Goal: Task Accomplishment & Management: Manage account settings

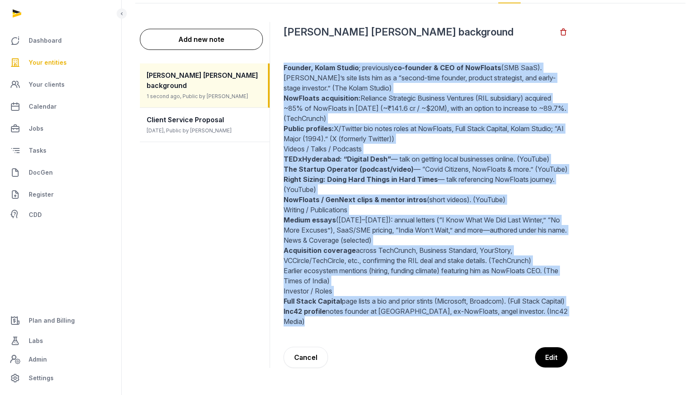
click at [41, 61] on span "Your entities" at bounding box center [48, 62] width 38 height 10
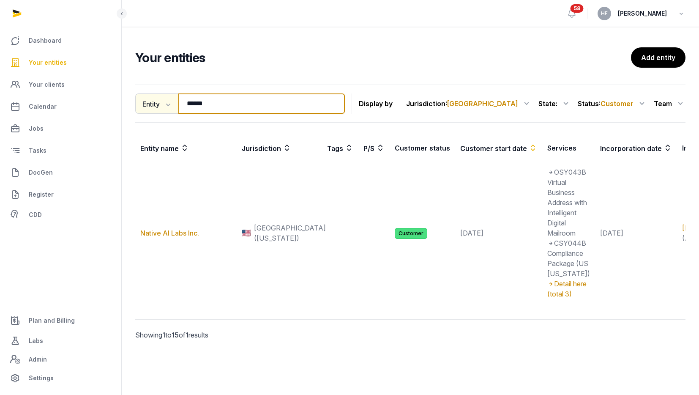
drag, startPoint x: 218, startPoint y: 108, endPoint x: 138, endPoint y: 98, distance: 80.9
click at [142, 99] on div "Entity Entity People Tags Services ****** Search" at bounding box center [240, 103] width 210 height 20
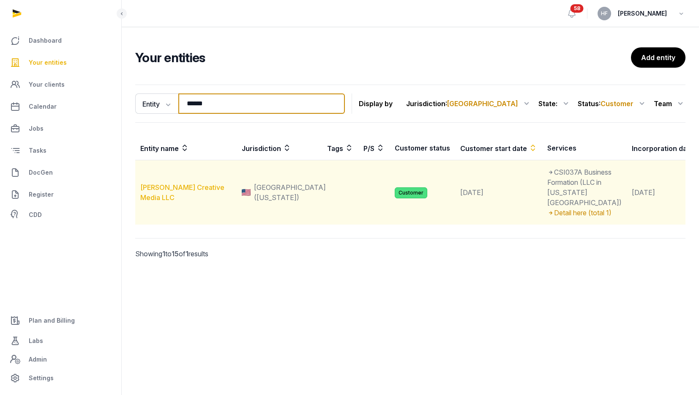
type input "******"
click at [196, 201] on link "[PERSON_NAME] Creative Media LLC" at bounding box center [182, 192] width 84 height 19
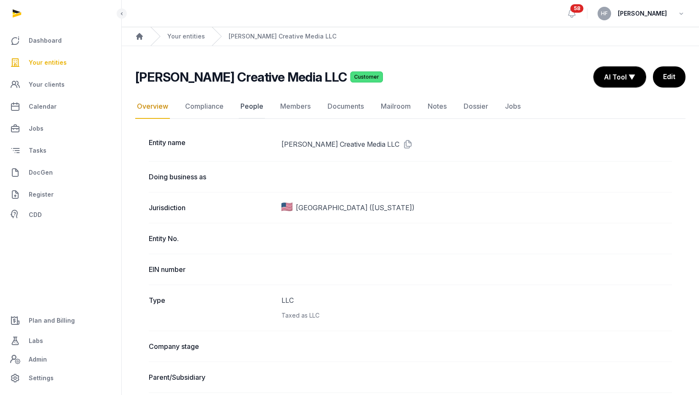
click at [252, 105] on link "People" at bounding box center [252, 106] width 26 height 24
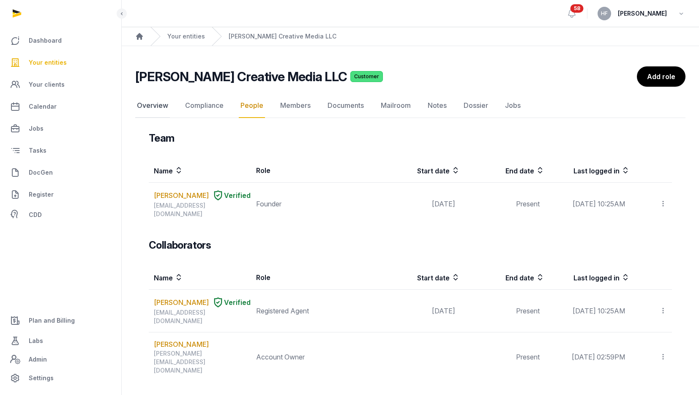
click at [152, 107] on link "Overview" at bounding box center [152, 105] width 35 height 24
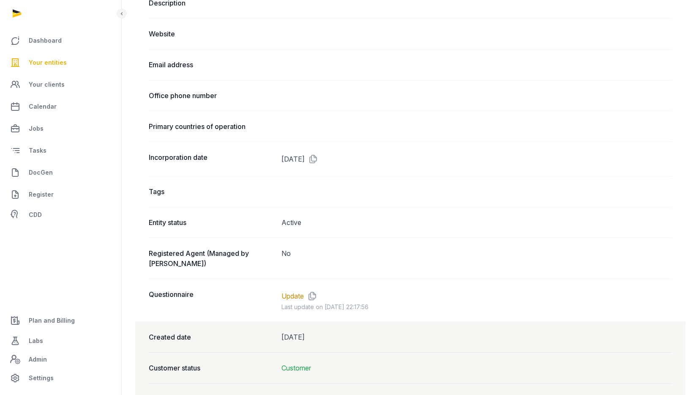
scroll to position [445, 0]
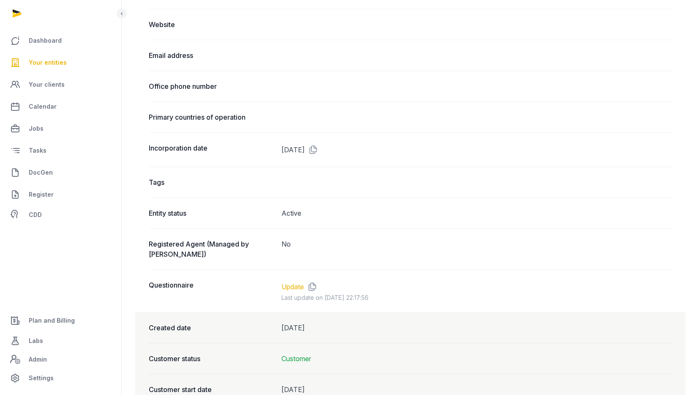
click at [299, 281] on link "Update" at bounding box center [292, 286] width 22 height 10
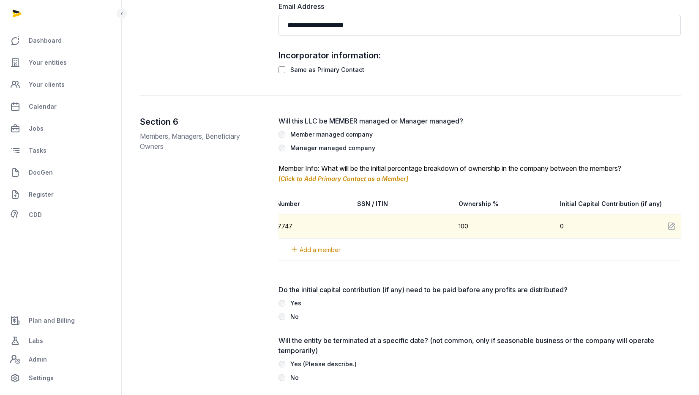
scroll to position [0, 345]
click at [654, 223] on icon at bounding box center [658, 226] width 8 height 12
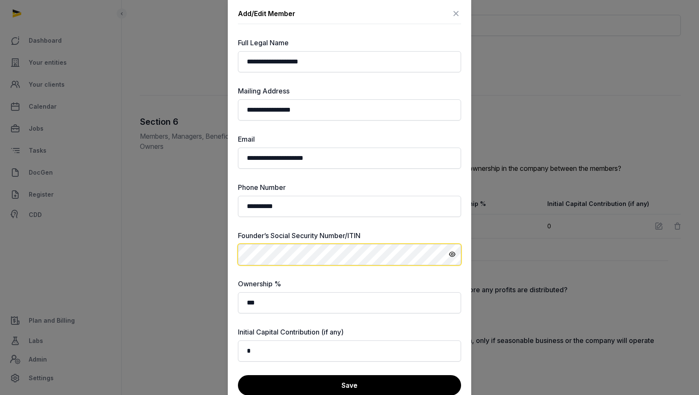
scroll to position [0, 0]
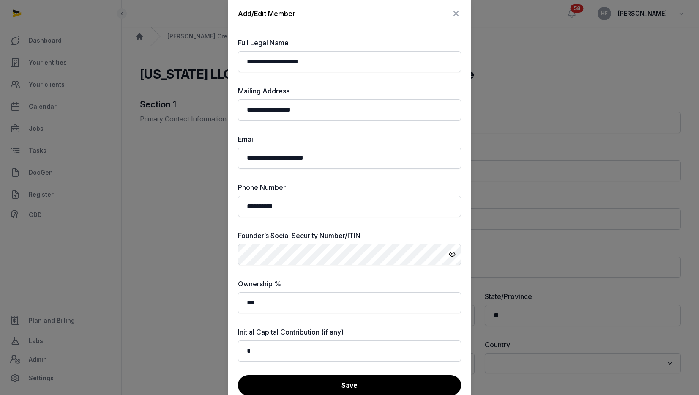
click at [457, 11] on icon at bounding box center [456, 14] width 10 height 14
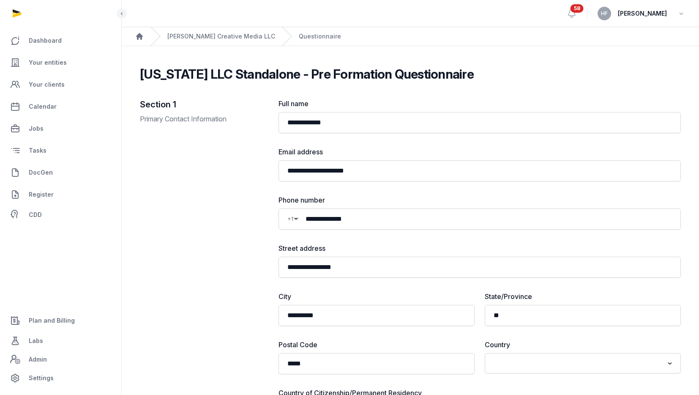
click at [216, 30] on div "[PERSON_NAME] Creative Media LLC" at bounding box center [212, 36] width 125 height 19
click at [216, 34] on link "[PERSON_NAME] Creative Media LLC" at bounding box center [221, 36] width 108 height 8
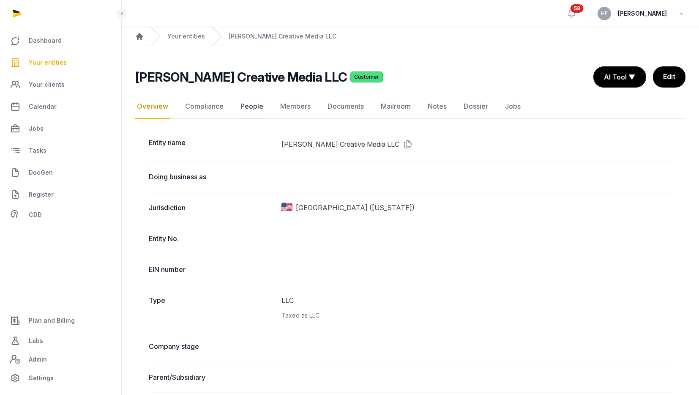
click at [253, 108] on link "People" at bounding box center [252, 106] width 26 height 24
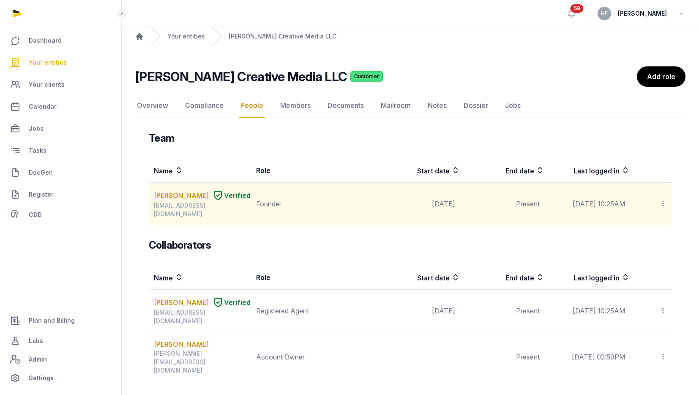
click at [664, 200] on icon at bounding box center [663, 203] width 8 height 9
click at [172, 197] on link "[PERSON_NAME]" at bounding box center [181, 195] width 55 height 10
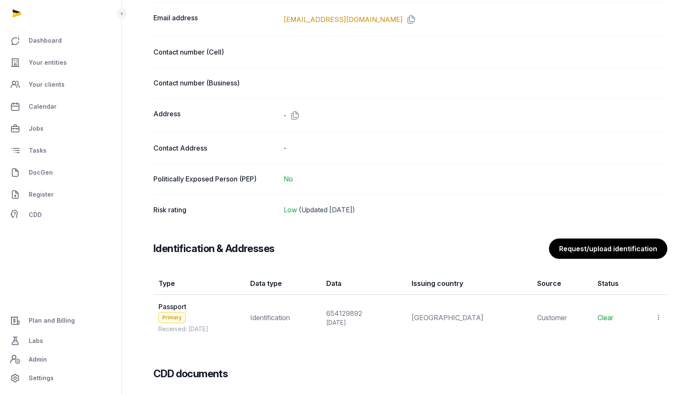
scroll to position [528, 0]
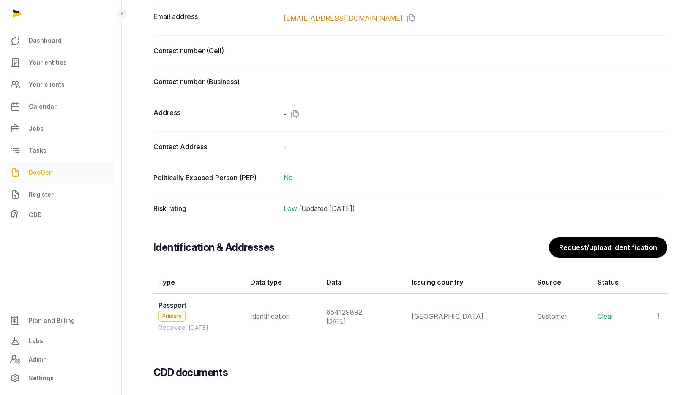
click at [49, 171] on span "DocGen" at bounding box center [41, 172] width 24 height 10
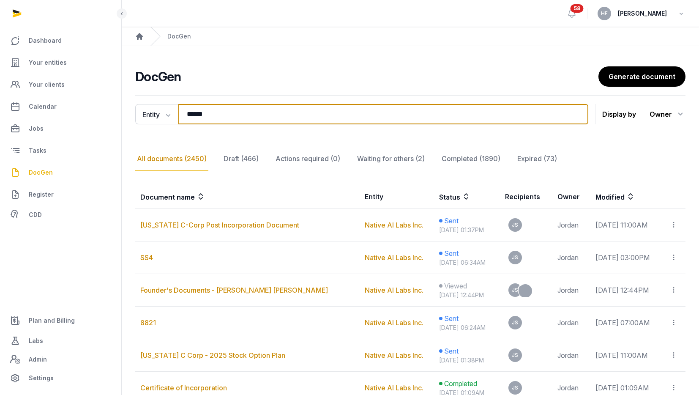
drag, startPoint x: 227, startPoint y: 115, endPoint x: 133, endPoint y: 114, distance: 94.2
click at [139, 114] on div "Entity Document name Entity Recipient ****** Search" at bounding box center [361, 114] width 453 height 20
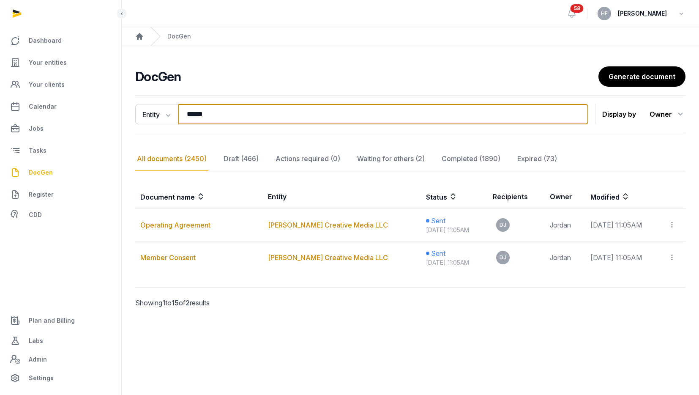
type input "******"
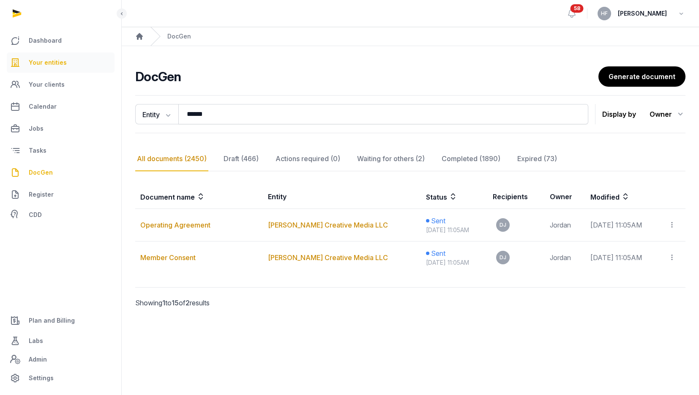
click at [58, 65] on span "Your entities" at bounding box center [48, 62] width 38 height 10
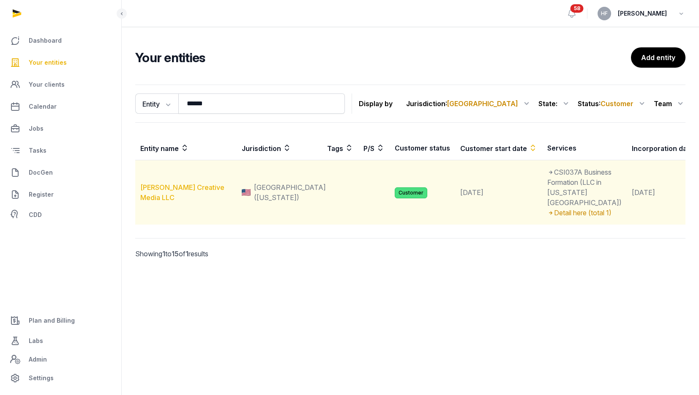
click at [212, 212] on td "[PERSON_NAME] Creative Media LLC" at bounding box center [185, 192] width 101 height 65
click at [210, 201] on link "[PERSON_NAME] Creative Media LLC" at bounding box center [182, 192] width 84 height 19
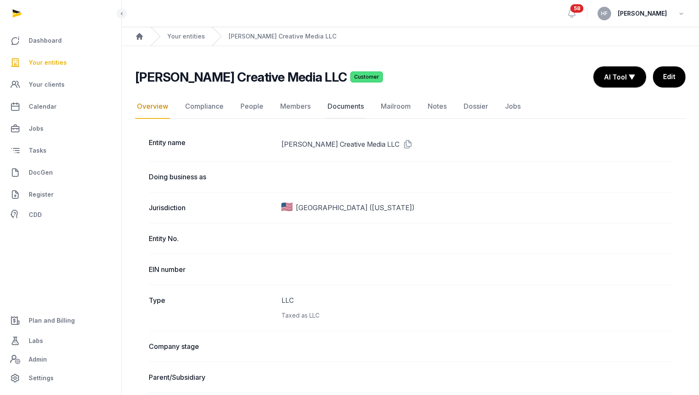
click at [348, 105] on link "Documents" at bounding box center [346, 106] width 40 height 24
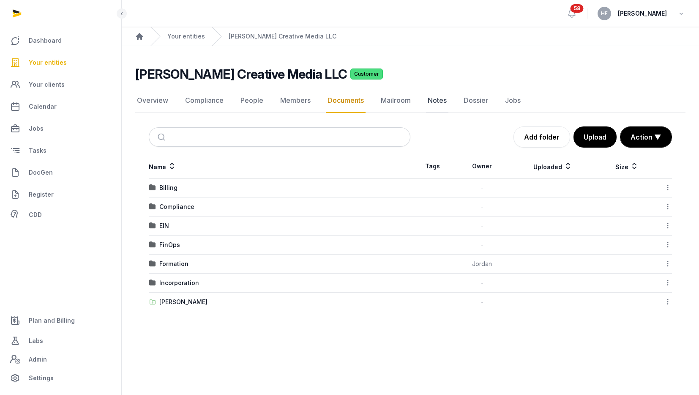
click at [435, 97] on link "Notes" at bounding box center [437, 100] width 22 height 24
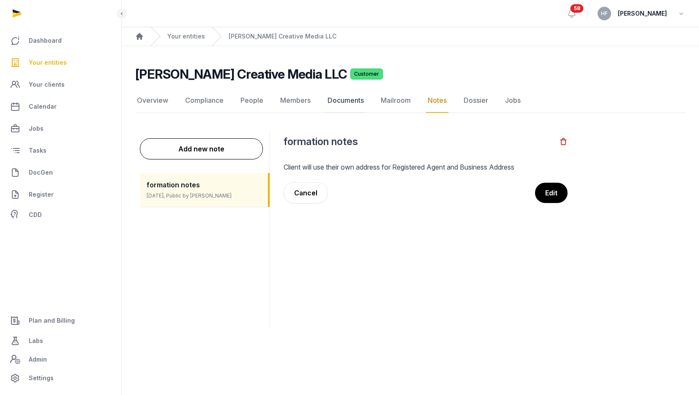
click at [351, 99] on link "Documents" at bounding box center [346, 100] width 40 height 24
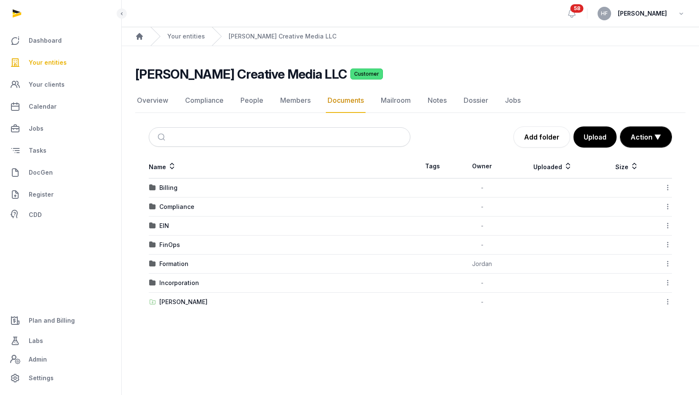
click at [190, 304] on div "Shared Folder" at bounding box center [183, 301] width 48 height 8
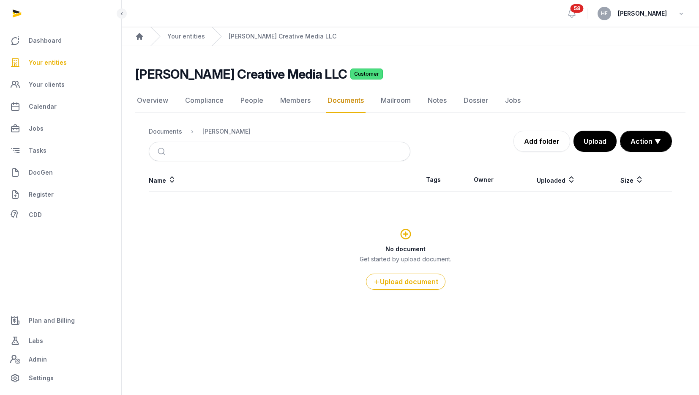
click at [173, 136] on ol "Documents Shared Folder" at bounding box center [200, 131] width 102 height 10
click at [173, 135] on div "Documents" at bounding box center [165, 131] width 33 height 8
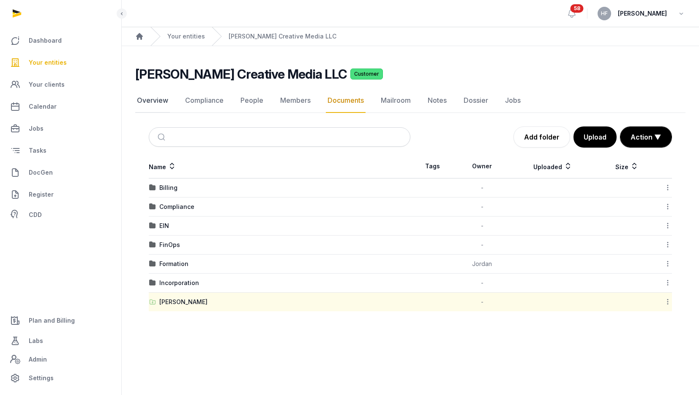
click at [152, 102] on link "Overview" at bounding box center [152, 100] width 35 height 24
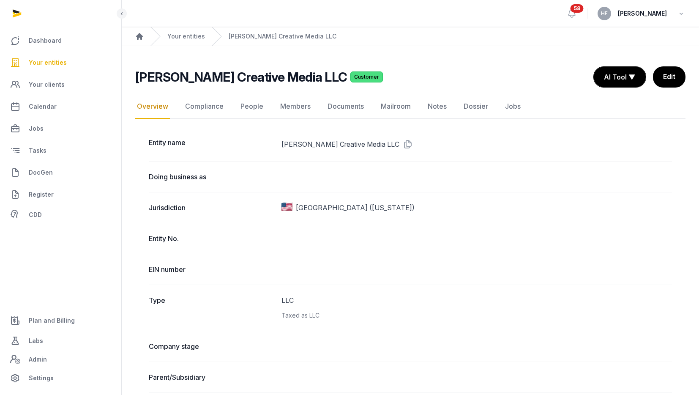
click at [408, 76] on div "Lipson Creative Media LLC Customer" at bounding box center [360, 76] width 451 height 15
click at [350, 107] on link "Documents" at bounding box center [346, 106] width 40 height 24
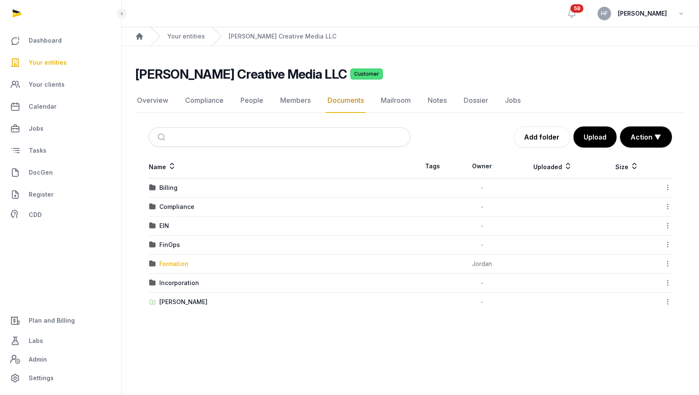
click at [182, 266] on div "Formation" at bounding box center [173, 263] width 29 height 8
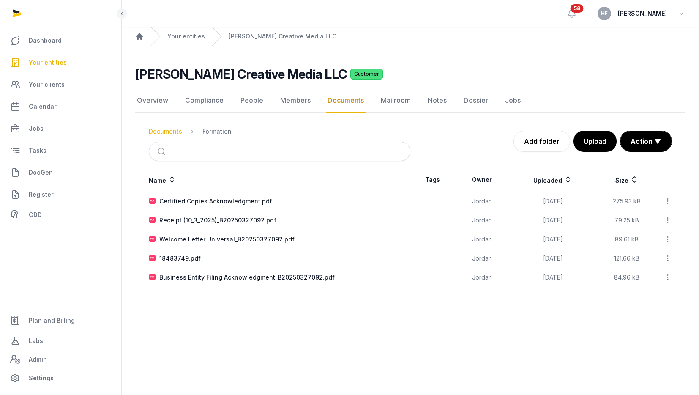
click at [166, 131] on div "Documents" at bounding box center [165, 131] width 33 height 8
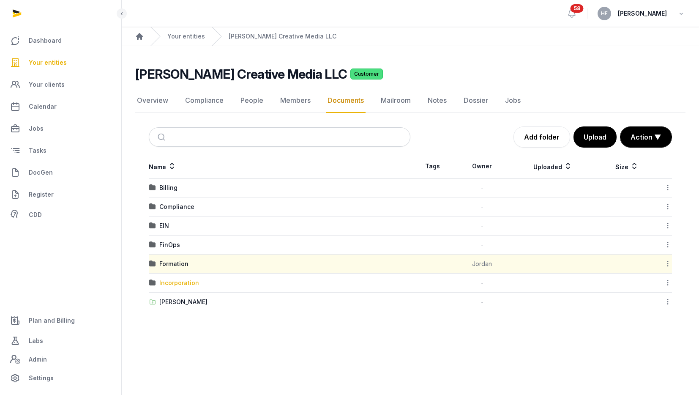
click at [192, 286] on div "Incorporation" at bounding box center [179, 282] width 40 height 8
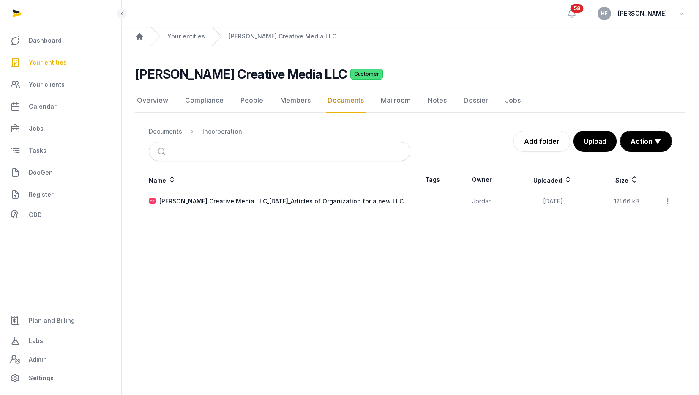
click at [172, 132] on div "Documents" at bounding box center [165, 131] width 33 height 8
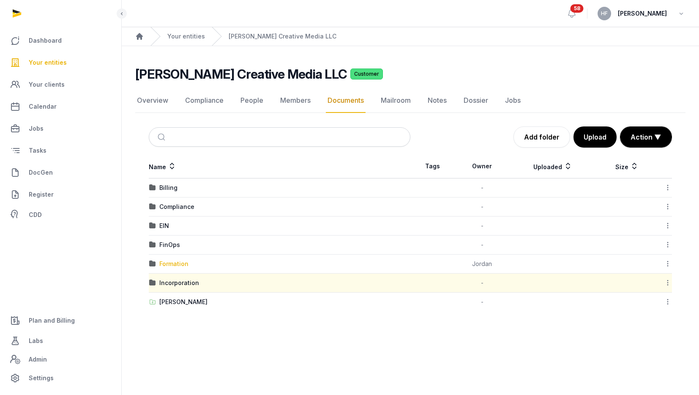
click at [184, 262] on div "Formation" at bounding box center [173, 263] width 29 height 8
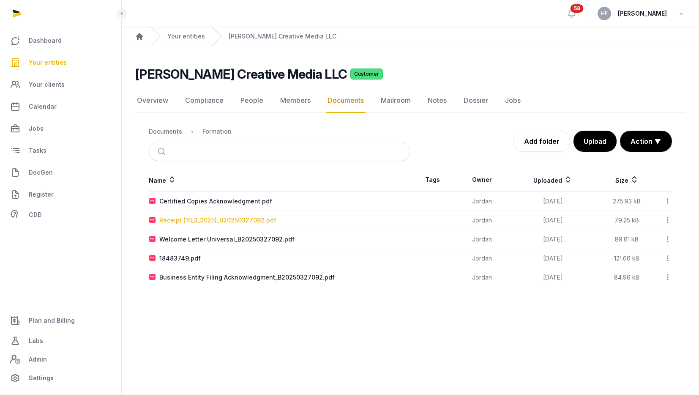
click at [254, 219] on div "Receipt (10_3_2025)_B20250327092.pdf" at bounding box center [217, 220] width 117 height 8
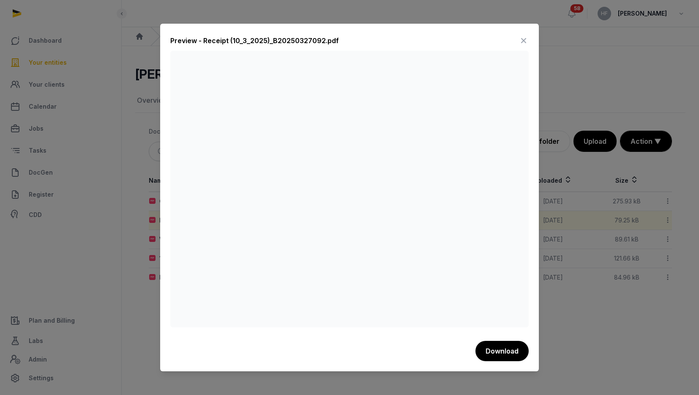
click at [522, 39] on icon at bounding box center [523, 41] width 10 height 14
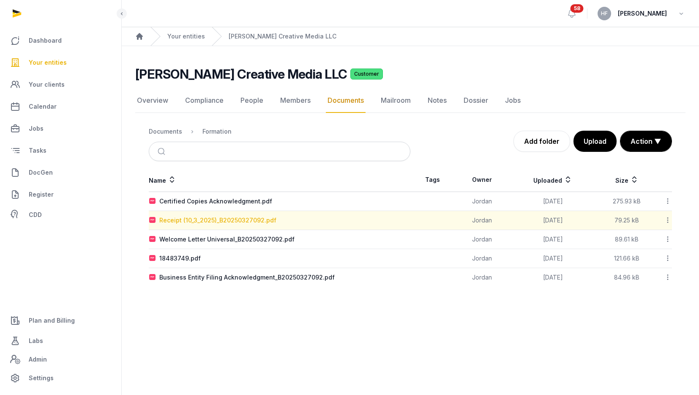
click at [245, 224] on div "Receipt (10_3_2025)_B20250327092.pdf" at bounding box center [217, 220] width 117 height 8
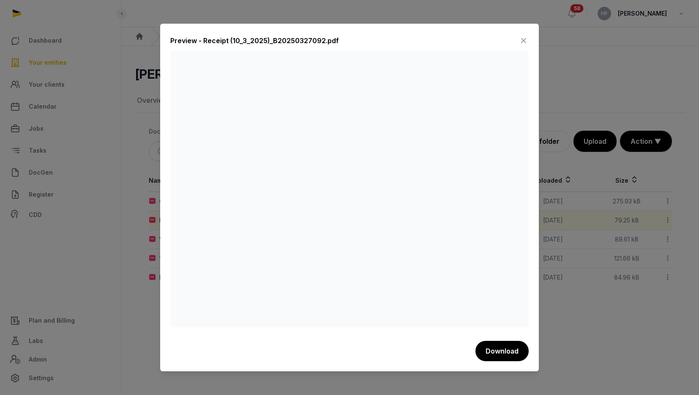
click at [525, 40] on icon at bounding box center [523, 41] width 10 height 14
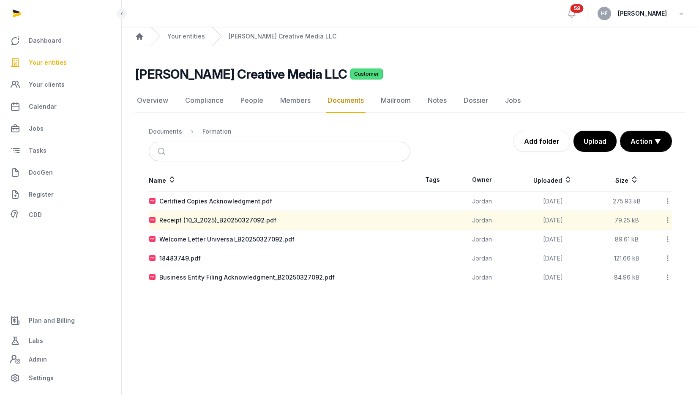
click at [667, 219] on icon at bounding box center [668, 219] width 8 height 9
click at [656, 328] on div "Delete" at bounding box center [638, 333] width 68 height 15
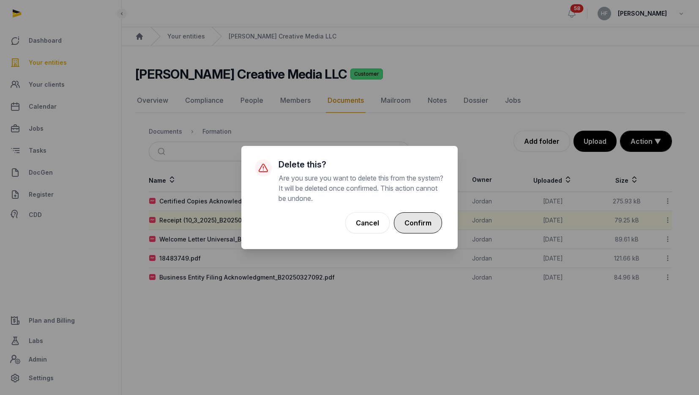
click at [415, 223] on button "Confirm" at bounding box center [418, 222] width 48 height 21
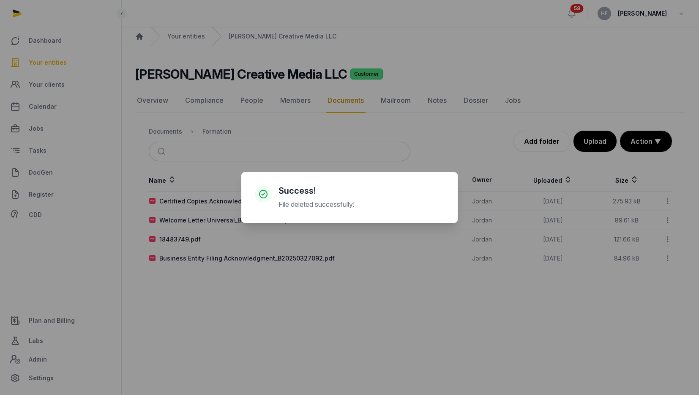
click at [220, 245] on div "× Success! File deleted successfully! Cancel No OK" at bounding box center [349, 197] width 699 height 395
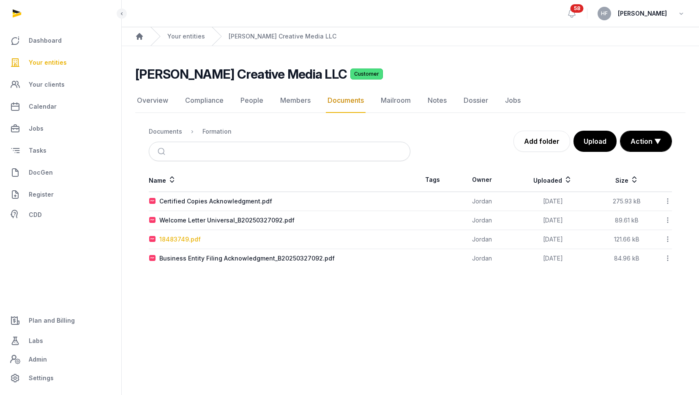
click at [187, 240] on div "18483749.pdf" at bounding box center [179, 239] width 41 height 8
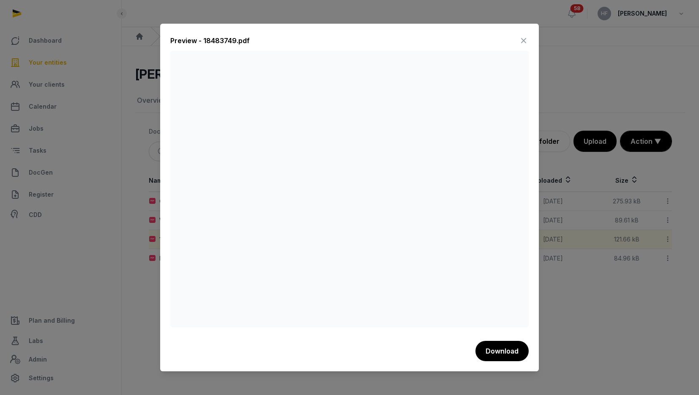
click at [524, 41] on icon at bounding box center [523, 41] width 10 height 14
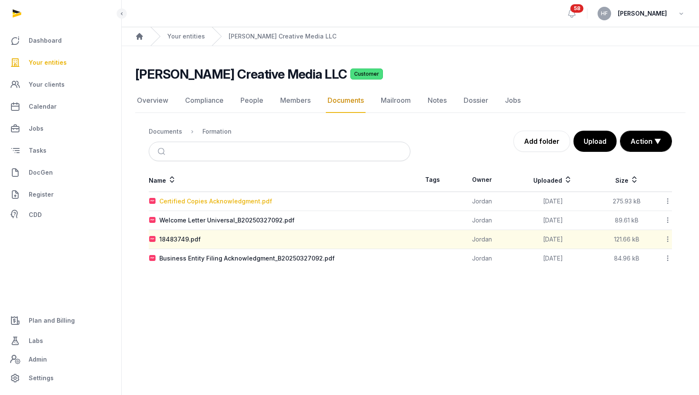
click at [255, 201] on div "Certified Copies Acknowledgment.pdf" at bounding box center [215, 201] width 113 height 8
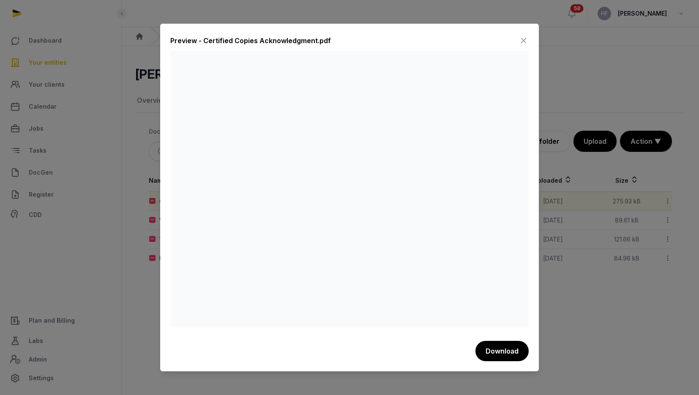
click at [525, 41] on icon at bounding box center [523, 41] width 10 height 14
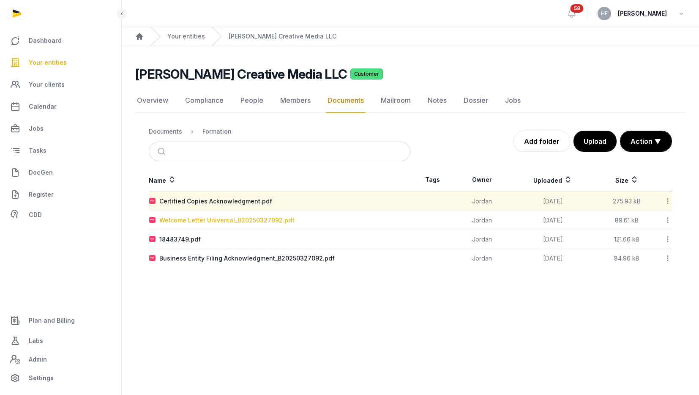
click at [218, 221] on div "Welcome Letter Universal_B20250327092.pdf" at bounding box center [226, 220] width 135 height 8
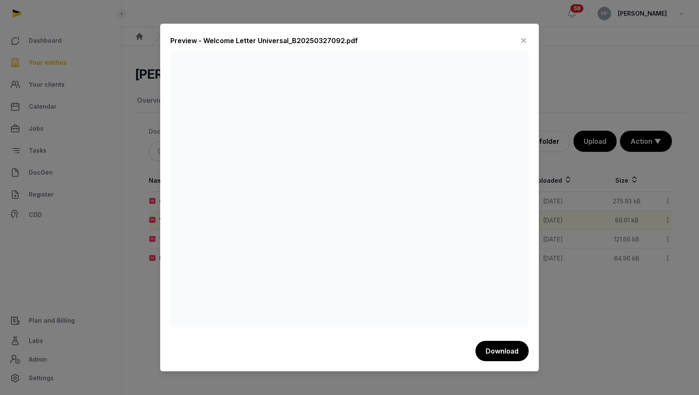
click at [528, 38] on icon at bounding box center [523, 41] width 10 height 14
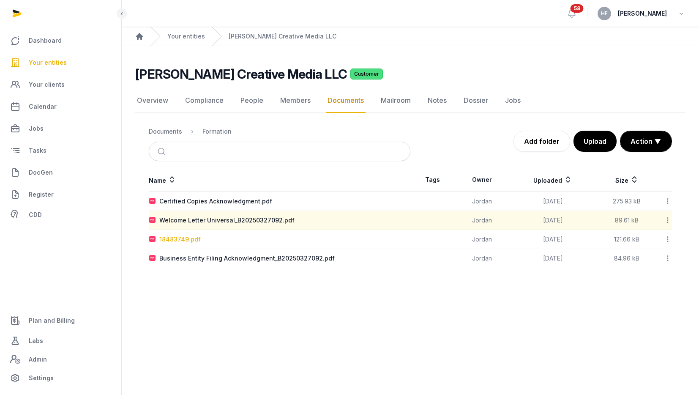
click at [190, 240] on div "18483749.pdf" at bounding box center [179, 239] width 41 height 8
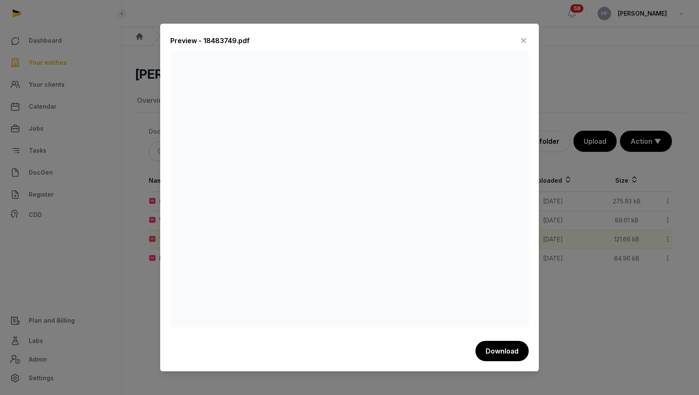
click at [521, 41] on icon at bounding box center [523, 41] width 10 height 14
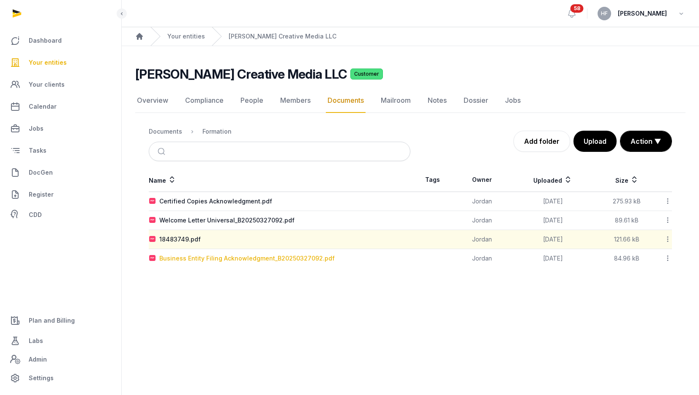
click at [208, 257] on div "Business Entity Filing Acknowledgment_B20250327092.pdf" at bounding box center [246, 258] width 175 height 8
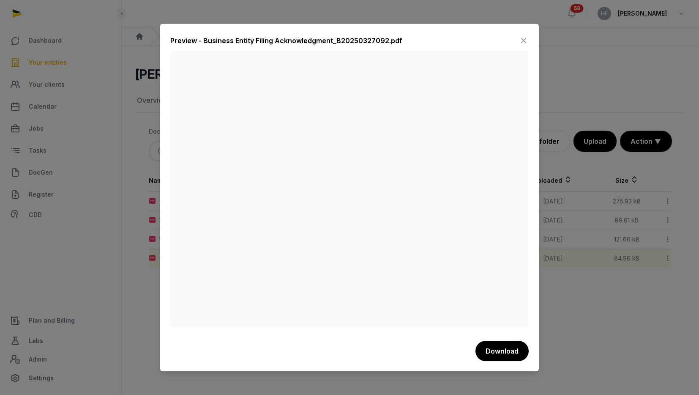
click at [525, 41] on icon at bounding box center [523, 41] width 10 height 14
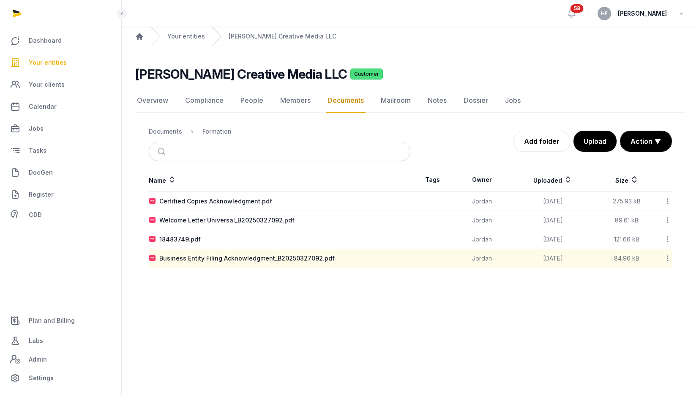
click at [338, 286] on main "Open sidebar 58 HF Helen Foo Home Your entities Lipson Creative Media LLC Lipso…" at bounding box center [349, 197] width 699 height 395
click at [166, 132] on div "Documents" at bounding box center [165, 131] width 33 height 8
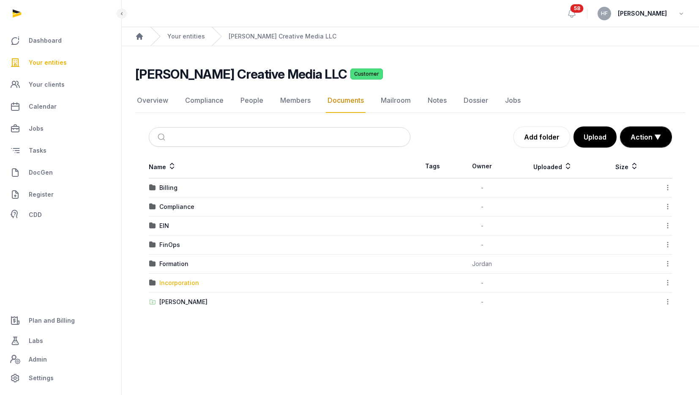
click at [193, 283] on div "Incorporation" at bounding box center [179, 282] width 40 height 8
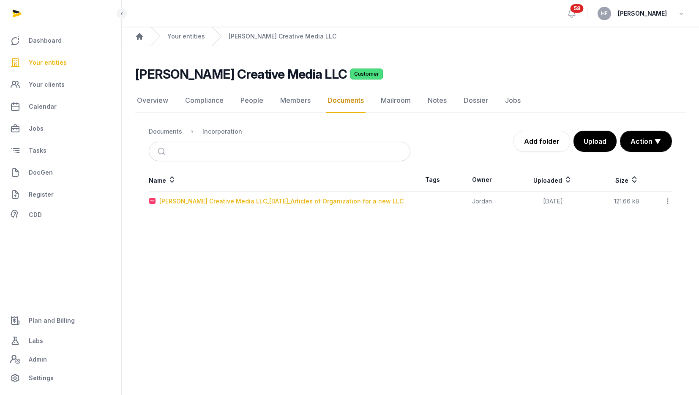
click at [266, 203] on div "Lipson Creative Media LLC_2025-10-03_Articles of Organization for a new LLC" at bounding box center [281, 201] width 244 height 8
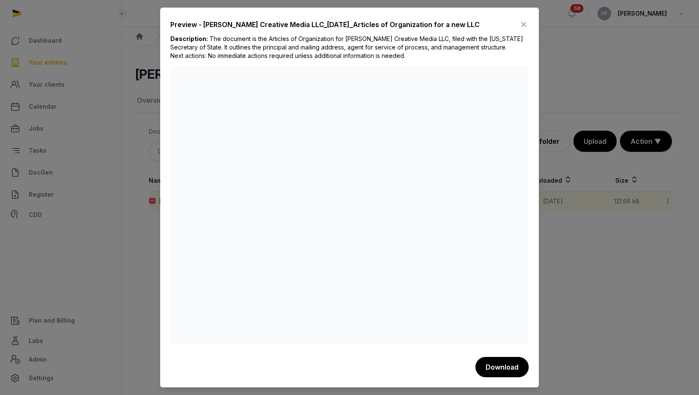
click at [527, 26] on icon at bounding box center [523, 25] width 10 height 14
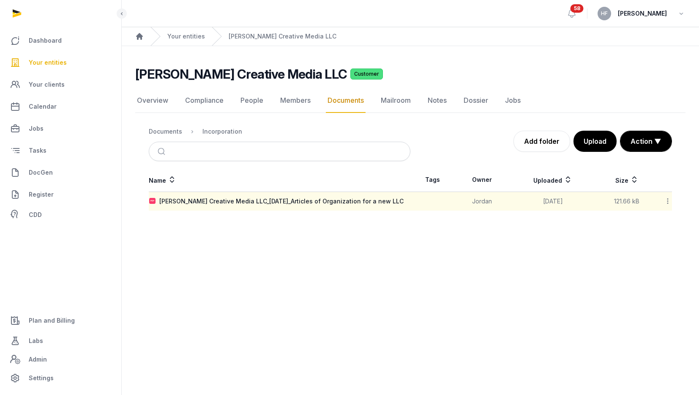
click at [668, 202] on icon at bounding box center [668, 200] width 8 height 9
click at [145, 280] on main "Open sidebar 58 HF Helen Foo Home Your entities Lipson Creative Media LLC Lipso…" at bounding box center [349, 197] width 699 height 395
click at [40, 337] on span "Labs" at bounding box center [36, 340] width 14 height 10
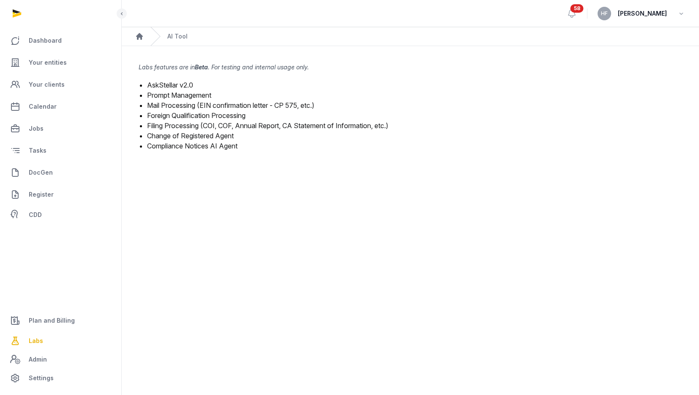
click at [206, 124] on link "Filing Processing (COI, COF, Annual Report, CA Statement of Information, etc.)" at bounding box center [267, 125] width 241 height 8
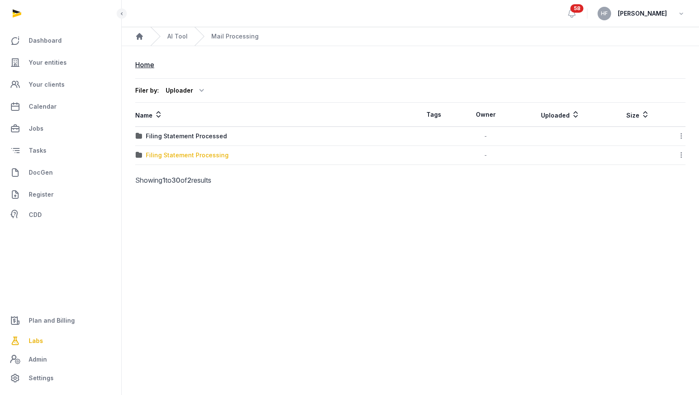
click at [214, 158] on div "Filing Statement Processing" at bounding box center [187, 155] width 83 height 8
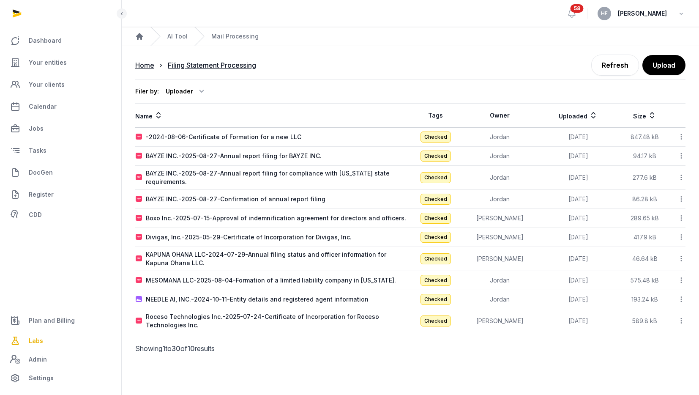
click at [589, 114] on icon at bounding box center [593, 115] width 8 height 10
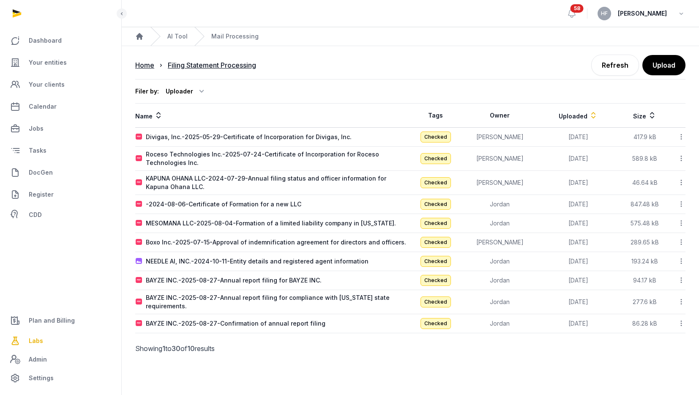
click at [589, 114] on icon at bounding box center [593, 115] width 8 height 10
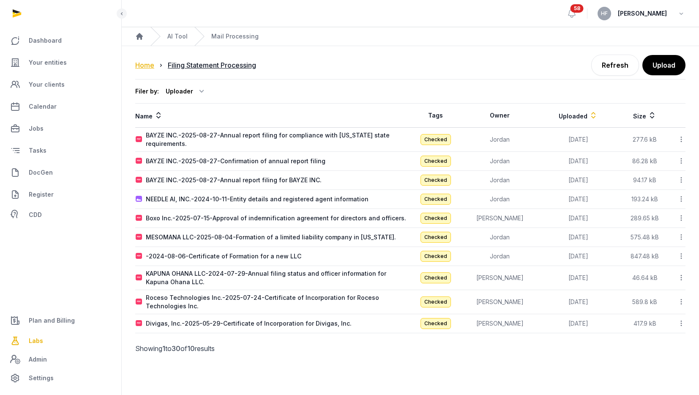
click at [143, 65] on div "Home" at bounding box center [144, 65] width 19 height 10
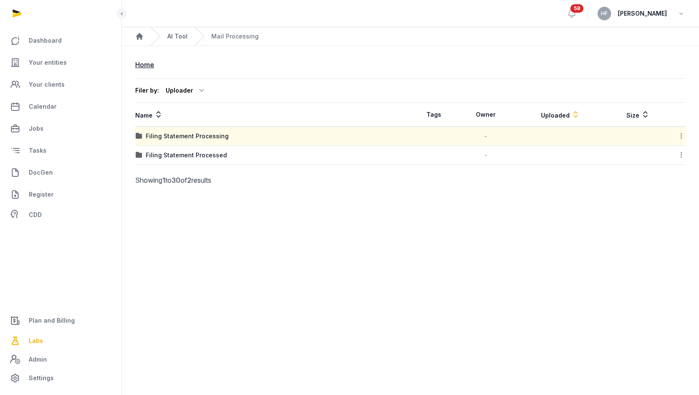
click at [186, 35] on link "AI Tool" at bounding box center [177, 36] width 20 height 8
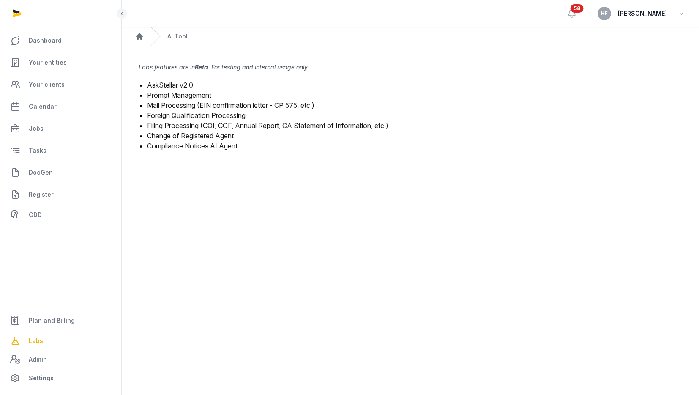
click at [249, 105] on link "Mail Processing (EIN confirmation letter - CP 575, etc.)" at bounding box center [230, 105] width 167 height 8
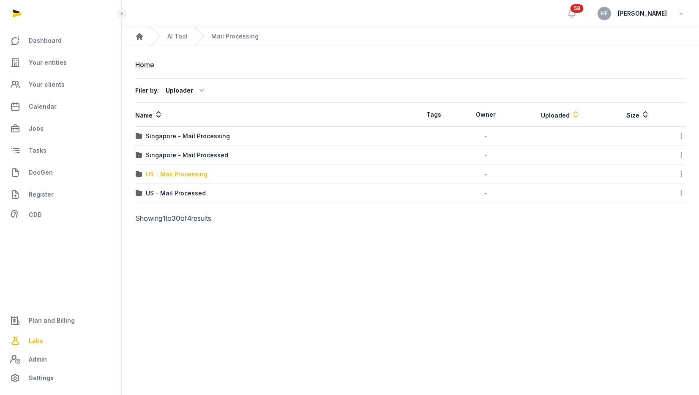
click at [199, 174] on div "US - Mail Processing" at bounding box center [177, 174] width 62 height 8
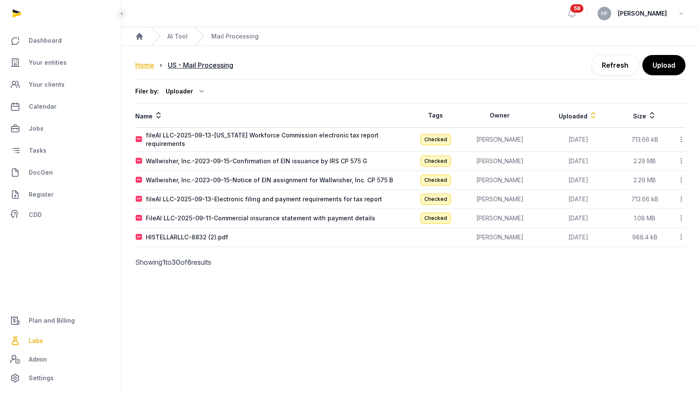
click at [151, 64] on div "Home" at bounding box center [144, 65] width 19 height 10
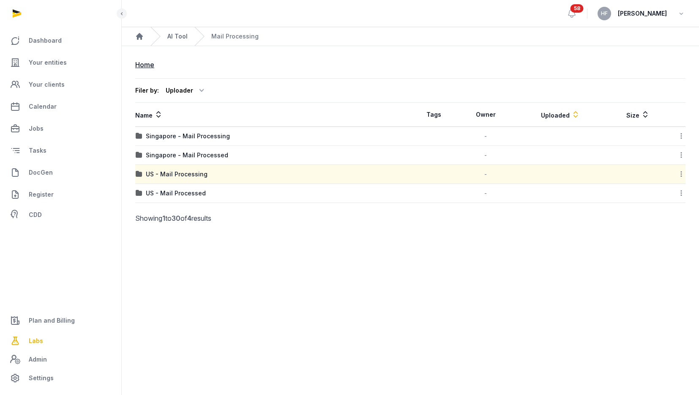
click at [182, 36] on link "AI Tool" at bounding box center [177, 36] width 20 height 8
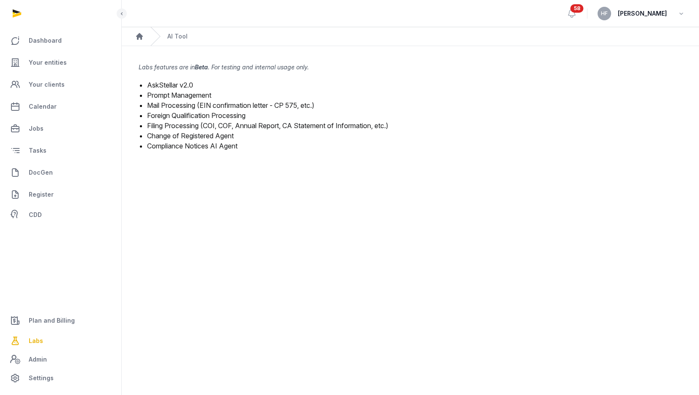
click at [231, 115] on link "Foreign Qualification Processing" at bounding box center [196, 115] width 98 height 8
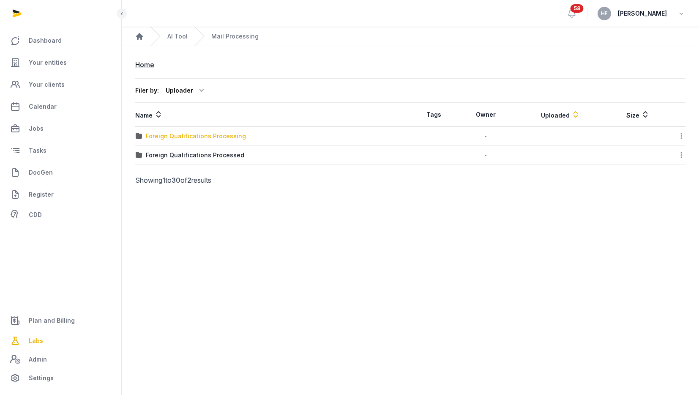
click at [231, 136] on div "Foreign Qualifications Processing" at bounding box center [196, 136] width 100 height 8
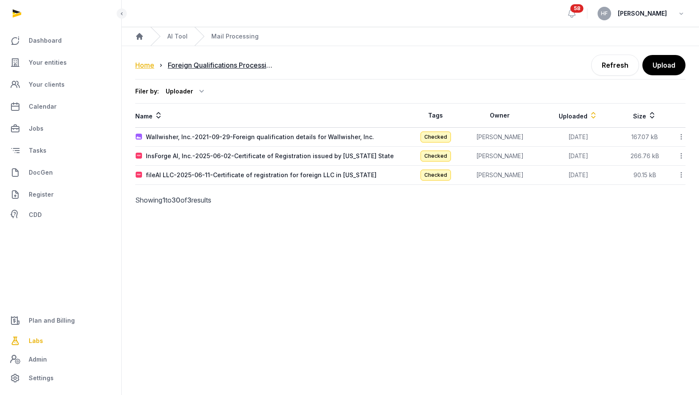
click at [145, 66] on div "Home" at bounding box center [144, 65] width 19 height 10
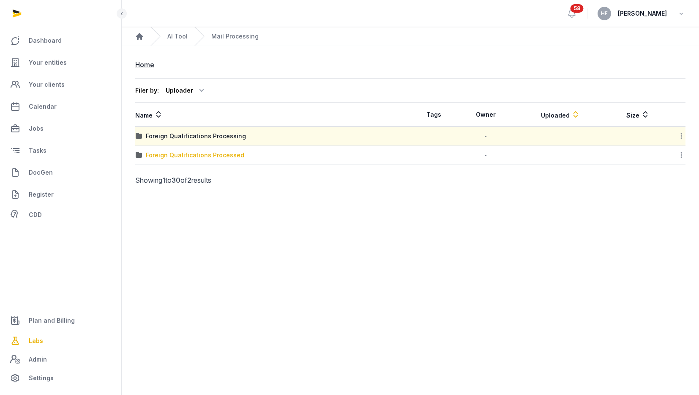
click at [213, 155] on div "Foreign Qualifications Processed" at bounding box center [195, 155] width 98 height 8
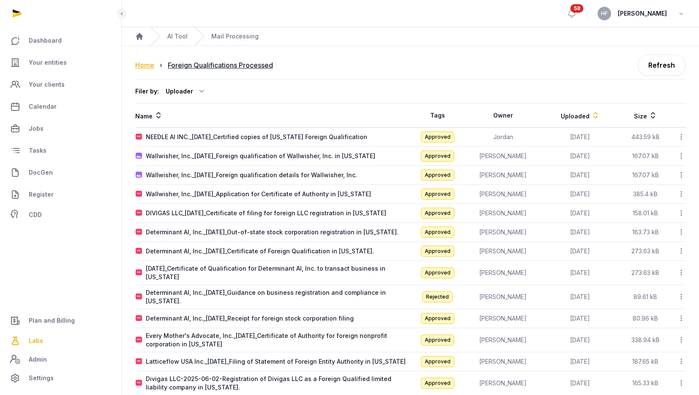
click at [147, 65] on div "Home" at bounding box center [144, 65] width 19 height 10
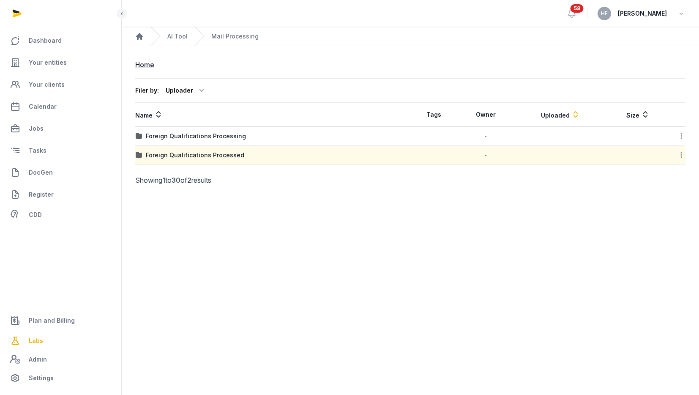
click at [179, 30] on div "AI Tool" at bounding box center [168, 36] width 37 height 19
click at [179, 34] on link "AI Tool" at bounding box center [177, 36] width 20 height 8
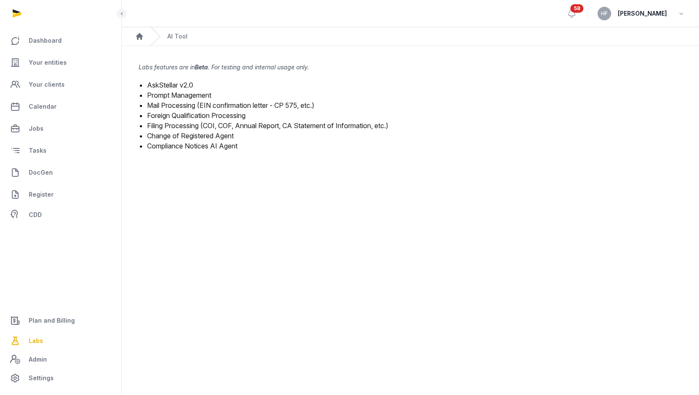
click at [223, 146] on link "Compliance Notices AI Agent" at bounding box center [192, 146] width 90 height 8
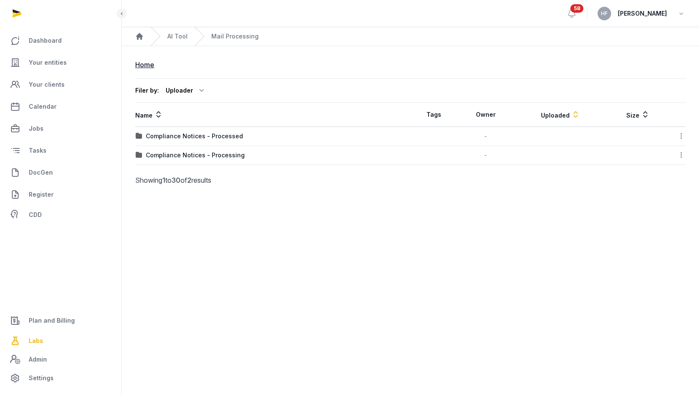
click at [221, 149] on td "Compliance Notices - Processing" at bounding box center [272, 155] width 275 height 19
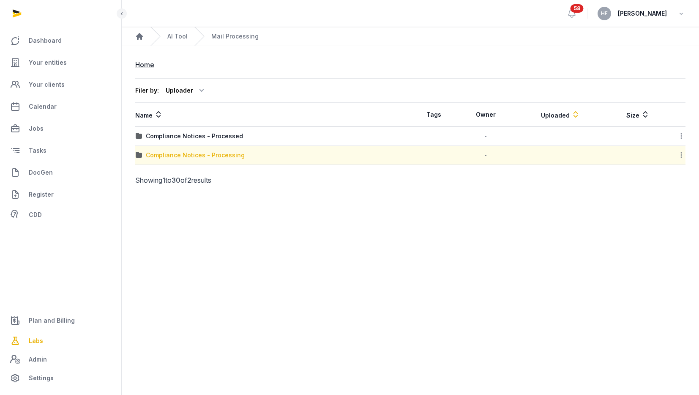
click at [220, 152] on div "Compliance Notices - Processing" at bounding box center [195, 155] width 99 height 8
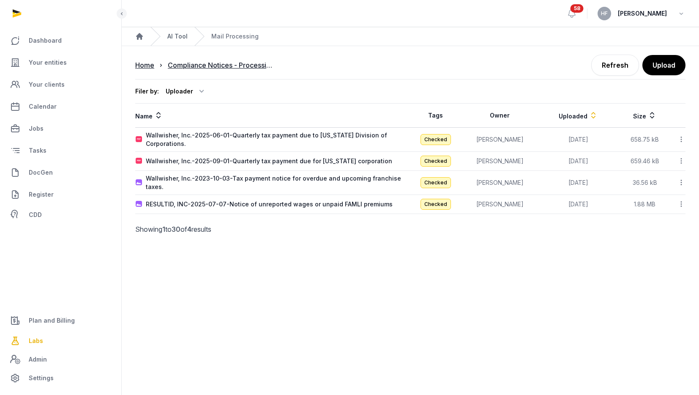
click at [177, 34] on link "AI Tool" at bounding box center [177, 36] width 20 height 8
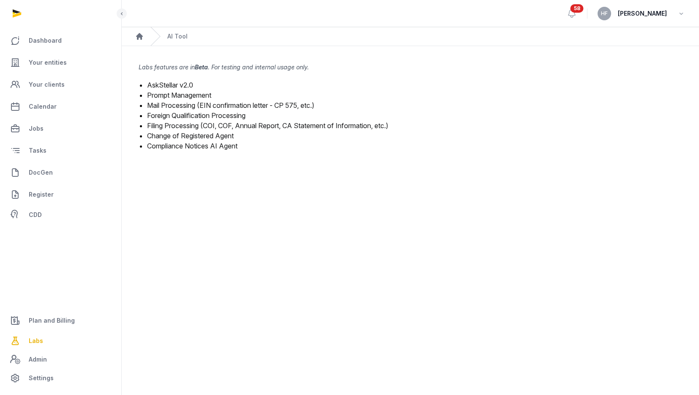
click at [231, 125] on link "Filing Processing (COI, COF, Annual Report, CA Statement of Information, etc.)" at bounding box center [267, 125] width 241 height 8
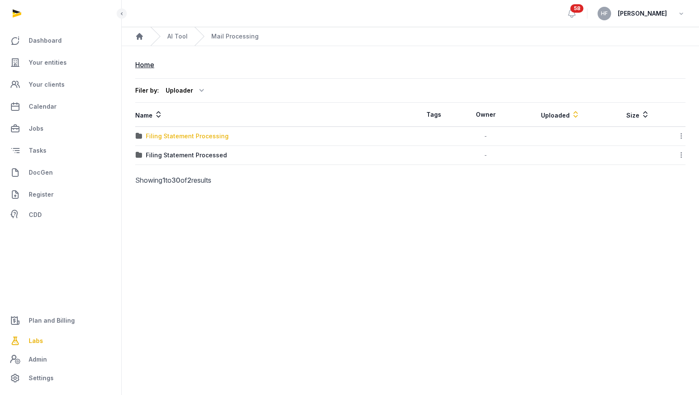
click at [221, 136] on div "Filing Statement Processing" at bounding box center [187, 136] width 83 height 8
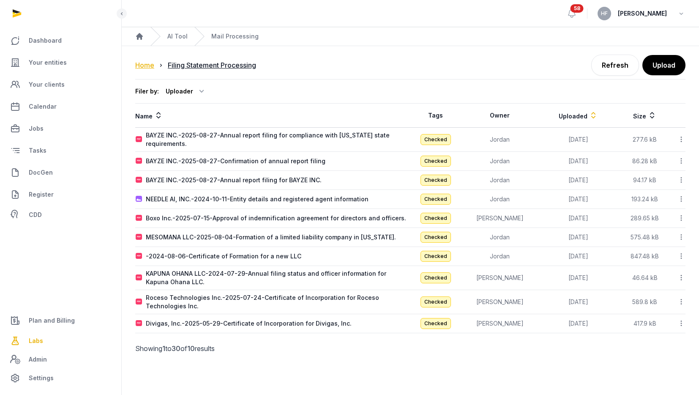
click at [150, 65] on div "Home" at bounding box center [144, 65] width 19 height 10
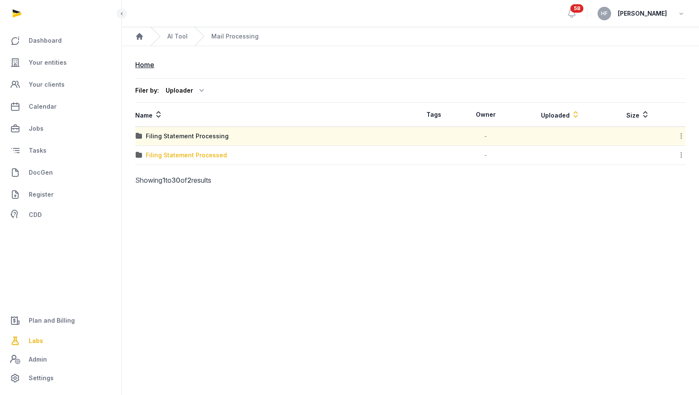
click at [217, 157] on div "Filing Statement Processed" at bounding box center [186, 155] width 81 height 8
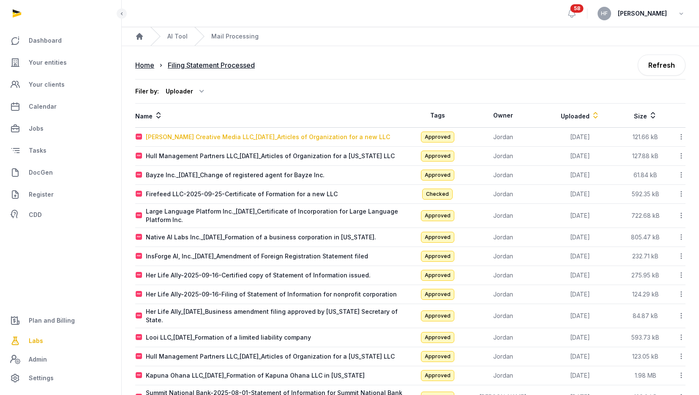
click at [312, 135] on div "Lipson Creative Media LLC_2025-10-03_Articles of Organization for a new LLC" at bounding box center [268, 137] width 244 height 8
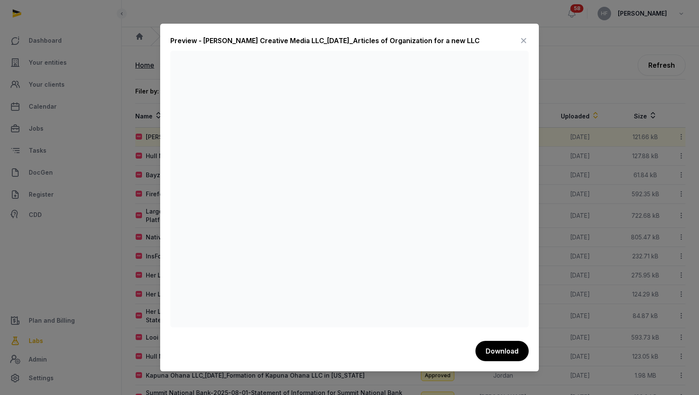
click at [526, 38] on icon at bounding box center [523, 41] width 10 height 14
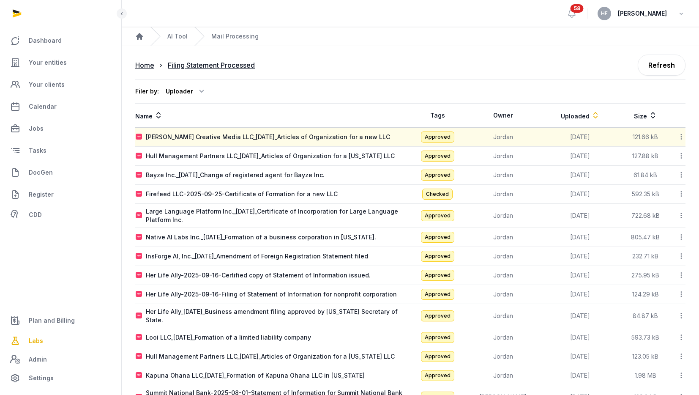
click at [680, 135] on icon at bounding box center [681, 136] width 8 height 9
click at [669, 186] on div "Download" at bounding box center [651, 189] width 68 height 15
click at [179, 36] on link "AI Tool" at bounding box center [177, 36] width 20 height 8
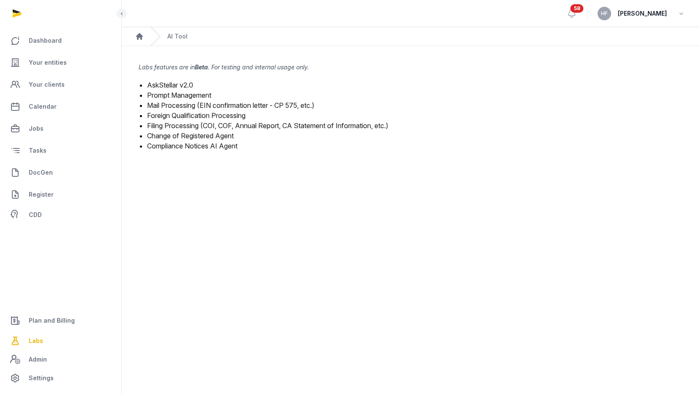
click at [230, 127] on link "Filing Processing (COI, COF, Annual Report, CA Statement of Information, etc.)" at bounding box center [267, 125] width 241 height 8
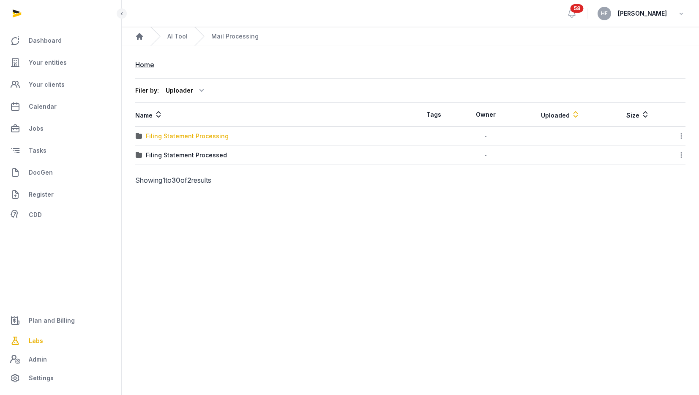
click at [218, 138] on div "Filing Statement Processing" at bounding box center [187, 136] width 83 height 8
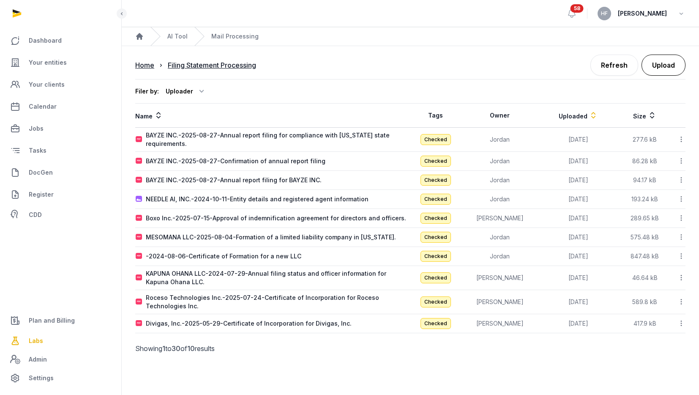
click at [657, 65] on button "Upload" at bounding box center [663, 64] width 44 height 21
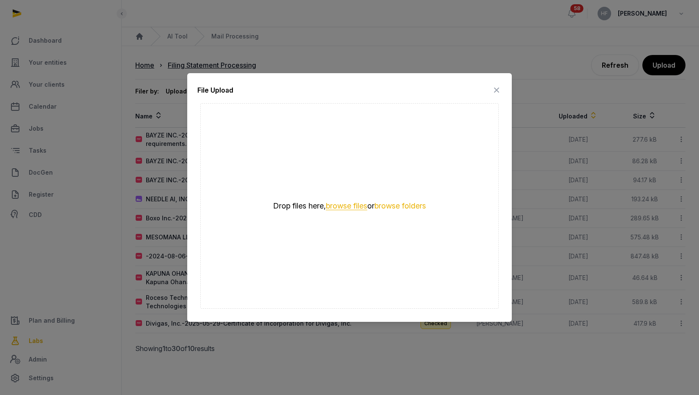
click at [345, 206] on button "browse files" at bounding box center [346, 206] width 41 height 8
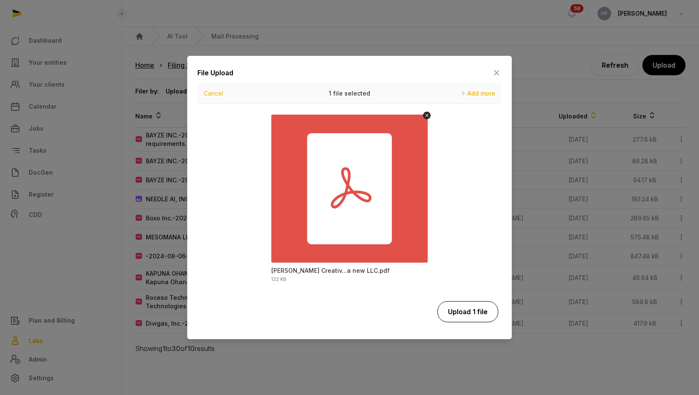
click at [476, 307] on button "Upload 1 file" at bounding box center [467, 311] width 61 height 21
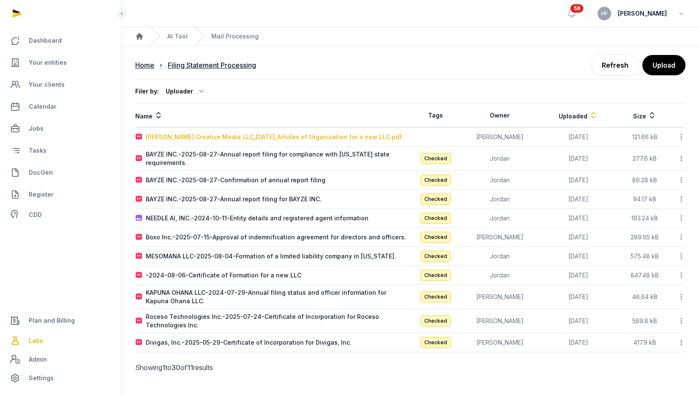
click at [302, 136] on div "Lipson Creative Media LLC_2025-10-03_Articles of Organization for a new LLC.pdf" at bounding box center [274, 137] width 256 height 8
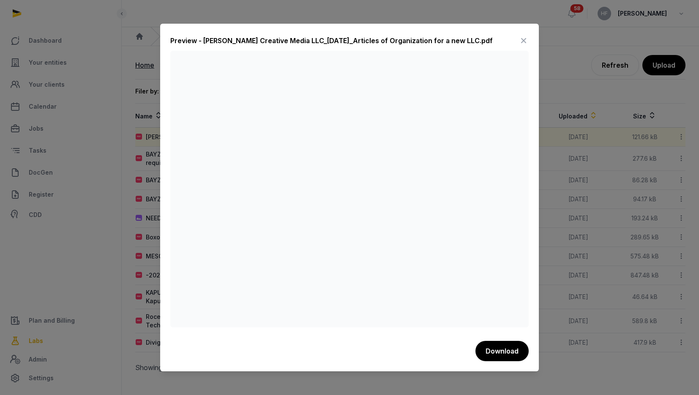
click at [527, 35] on icon at bounding box center [523, 41] width 10 height 14
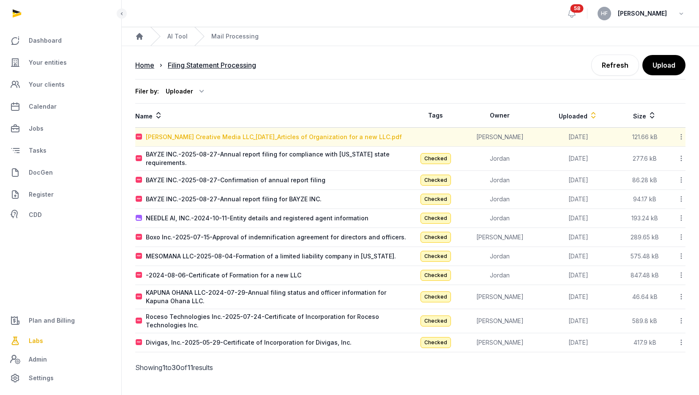
click at [363, 136] on div "Lipson Creative Media LLC_2025-10-03_Articles of Organization for a new LLC.pdf" at bounding box center [274, 137] width 256 height 8
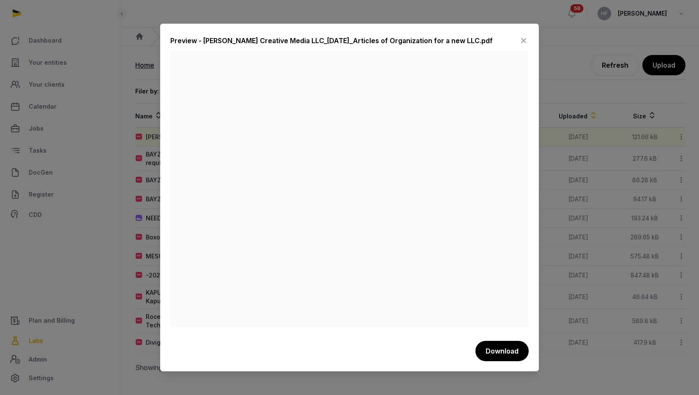
click at [522, 42] on icon at bounding box center [523, 41] width 10 height 14
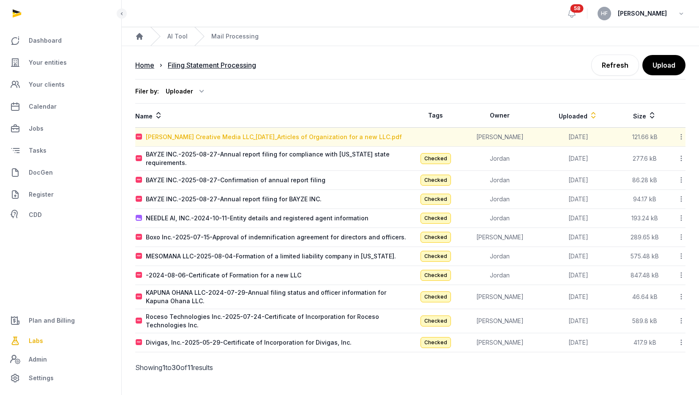
click at [283, 137] on div "Lipson Creative Media LLC_2025-10-03_Articles of Organization for a new LLC.pdf" at bounding box center [274, 137] width 256 height 8
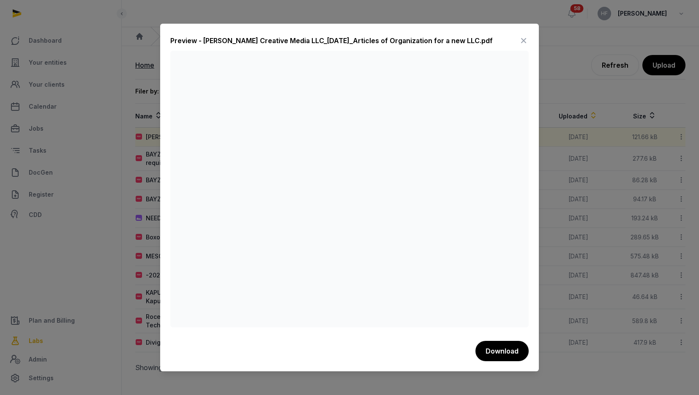
click at [522, 41] on icon at bounding box center [523, 41] width 10 height 14
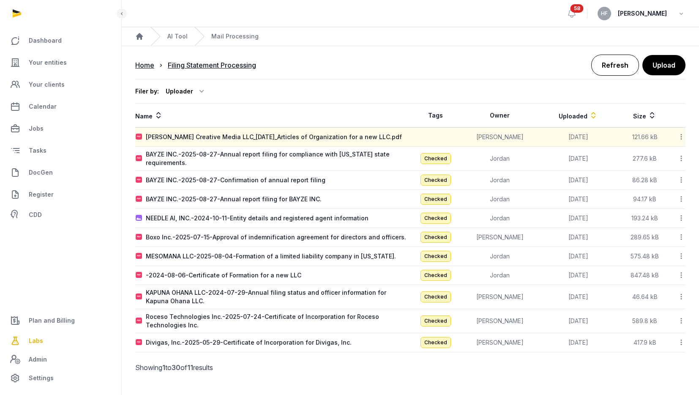
click at [615, 64] on link "Refresh" at bounding box center [615, 64] width 48 height 21
click at [622, 60] on link "Refresh" at bounding box center [615, 64] width 48 height 21
click at [621, 61] on link "Refresh" at bounding box center [615, 64] width 48 height 21
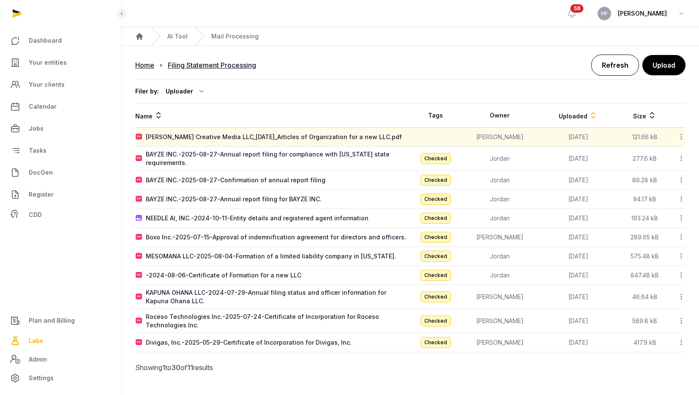
click at [621, 61] on link "Refresh" at bounding box center [615, 64] width 48 height 21
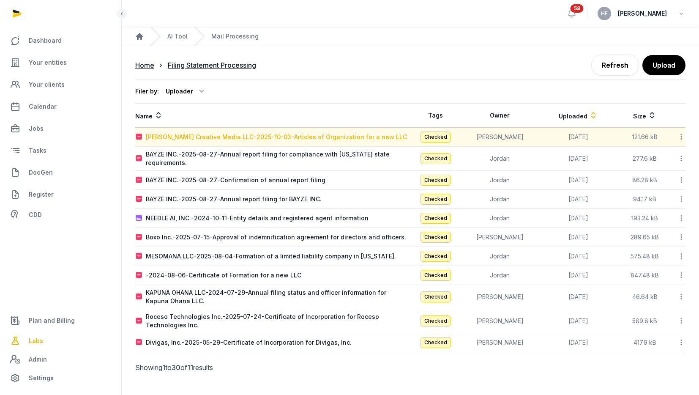
click at [331, 136] on div "Lipson Creative Media LLC-2025-10-03-Articles of Organization for a new LLC" at bounding box center [276, 137] width 261 height 8
type input "**********"
type textarea "**********"
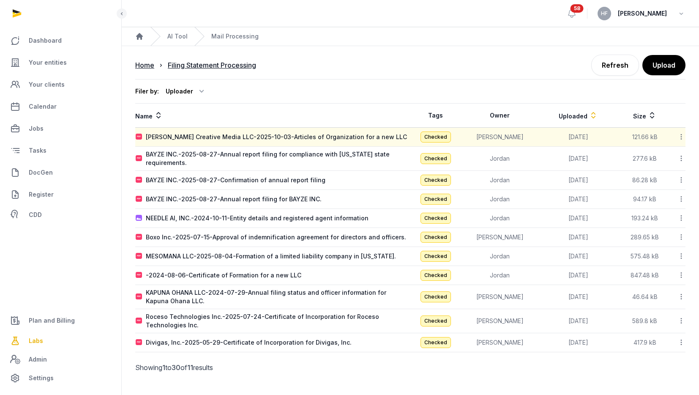
type input "**********"
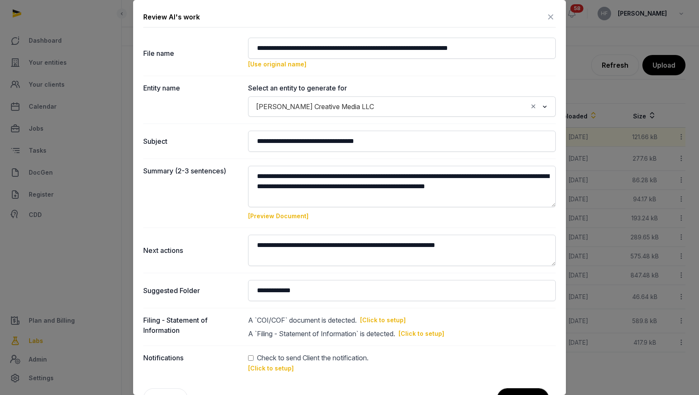
click at [390, 317] on link "[Click to setup]" at bounding box center [383, 320] width 46 height 8
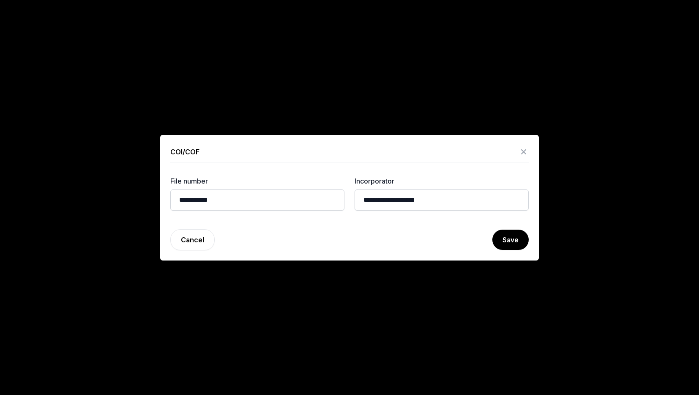
click at [523, 150] on icon at bounding box center [523, 152] width 10 height 14
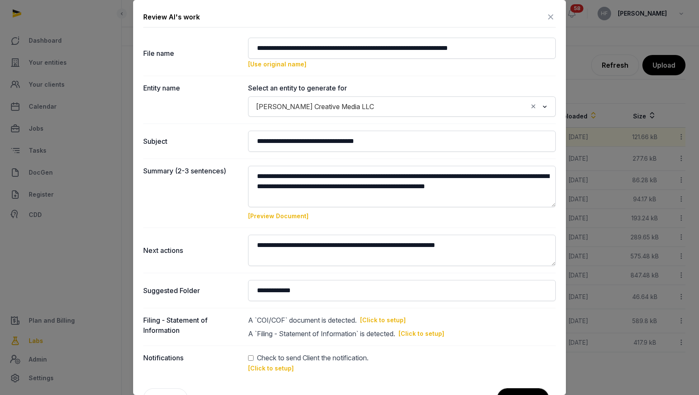
click at [403, 318] on link "[Click to setup]" at bounding box center [383, 320] width 46 height 8
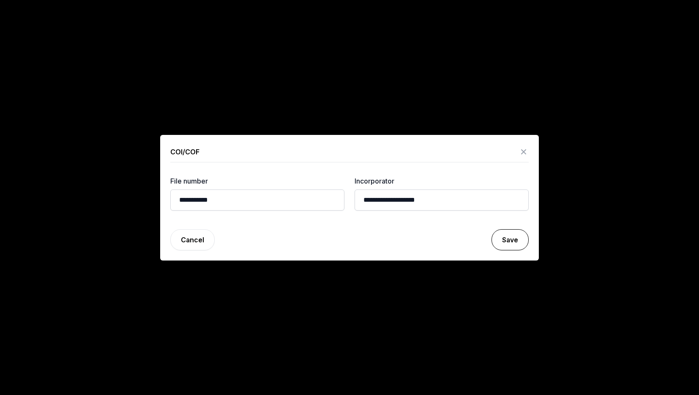
click at [518, 240] on button "Save" at bounding box center [509, 239] width 37 height 21
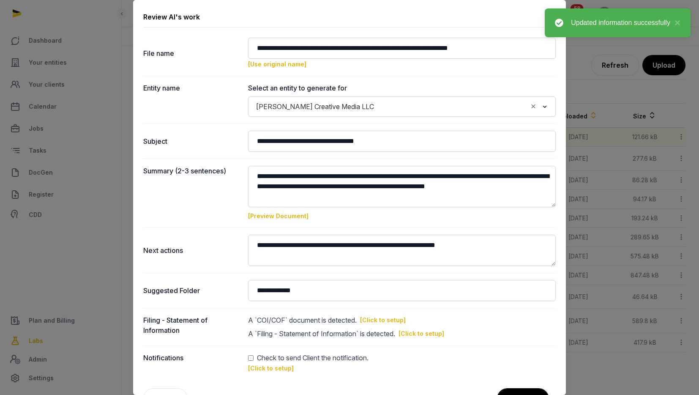
click at [433, 334] on link "[Click to setup]" at bounding box center [421, 333] width 46 height 8
type input "**********"
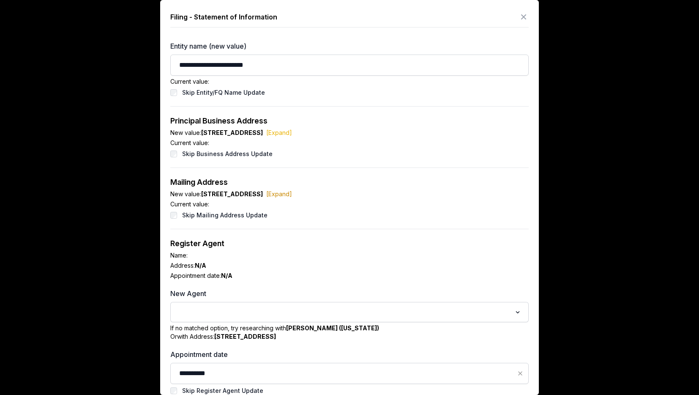
click at [292, 134] on link "[Expand]" at bounding box center [279, 132] width 26 height 7
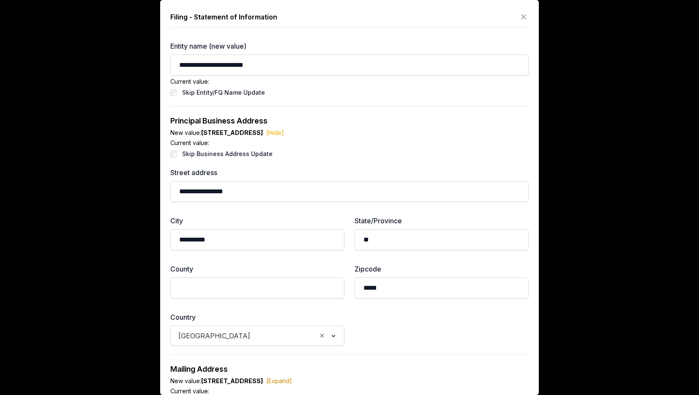
click at [284, 134] on link "[Hide]" at bounding box center [275, 132] width 18 height 7
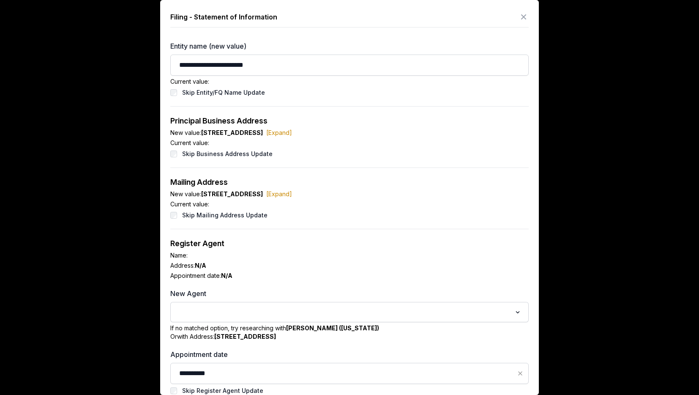
click at [283, 310] on input "Search for option" at bounding box center [343, 312] width 336 height 12
click at [290, 283] on div "Register Agent Name: Address: N/A Appointment date: N/A" at bounding box center [349, 258] width 358 height 59
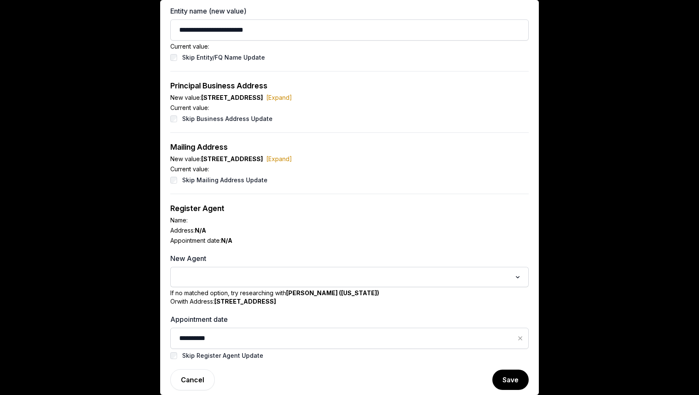
scroll to position [40, 0]
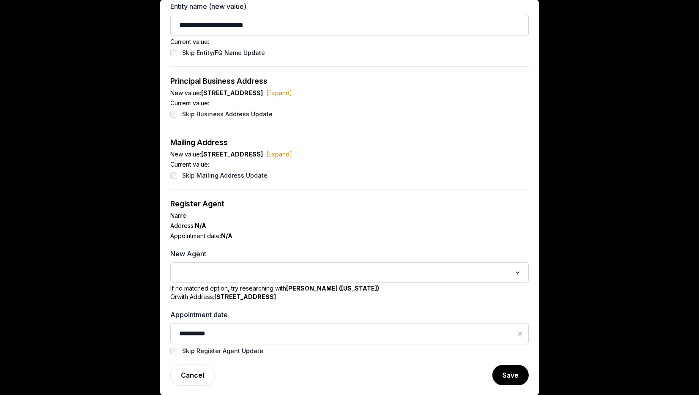
click at [288, 270] on input "Search for option" at bounding box center [343, 272] width 336 height 12
type input "*"
click at [360, 213] on div "Name:" at bounding box center [349, 215] width 358 height 8
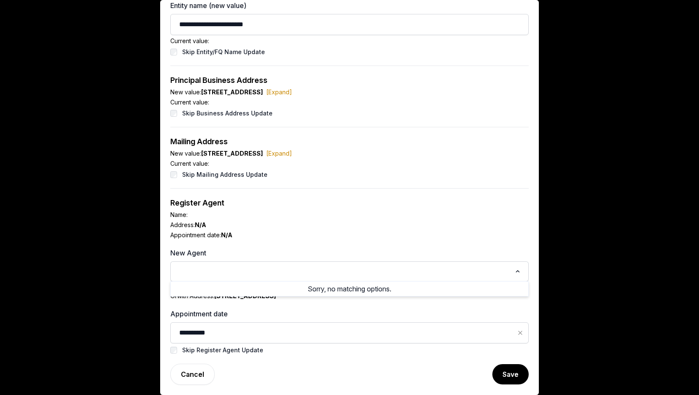
click at [318, 272] on input "Search for option" at bounding box center [343, 271] width 336 height 12
click at [328, 222] on div "Address: N/A" at bounding box center [349, 224] width 358 height 8
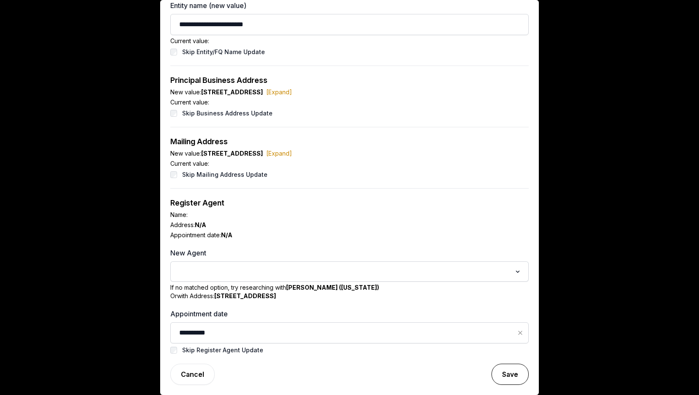
click at [519, 376] on button "Save" at bounding box center [509, 373] width 37 height 21
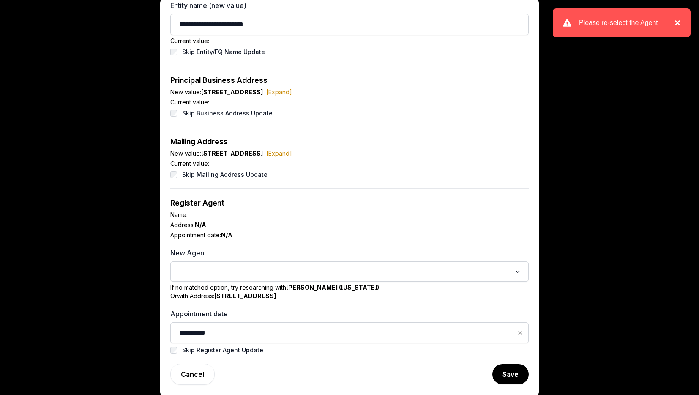
click at [674, 24] on button "×" at bounding box center [675, 23] width 10 height 10
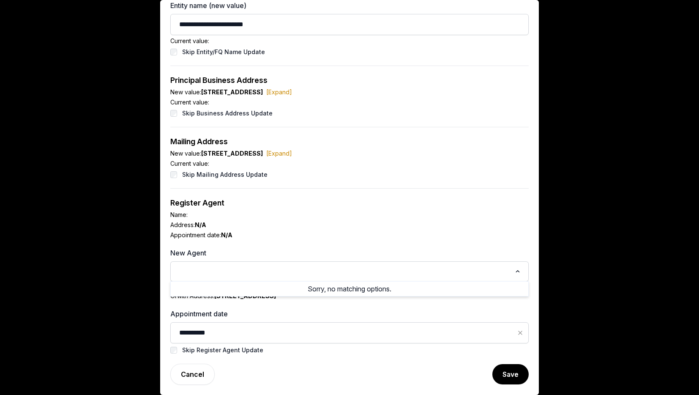
click at [295, 264] on div "Search for option" at bounding box center [342, 271] width 337 height 14
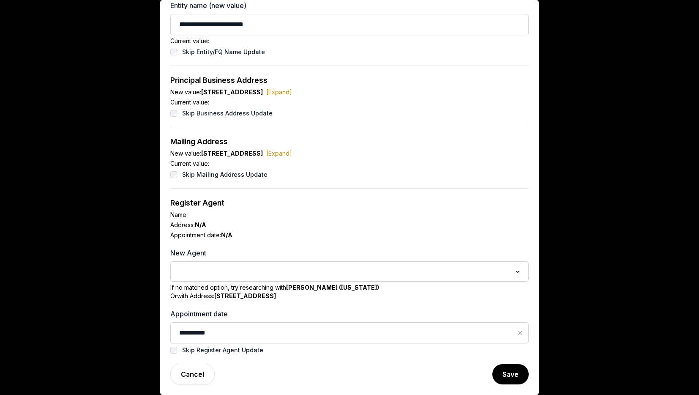
click at [305, 235] on div "Appointment date: N/A" at bounding box center [349, 235] width 358 height 8
click at [324, 265] on input "Search for option" at bounding box center [343, 271] width 336 height 12
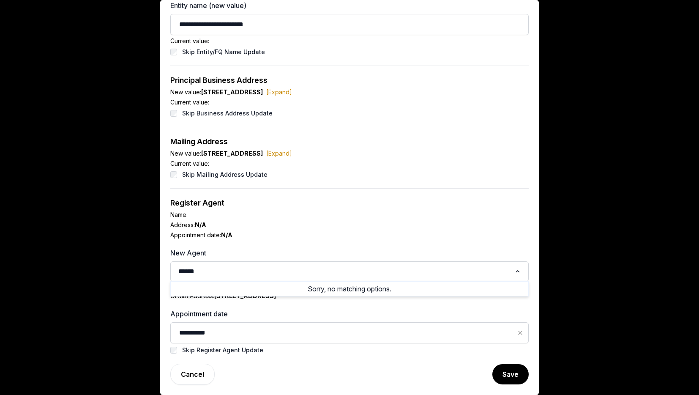
type input "******"
click at [351, 225] on div "Address: N/A" at bounding box center [349, 224] width 358 height 8
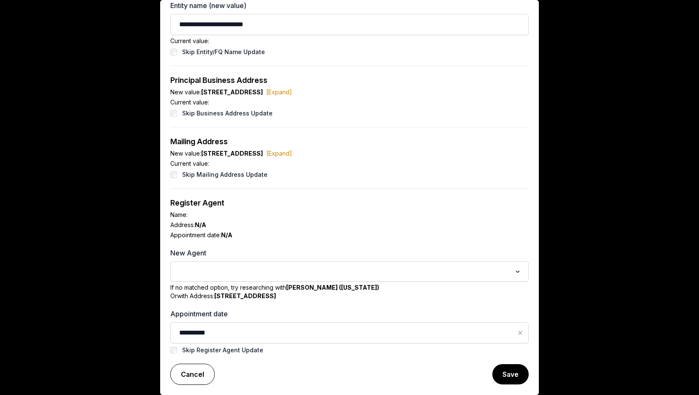
click at [204, 373] on link "Cancel" at bounding box center [192, 373] width 44 height 21
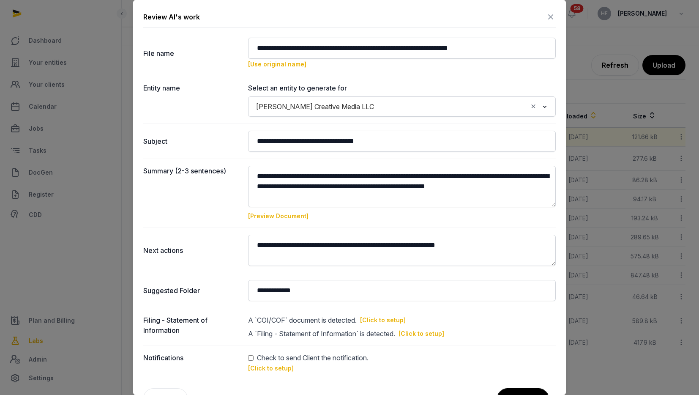
scroll to position [24, 0]
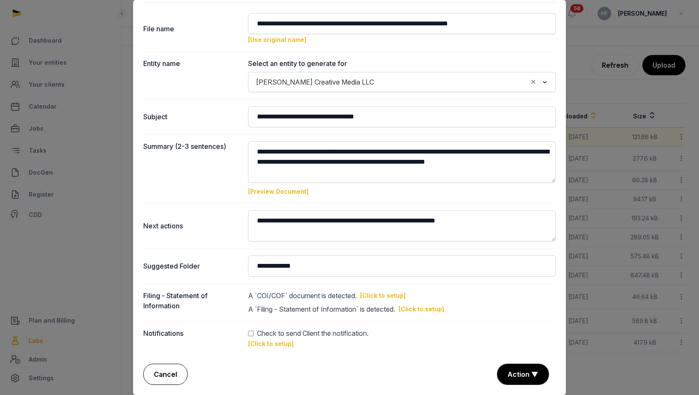
click at [171, 369] on link "Cancel" at bounding box center [165, 373] width 44 height 21
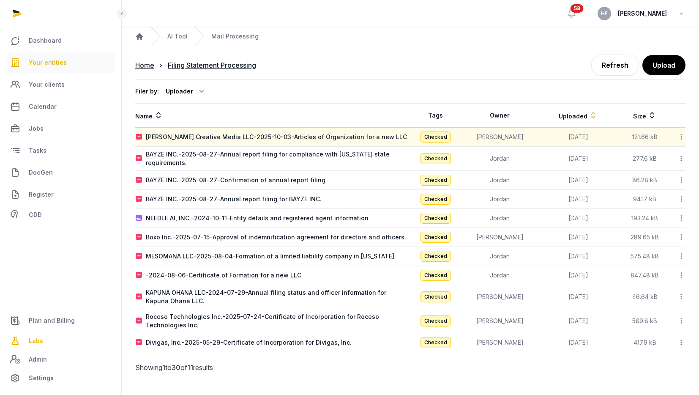
click at [48, 60] on span "Your entities" at bounding box center [48, 62] width 38 height 10
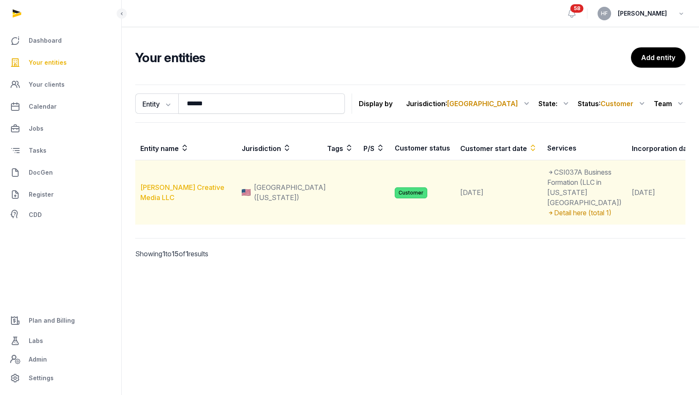
click at [202, 201] on link "[PERSON_NAME] Creative Media LLC" at bounding box center [182, 192] width 84 height 19
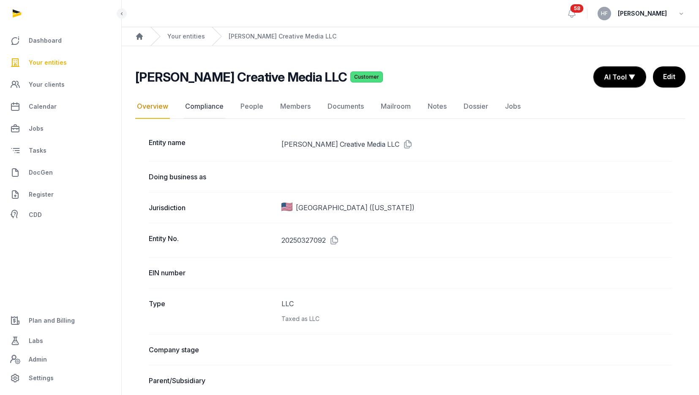
click at [192, 104] on link "Compliance" at bounding box center [204, 106] width 42 height 24
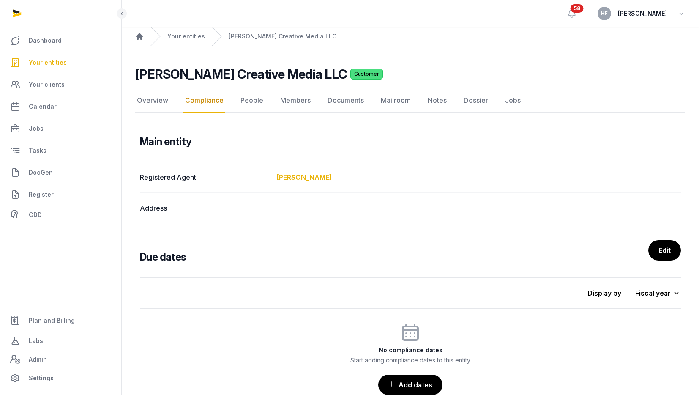
click at [311, 175] on link "[PERSON_NAME]" at bounding box center [304, 177] width 55 height 8
click at [256, 101] on link "People" at bounding box center [252, 100] width 26 height 24
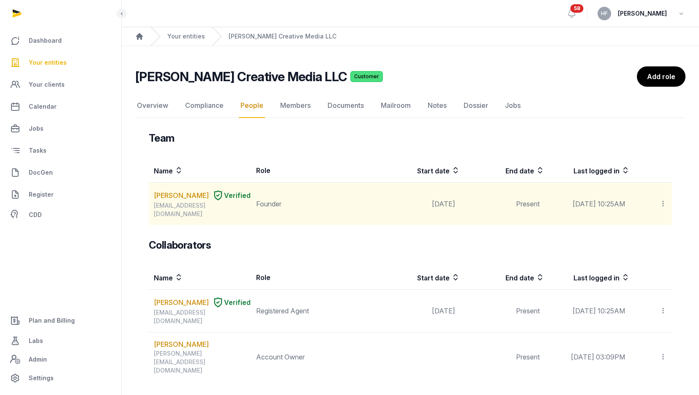
scroll to position [9, 0]
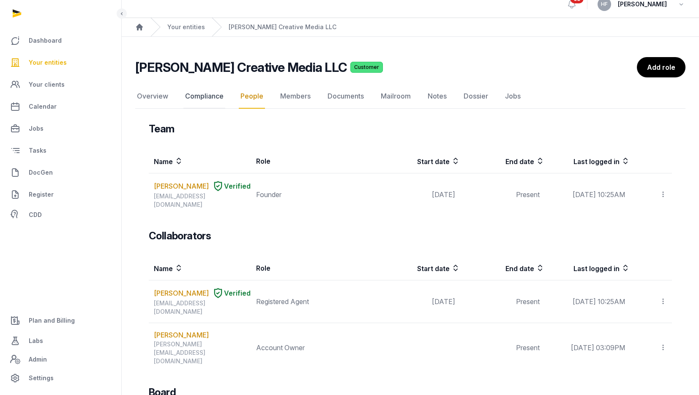
click at [207, 97] on link "Compliance" at bounding box center [204, 96] width 42 height 24
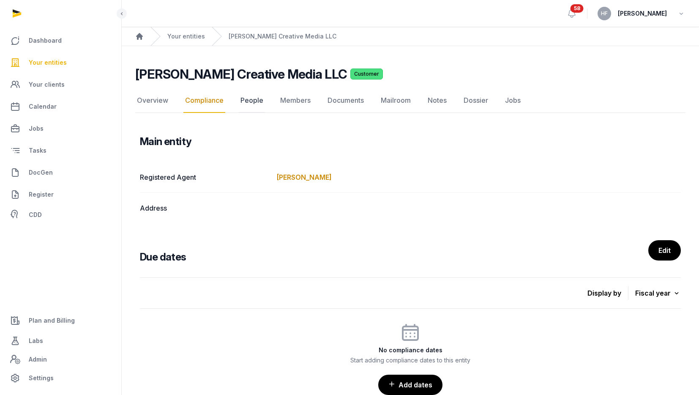
click at [250, 103] on link "People" at bounding box center [252, 100] width 26 height 24
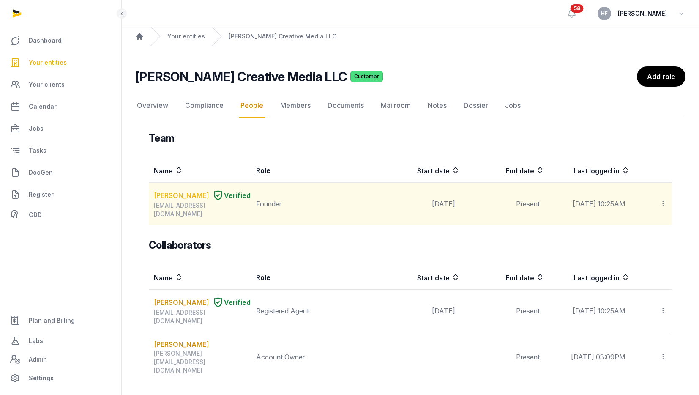
click at [193, 193] on link "[PERSON_NAME]" at bounding box center [181, 195] width 55 height 10
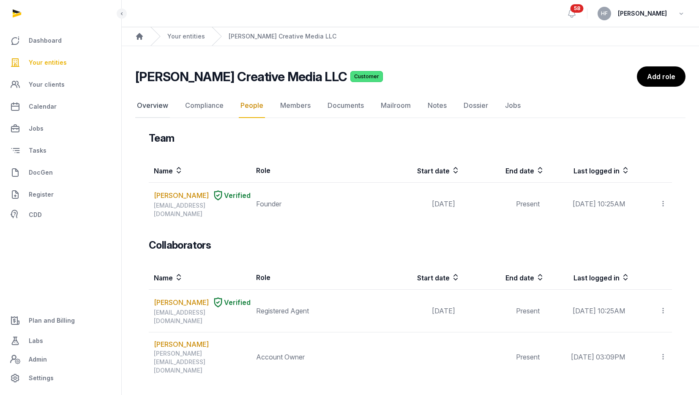
click at [155, 112] on link "Overview" at bounding box center [152, 105] width 35 height 24
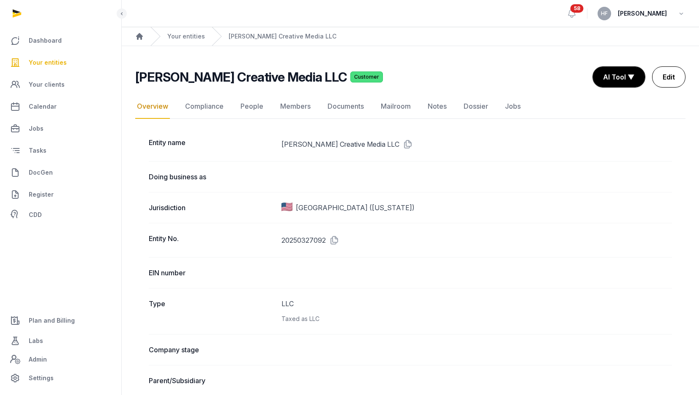
click at [671, 76] on link "Edit" at bounding box center [668, 76] width 33 height 21
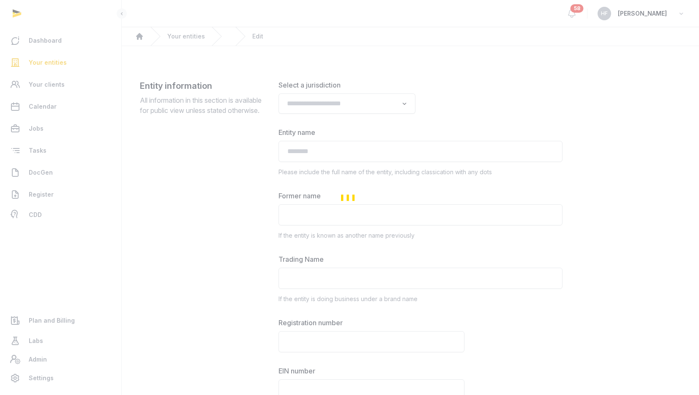
type input "**********"
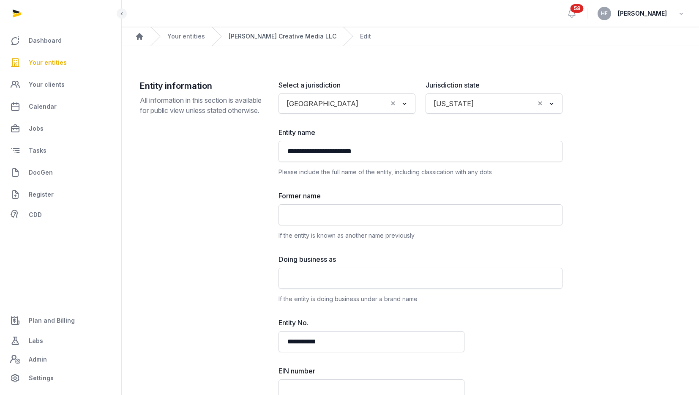
click at [248, 37] on link "[PERSON_NAME] Creative Media LLC" at bounding box center [283, 36] width 108 height 8
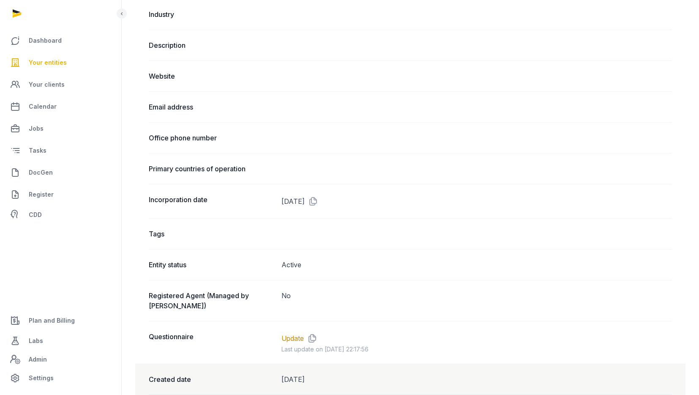
scroll to position [399, 0]
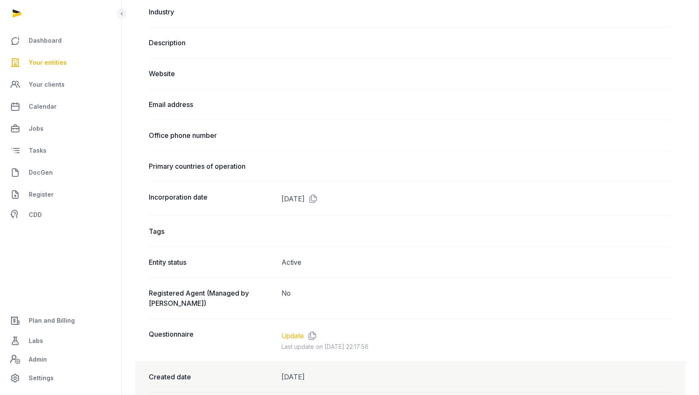
click at [298, 330] on link "Update" at bounding box center [292, 335] width 22 height 10
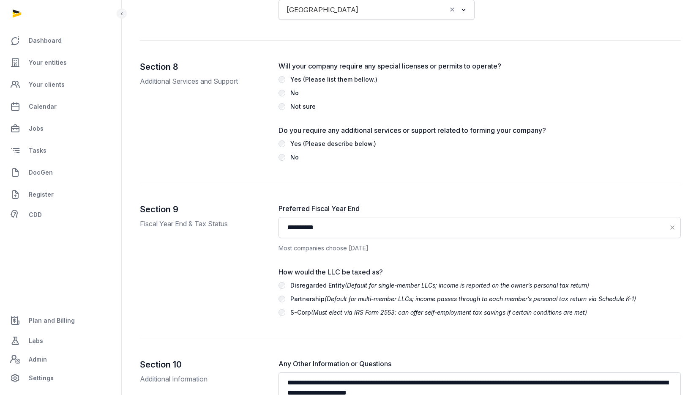
scroll to position [2409, 0]
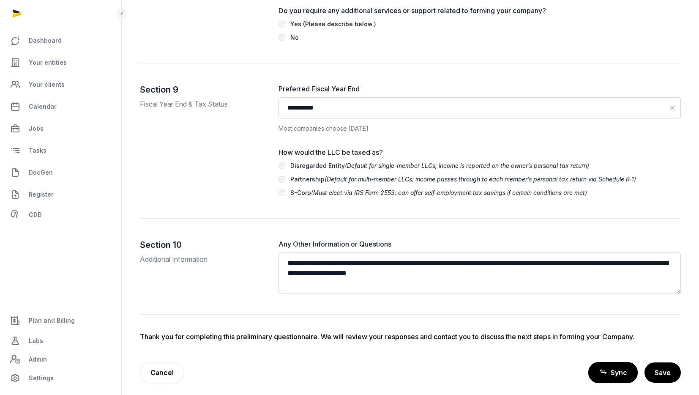
click at [615, 367] on span "Sync" at bounding box center [618, 372] width 16 height 10
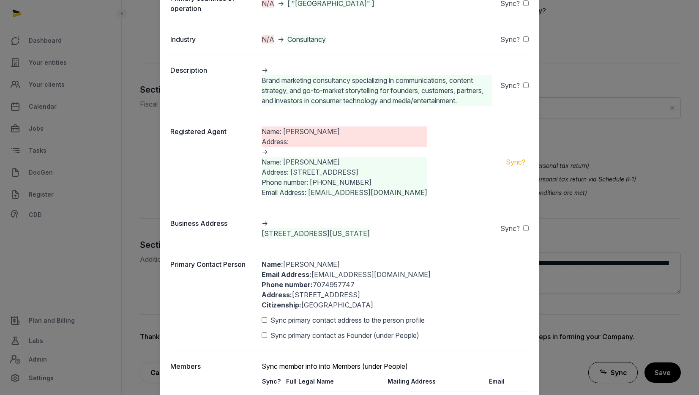
click at [515, 167] on link "Sync?" at bounding box center [515, 162] width 19 height 10
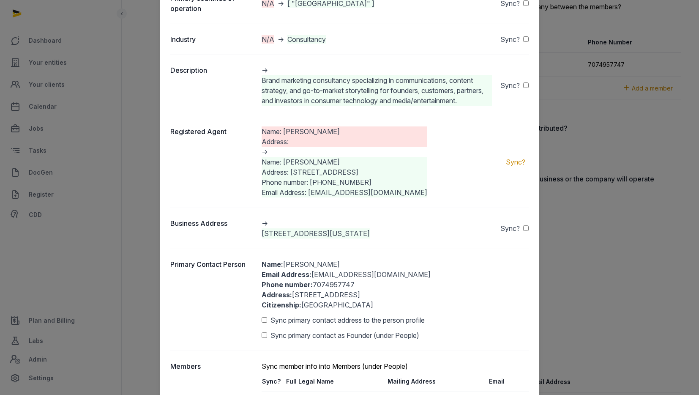
scroll to position [1617, 0]
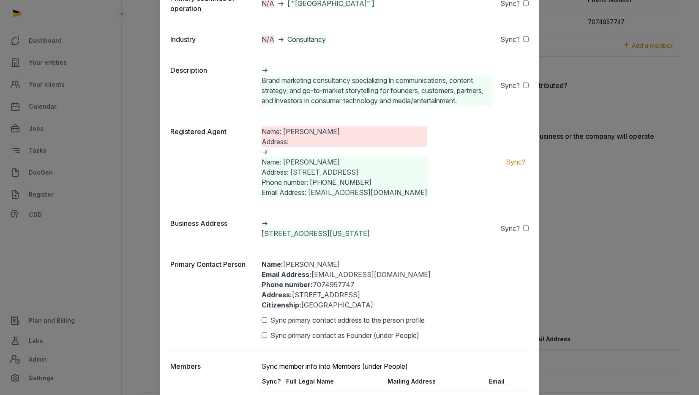
click at [426, 197] on dd "Name: Daniel Lipson Address: -> Name: Daniel Lipson Address: 8149 Germone Road …" at bounding box center [394, 161] width 267 height 71
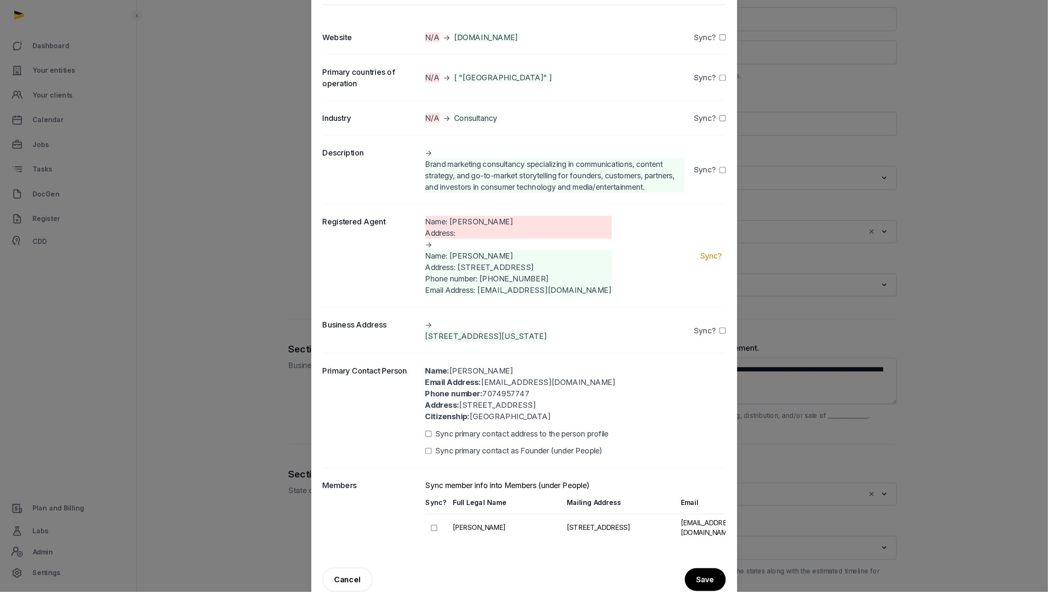
scroll to position [606, 0]
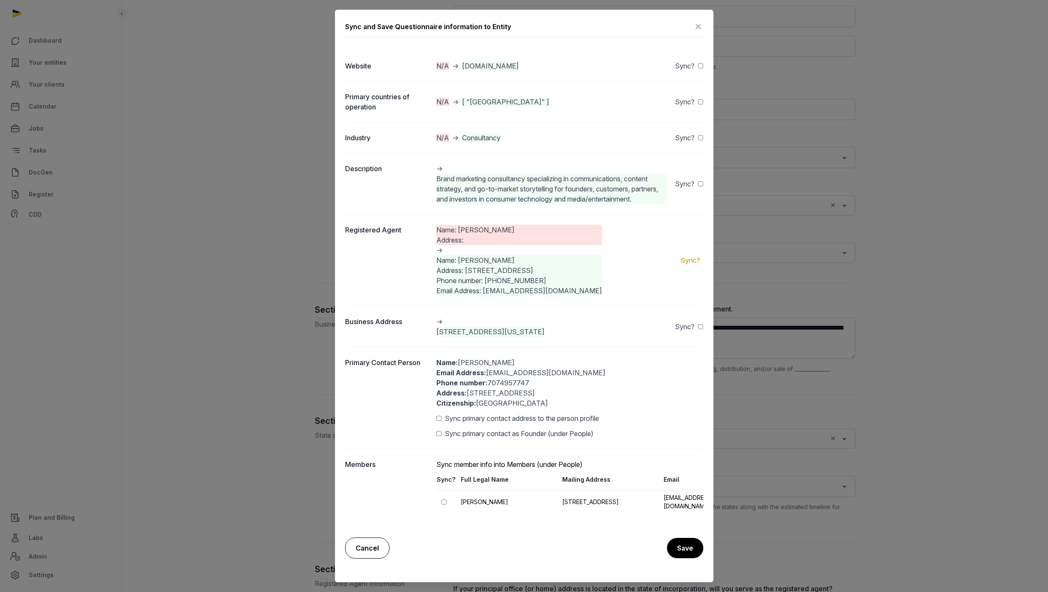
click at [378, 394] on link "Cancel" at bounding box center [367, 547] width 44 height 21
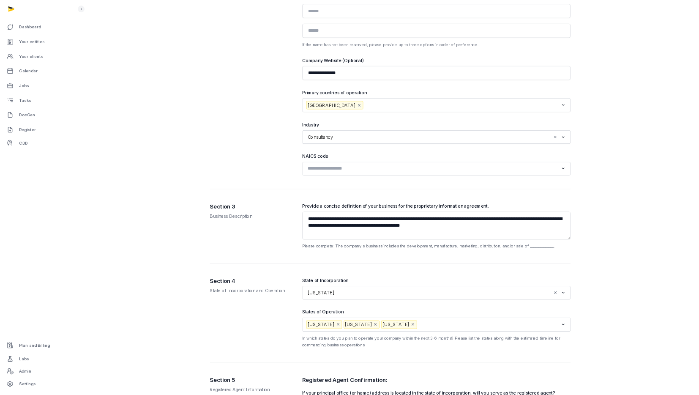
scroll to position [0, 0]
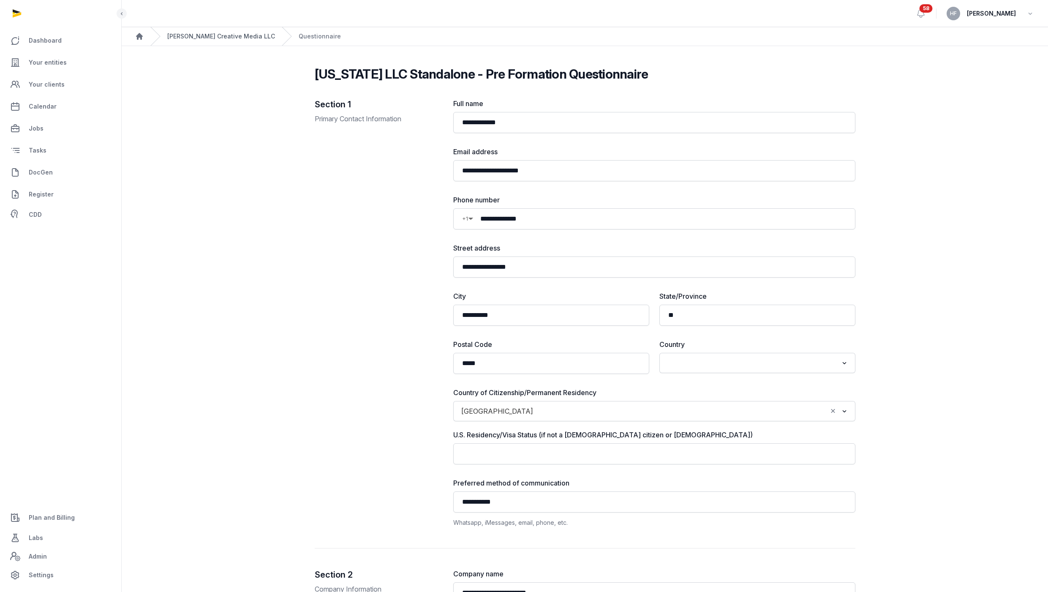
click at [218, 38] on link "[PERSON_NAME] Creative Media LLC" at bounding box center [221, 36] width 108 height 8
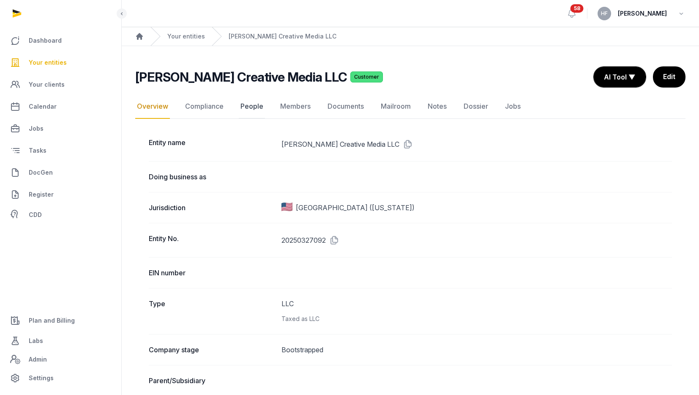
click at [251, 107] on link "People" at bounding box center [252, 106] width 26 height 24
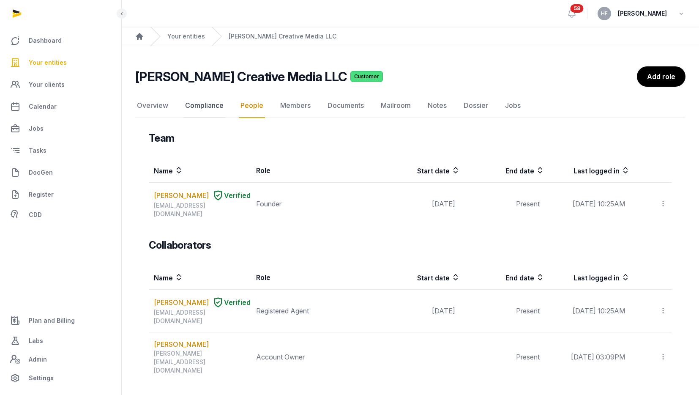
click at [197, 107] on link "Compliance" at bounding box center [204, 105] width 42 height 24
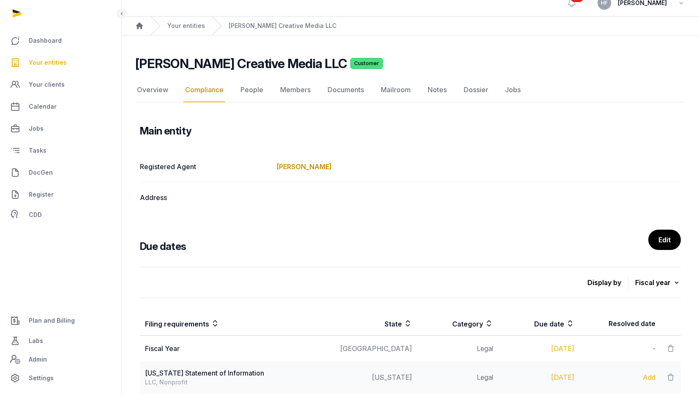
scroll to position [11, 0]
click at [158, 90] on link "Overview" at bounding box center [152, 89] width 35 height 24
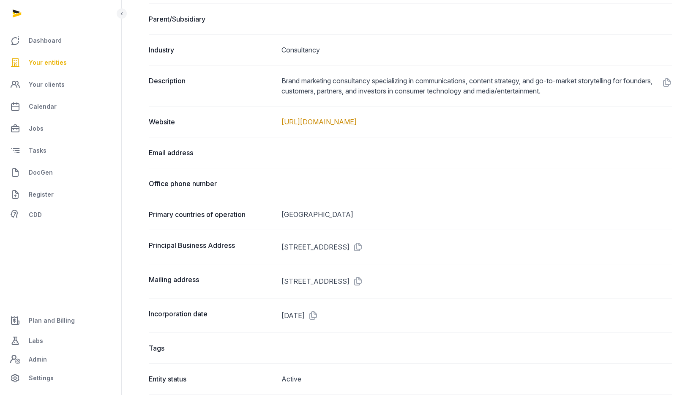
scroll to position [363, 0]
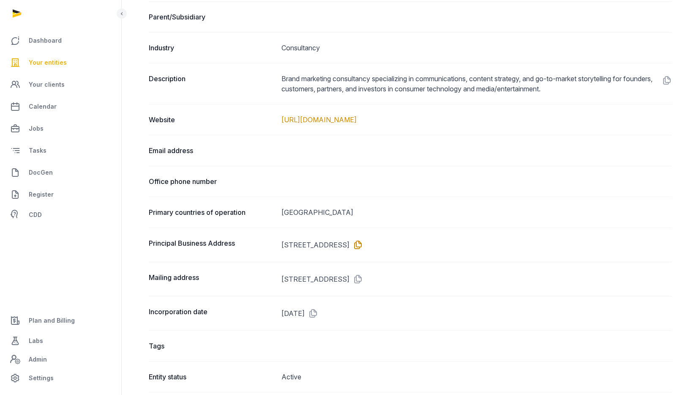
click at [363, 244] on icon at bounding box center [356, 245] width 14 height 14
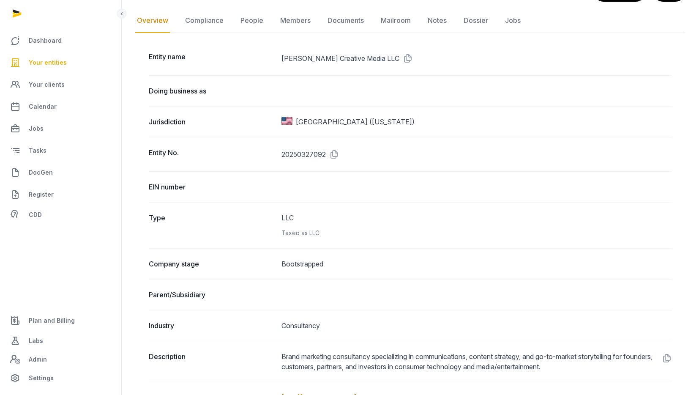
scroll to position [0, 0]
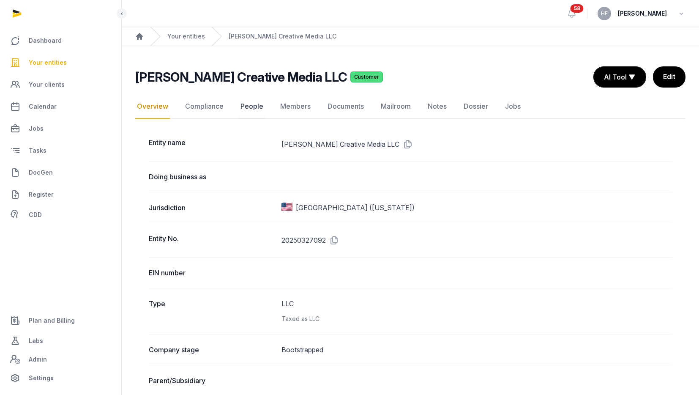
click at [259, 103] on link "People" at bounding box center [252, 106] width 26 height 24
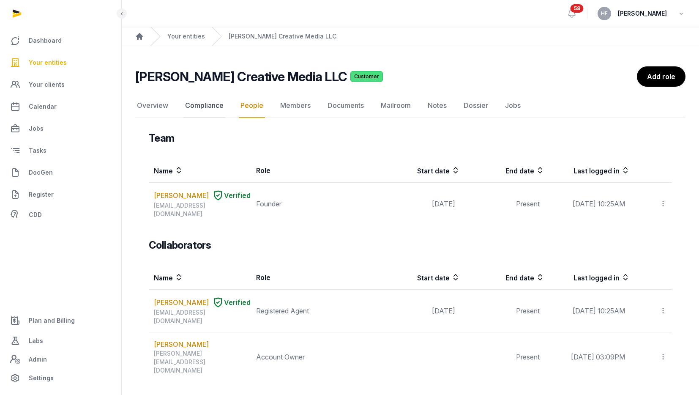
click at [216, 103] on link "Compliance" at bounding box center [204, 105] width 42 height 24
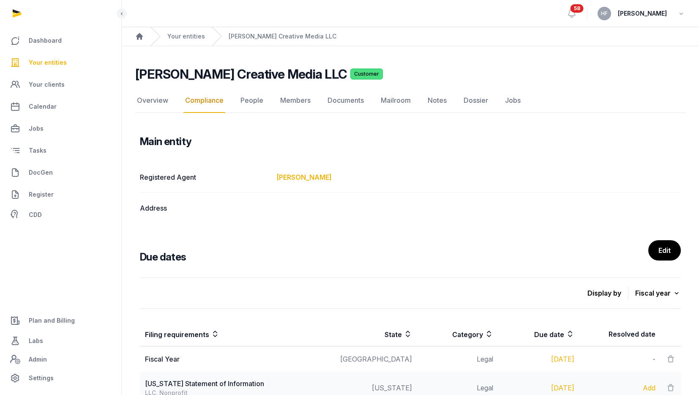
click at [290, 173] on link "[PERSON_NAME]" at bounding box center [304, 177] width 55 height 8
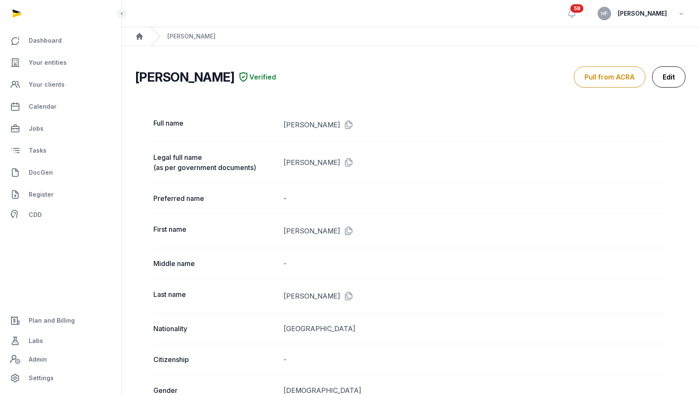
click at [667, 75] on link "Edit" at bounding box center [668, 76] width 33 height 21
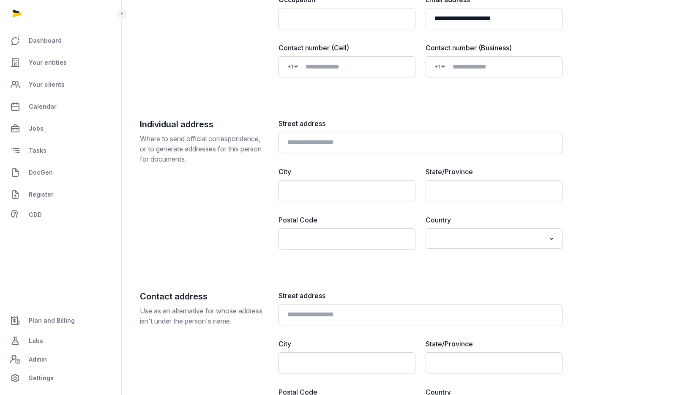
scroll to position [445, 0]
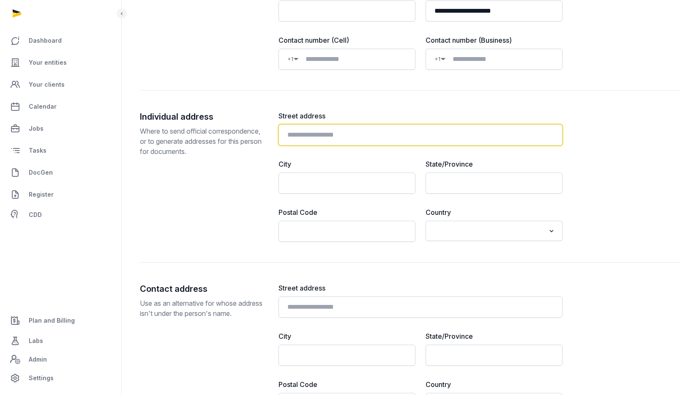
click at [355, 136] on input "text" at bounding box center [420, 134] width 284 height 21
paste input "**********"
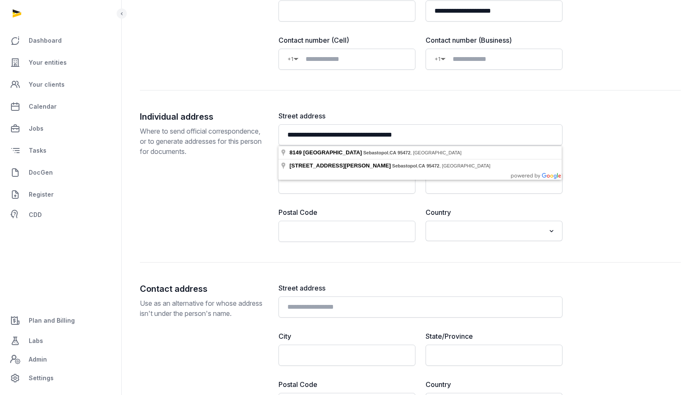
type input "**********"
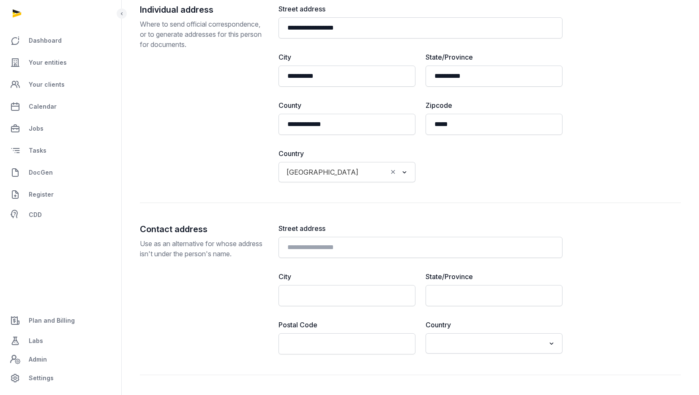
scroll to position [561, 0]
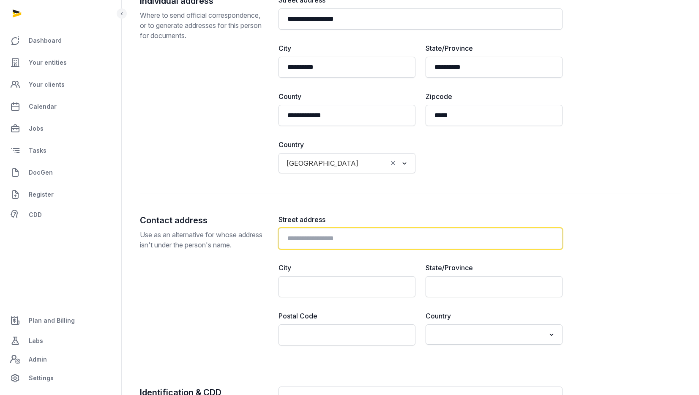
click at [335, 239] on input "text" at bounding box center [420, 238] width 284 height 21
paste input "**********"
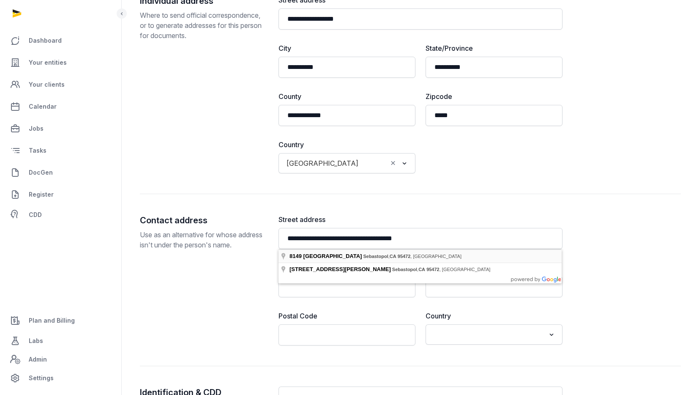
type input "**********"
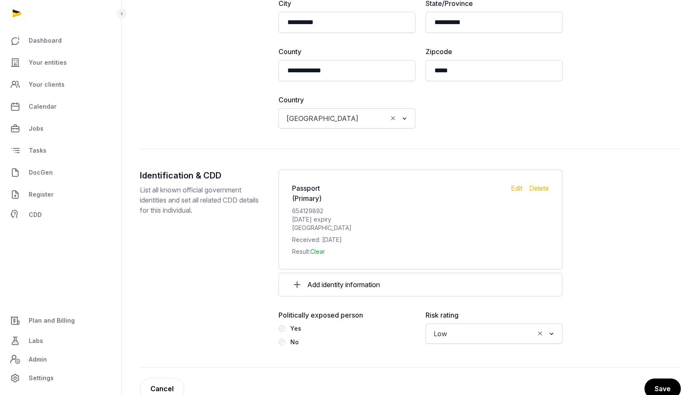
scroll to position [846, 0]
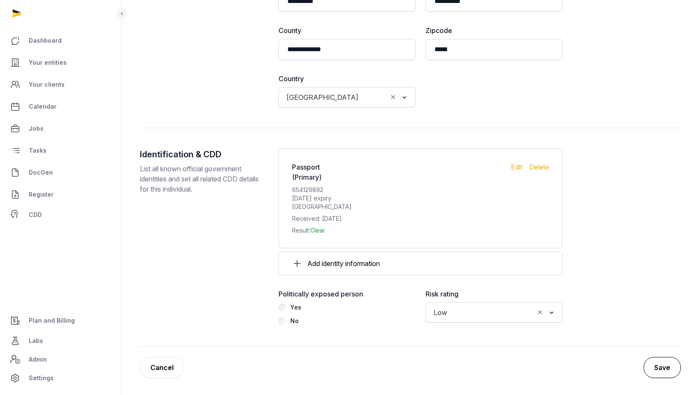
click at [668, 366] on button "Save" at bounding box center [661, 367] width 37 height 21
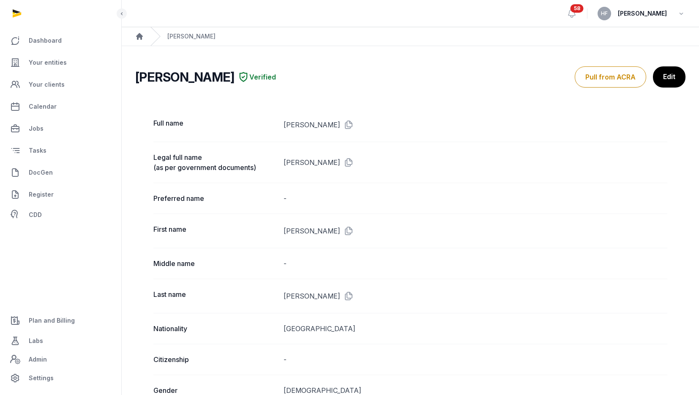
scroll to position [625, 0]
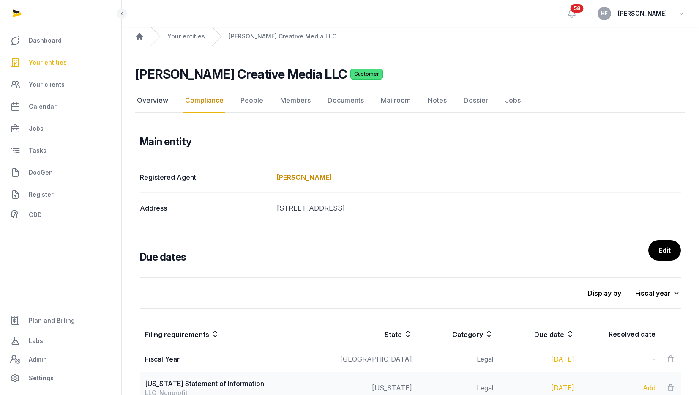
click at [155, 101] on link "Overview" at bounding box center [152, 100] width 35 height 24
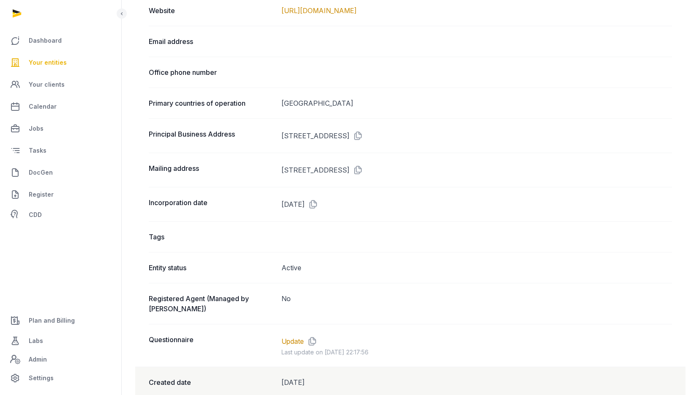
scroll to position [482, 0]
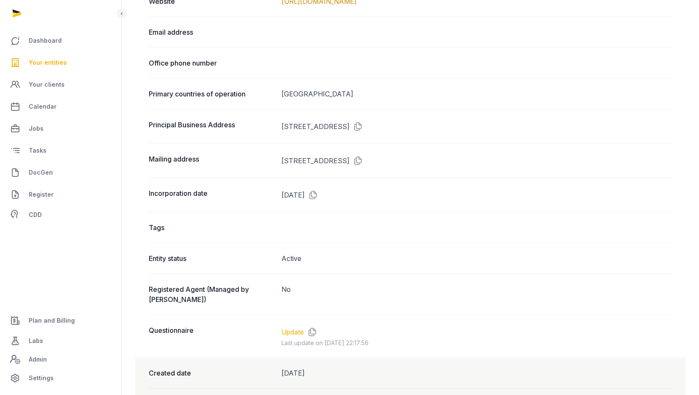
click at [292, 327] on link "Update" at bounding box center [292, 332] width 22 height 10
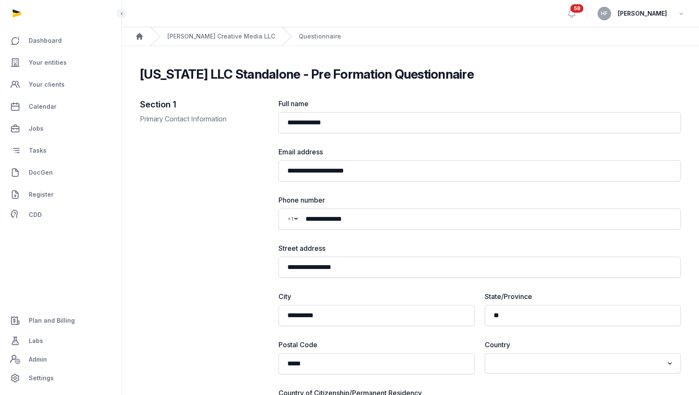
click at [204, 31] on div "[PERSON_NAME] Creative Media LLC" at bounding box center [212, 36] width 125 height 19
click at [212, 38] on link "[PERSON_NAME] Creative Media LLC" at bounding box center [221, 36] width 108 height 8
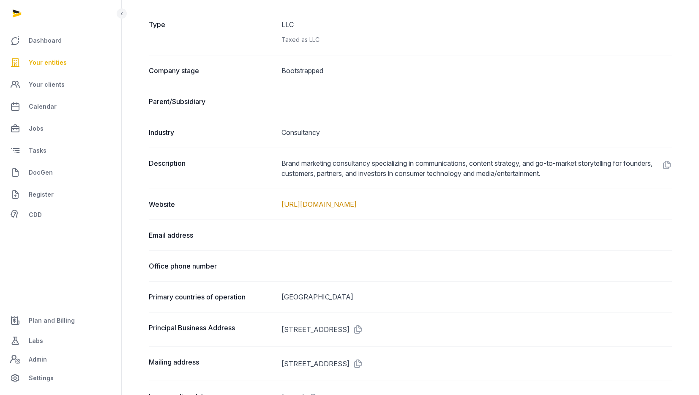
scroll to position [282, 0]
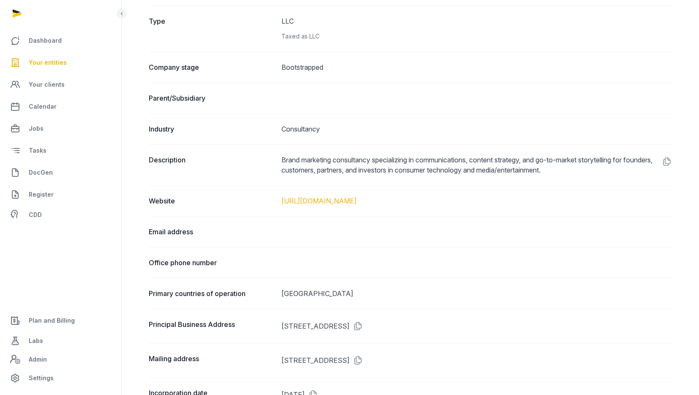
click at [336, 201] on link "[URL][DOMAIN_NAME]" at bounding box center [318, 200] width 75 height 8
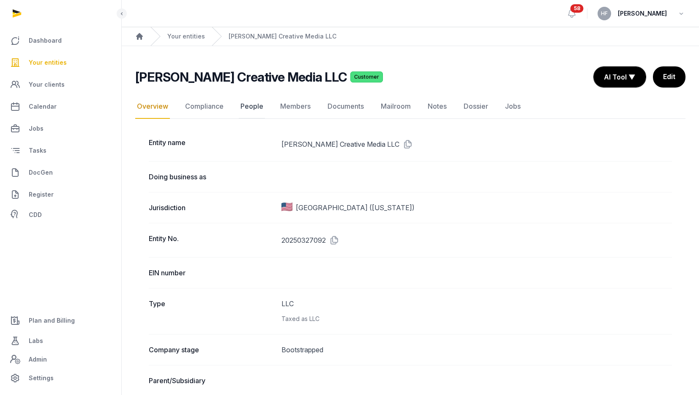
click at [255, 99] on link "People" at bounding box center [252, 106] width 26 height 24
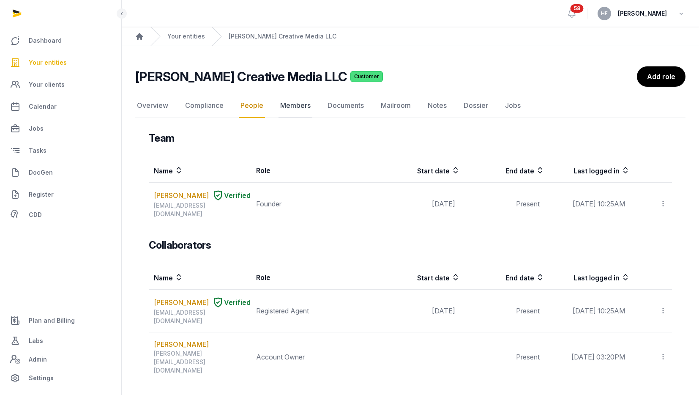
click at [305, 107] on link "Members" at bounding box center [295, 105] width 34 height 24
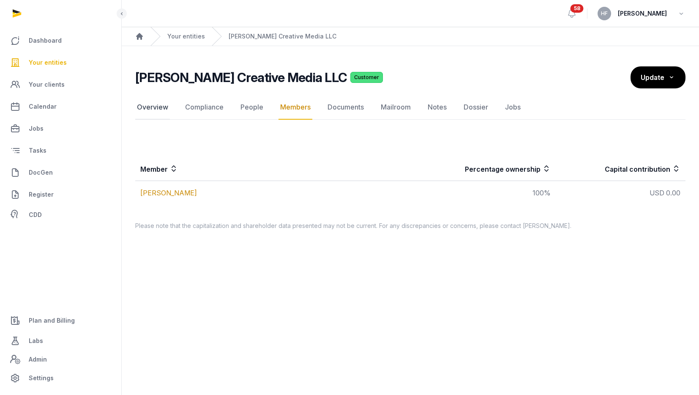
click at [158, 106] on link "Overview" at bounding box center [152, 107] width 35 height 24
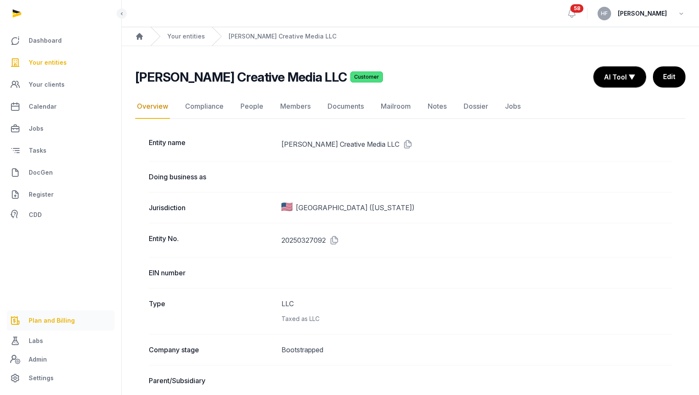
click at [66, 321] on span "Plan and Billing" at bounding box center [52, 320] width 46 height 10
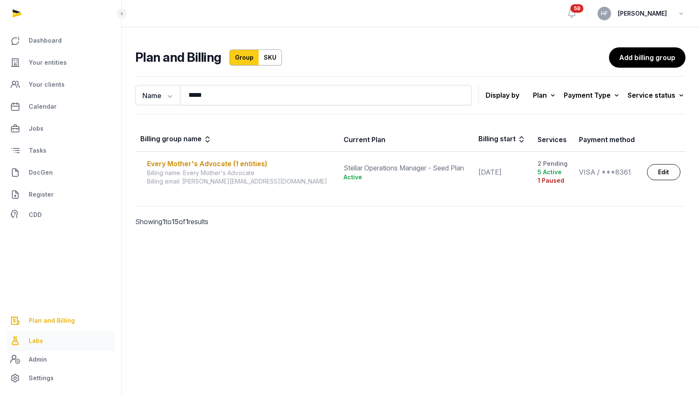
click at [38, 342] on span "Labs" at bounding box center [36, 340] width 14 height 10
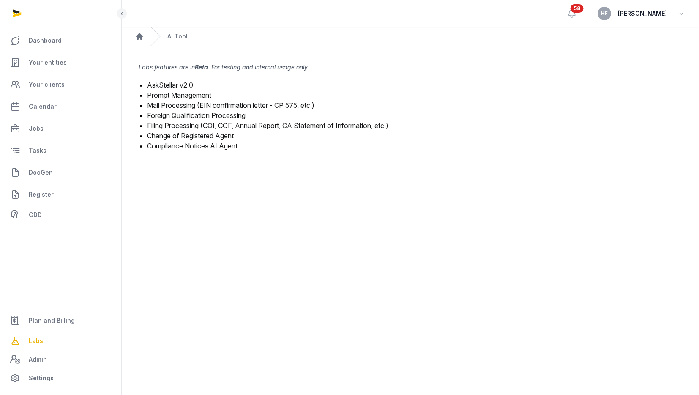
click at [242, 125] on link "Filing Processing (COI, COF, Annual Report, CA Statement of Information, etc.)" at bounding box center [267, 125] width 241 height 8
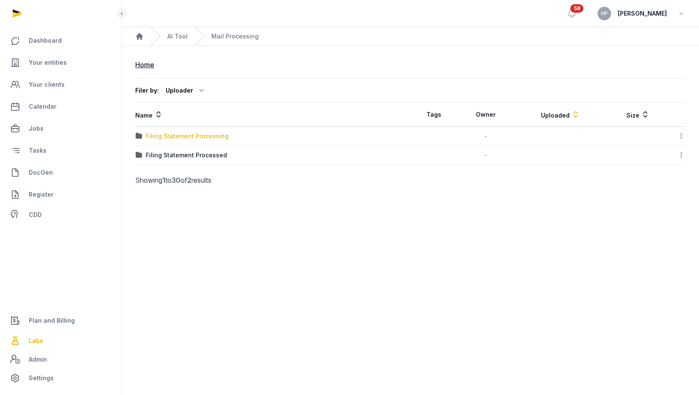
click at [220, 137] on div "Filing Statement Processing" at bounding box center [187, 136] width 83 height 8
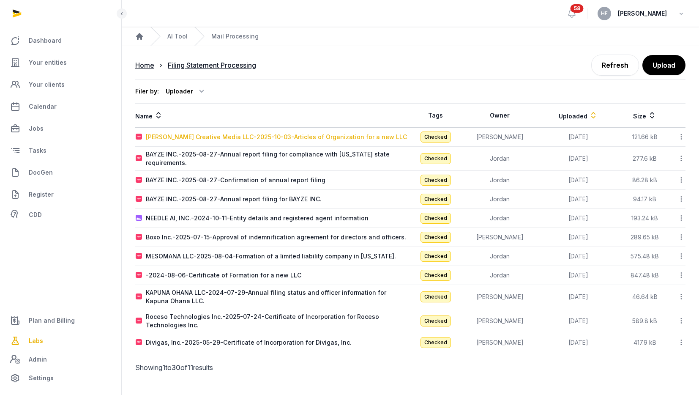
click at [257, 138] on div "Lipson Creative Media LLC-2025-10-03-Articles of Organization for a new LLC" at bounding box center [276, 137] width 261 height 8
type input "**********"
type textarea "**********"
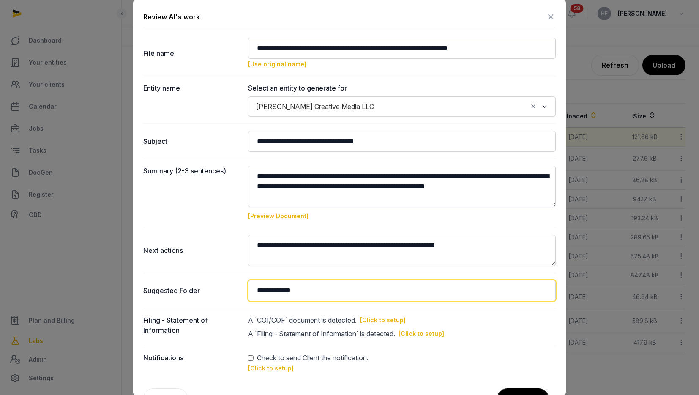
drag, startPoint x: 315, startPoint y: 289, endPoint x: 199, endPoint y: 271, distance: 117.4
click at [199, 272] on dl "**********" at bounding box center [349, 209] width 412 height 342
type input "*********"
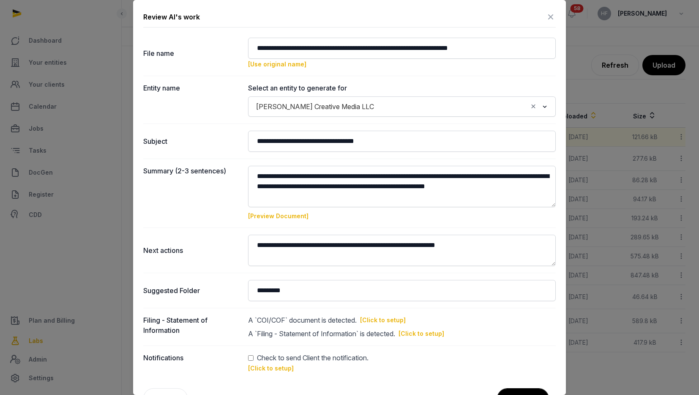
click at [399, 316] on link "[Click to setup]" at bounding box center [383, 320] width 46 height 8
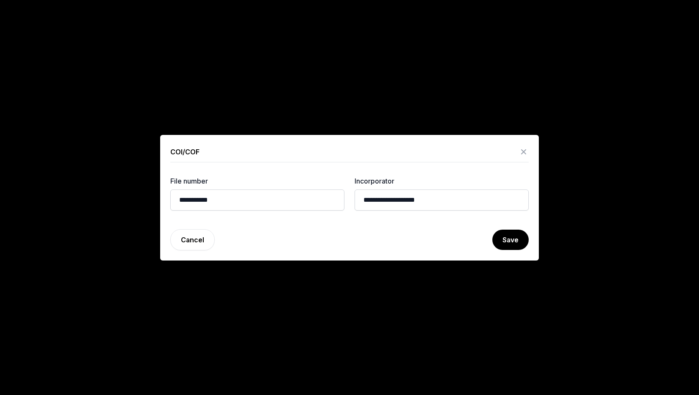
click at [523, 152] on icon at bounding box center [523, 152] width 10 height 14
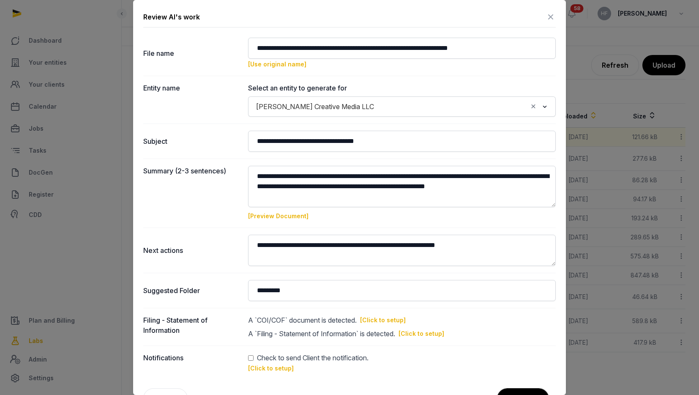
click at [427, 333] on link "[Click to setup]" at bounding box center [421, 333] width 46 height 8
type input "**********"
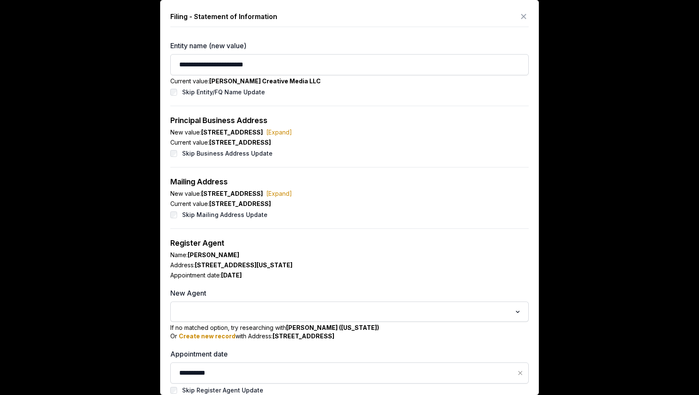
scroll to position [1, 0]
click at [520, 19] on icon at bounding box center [523, 17] width 10 height 14
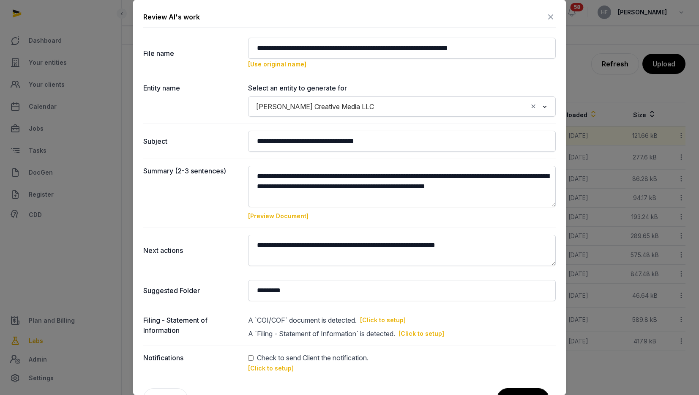
click at [552, 20] on icon at bounding box center [550, 17] width 10 height 14
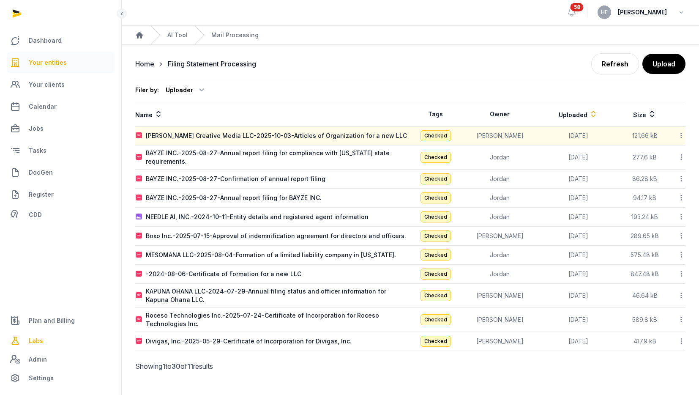
click at [64, 62] on span "Your entities" at bounding box center [48, 62] width 38 height 10
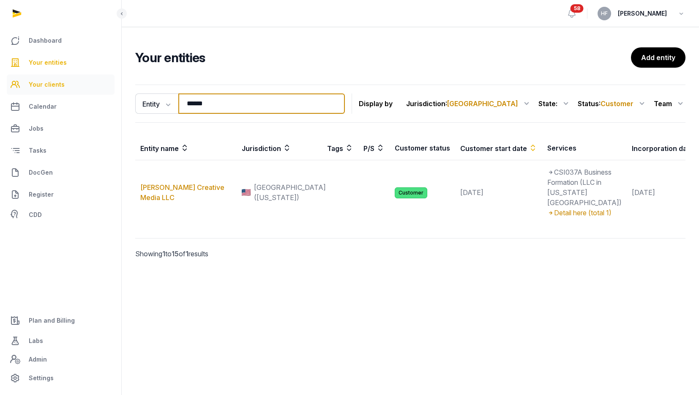
drag, startPoint x: 226, startPoint y: 106, endPoint x: 75, endPoint y: 89, distance: 152.2
click at [82, 90] on div "Dashboard Your entities Your clients Calendar Jobs Tasks DocGen Register CDD Pl…" at bounding box center [349, 197] width 699 height 395
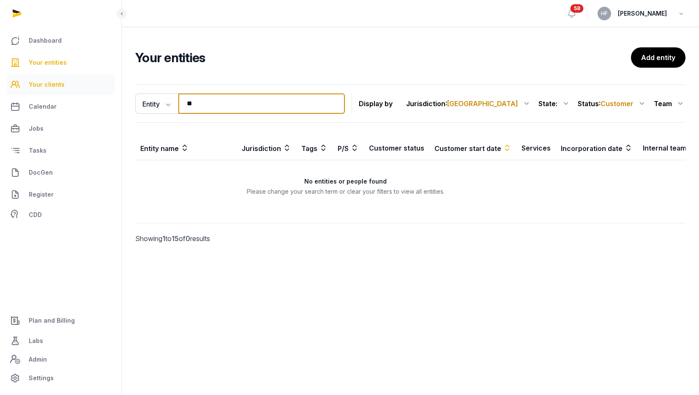
type input "*"
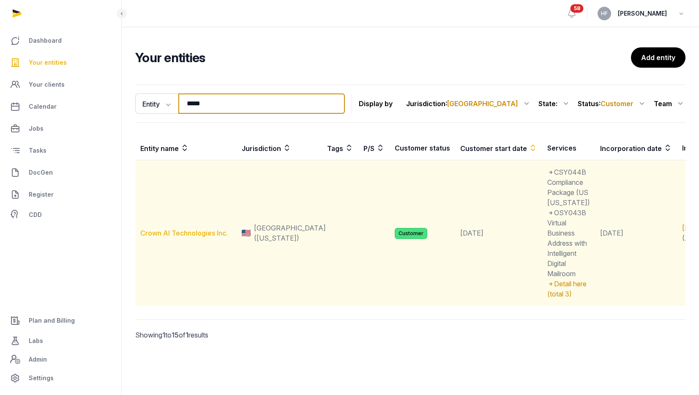
type input "*****"
click at [190, 237] on link "Crown AI Technologies Inc." at bounding box center [183, 233] width 87 height 8
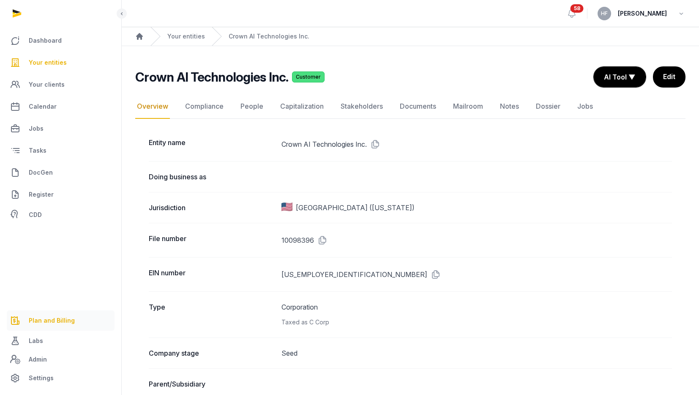
click at [58, 314] on link "Plan and Billing" at bounding box center [61, 320] width 108 height 20
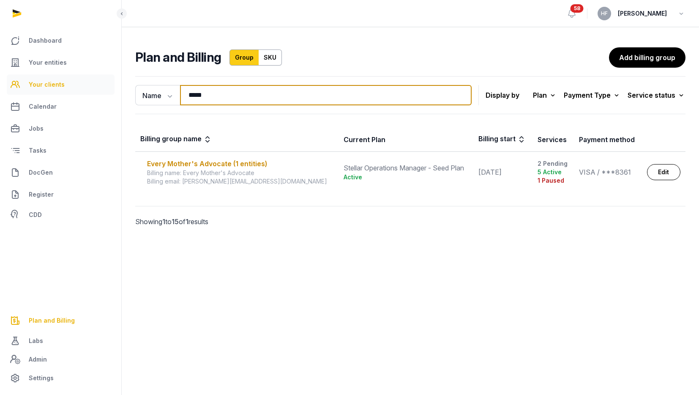
drag, startPoint x: 220, startPoint y: 93, endPoint x: 103, endPoint y: 93, distance: 117.0
click at [109, 93] on div "Dashboard Your entities Your clients Calendar Jobs Tasks DocGen Register CDD Pl…" at bounding box center [349, 197] width 699 height 395
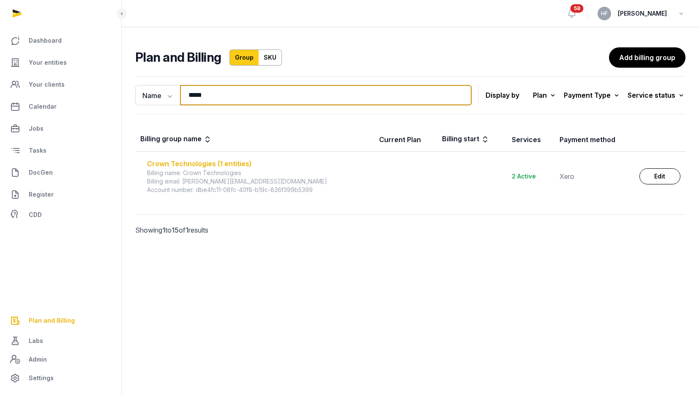
type input "*****"
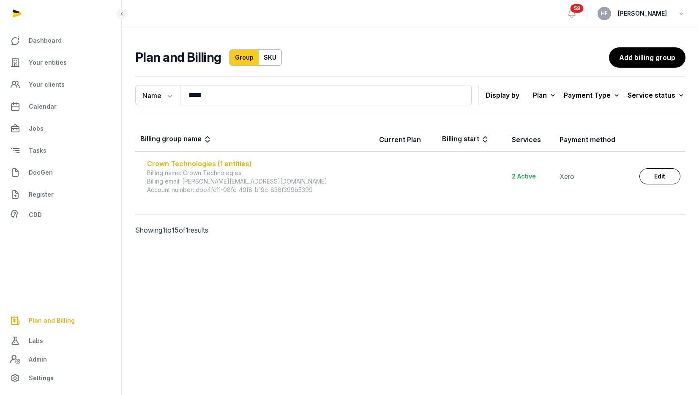
click at [228, 161] on div "Crown Technologies (1 entities)" at bounding box center [258, 163] width 222 height 10
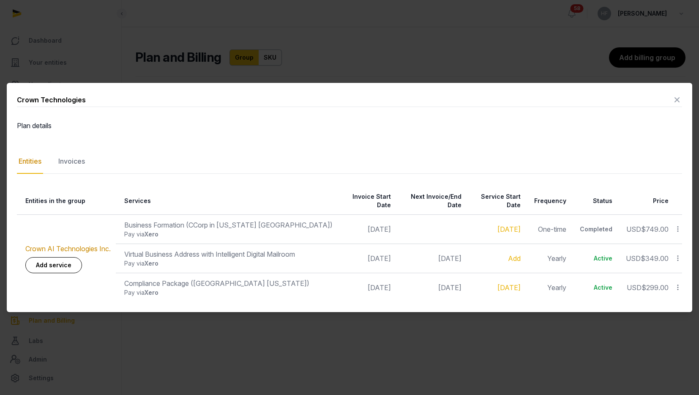
click at [674, 103] on icon at bounding box center [677, 100] width 10 height 14
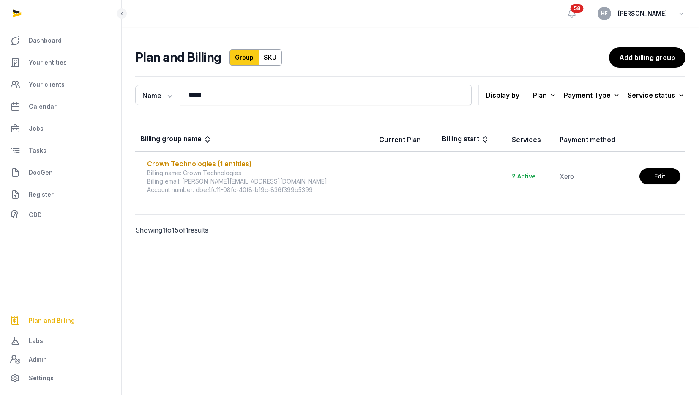
click at [668, 175] on link "Edit" at bounding box center [659, 176] width 41 height 16
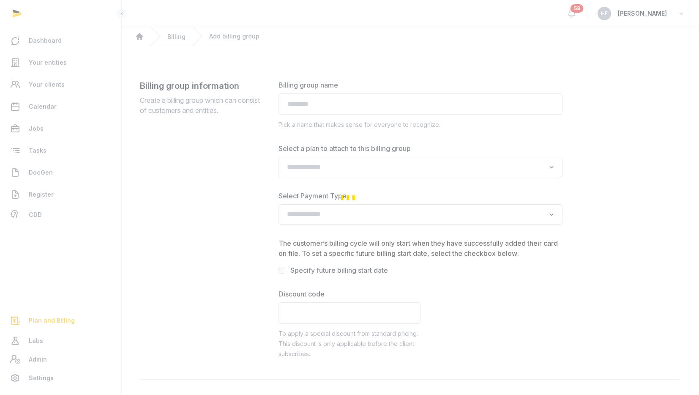
type input "**********"
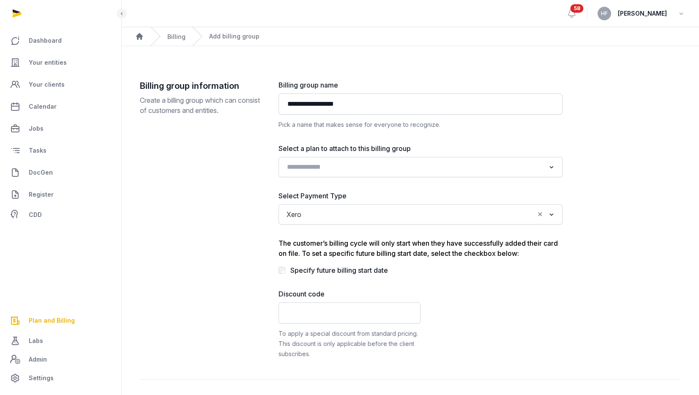
click at [367, 215] on input "Search for option" at bounding box center [419, 214] width 229 height 12
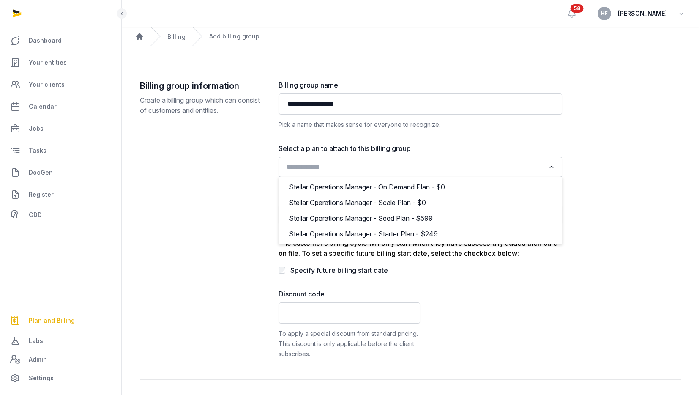
click at [352, 162] on input "Search for option" at bounding box center [413, 167] width 261 height 12
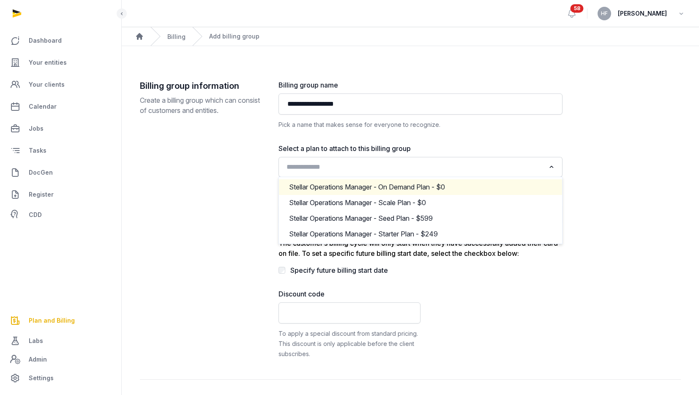
click at [415, 185] on div "Stellar Operations Manager - On Demand Plan - $0" at bounding box center [420, 186] width 266 height 13
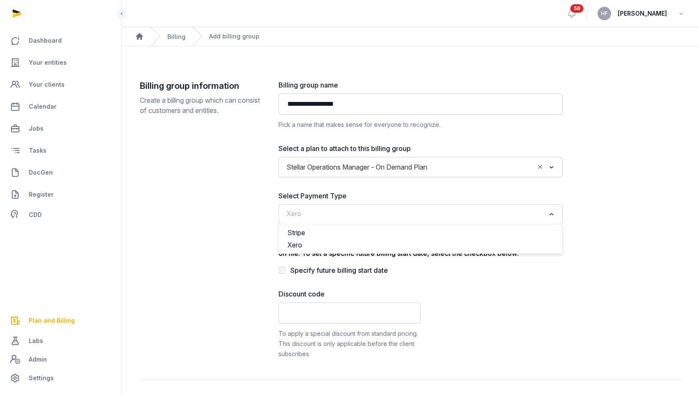
click at [350, 212] on input "Search for option" at bounding box center [413, 214] width 261 height 12
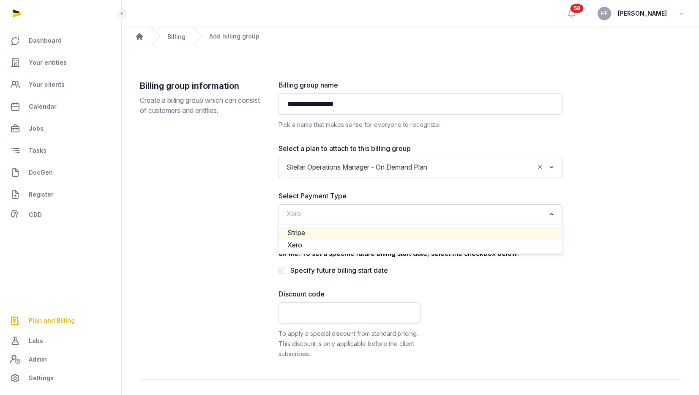
click at [332, 231] on li "Stripe" at bounding box center [420, 232] width 283 height 12
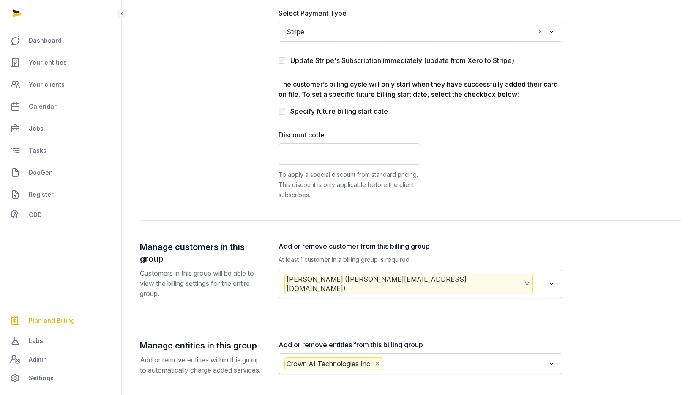
scroll to position [242, 0]
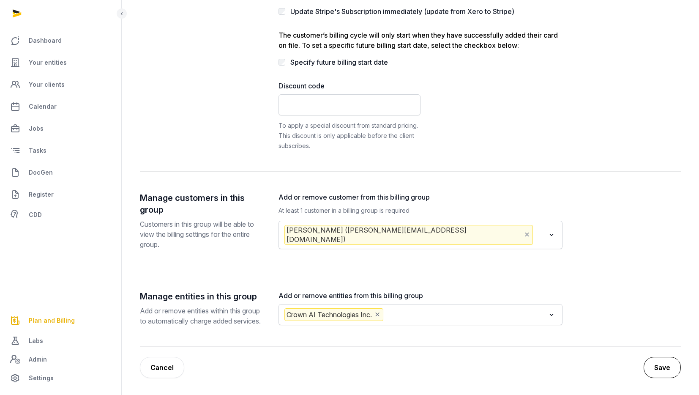
click at [663, 363] on button "Save" at bounding box center [661, 367] width 37 height 21
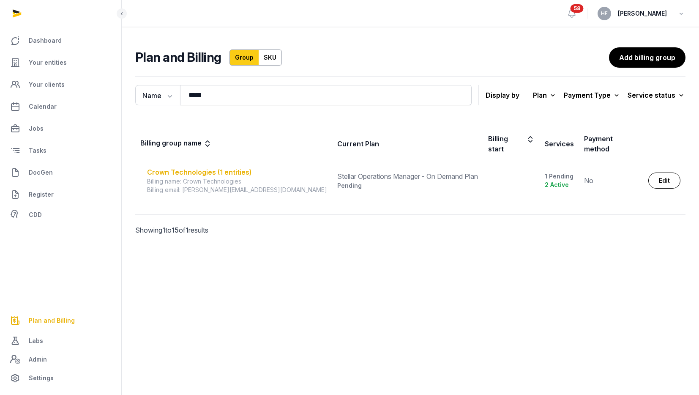
click at [224, 167] on div "Crown Technologies (1 entities)" at bounding box center [237, 172] width 180 height 10
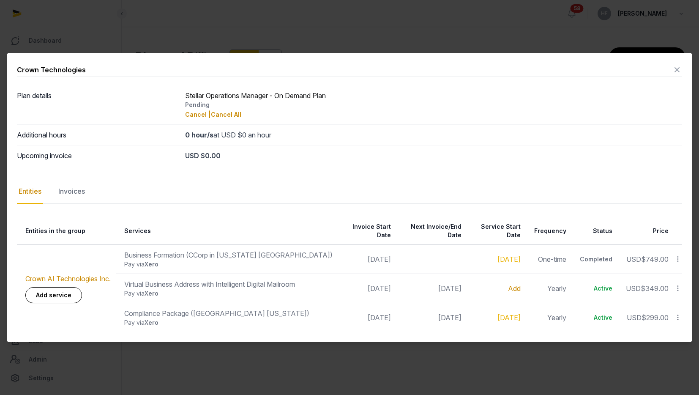
click at [514, 284] on link "Add" at bounding box center [514, 288] width 13 height 8
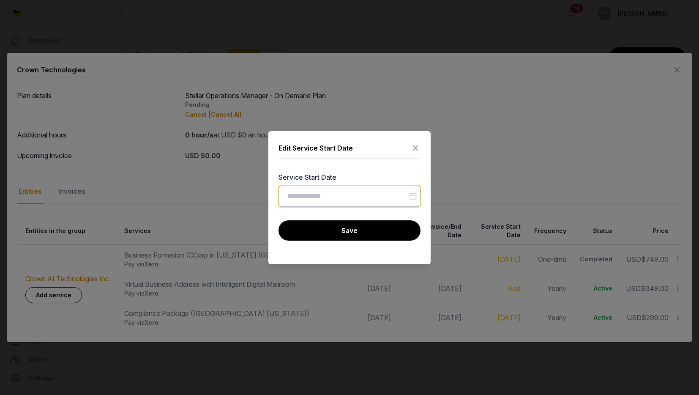
click at [364, 200] on input "Datepicker input" at bounding box center [349, 195] width 142 height 21
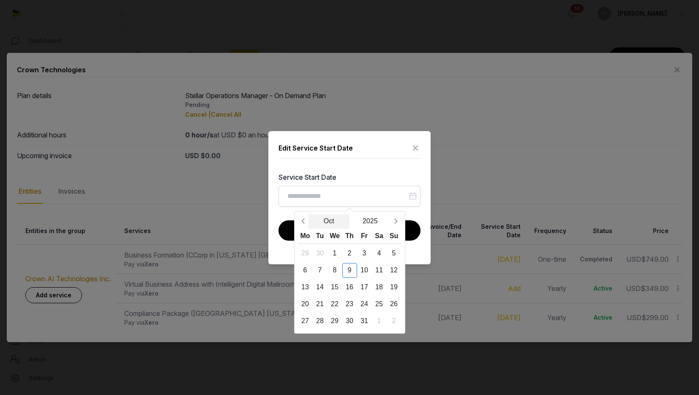
click at [331, 217] on button "Oct" at bounding box center [328, 221] width 41 height 15
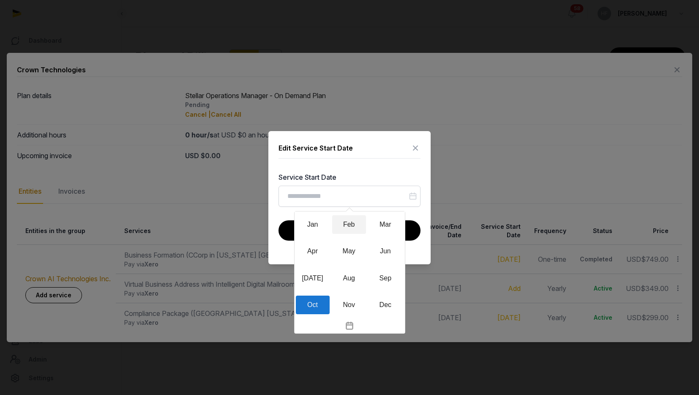
click at [355, 224] on div "Feb" at bounding box center [349, 224] width 34 height 19
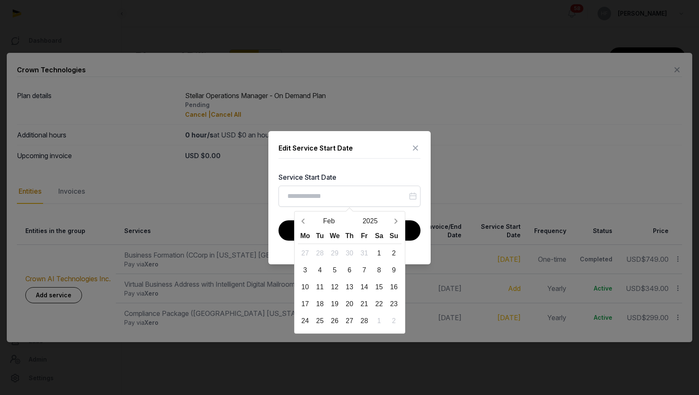
click at [420, 146] on icon at bounding box center [415, 148] width 10 height 14
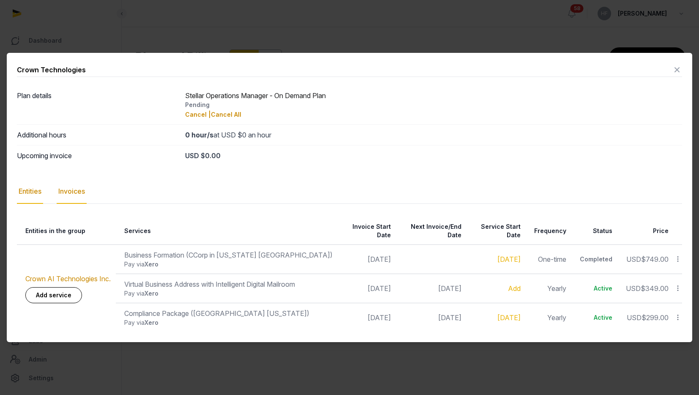
click at [78, 196] on div "Invoices" at bounding box center [72, 191] width 30 height 24
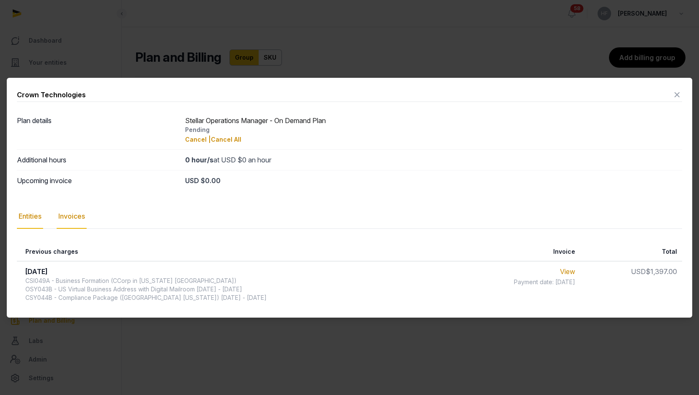
click at [35, 215] on div "Entities" at bounding box center [30, 216] width 26 height 24
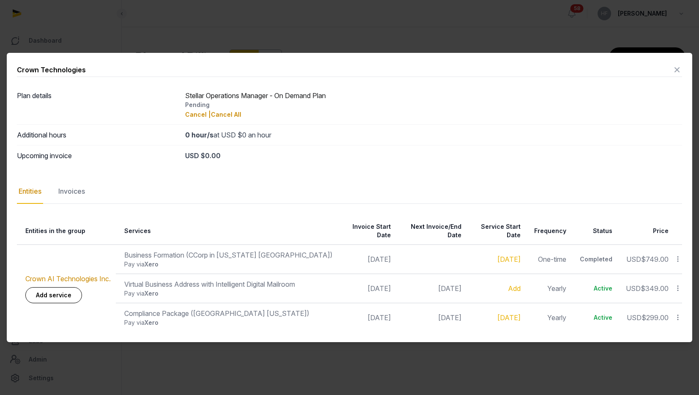
click at [676, 72] on icon at bounding box center [677, 70] width 10 height 14
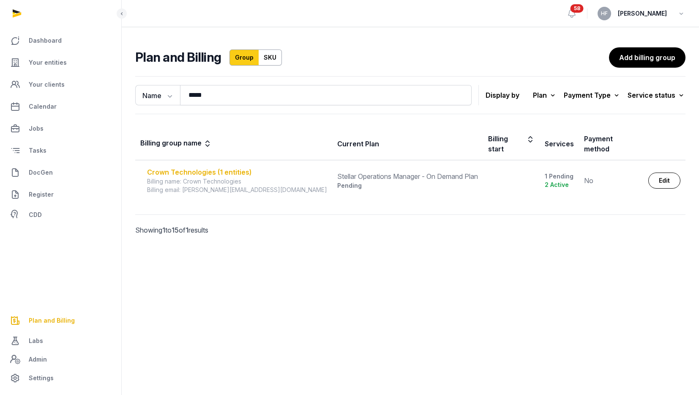
click at [232, 167] on div "Crown Technologies (1 entities)" at bounding box center [237, 172] width 180 height 10
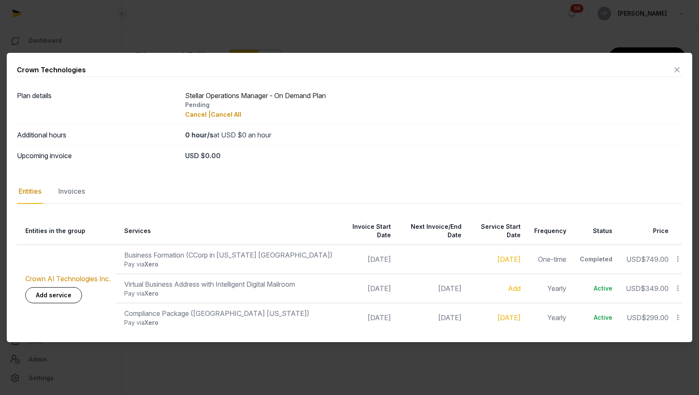
click at [679, 73] on icon at bounding box center [677, 70] width 10 height 14
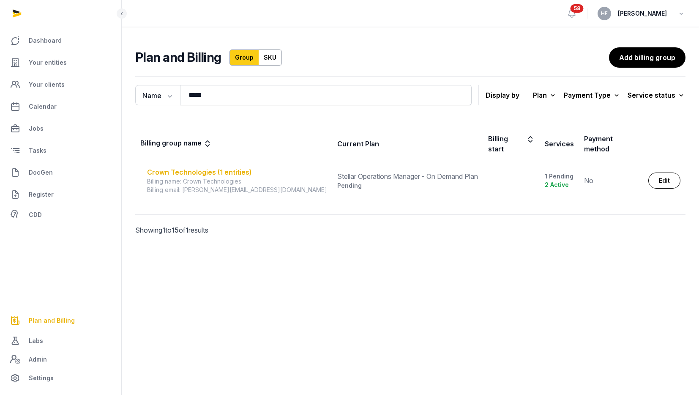
click at [226, 167] on div "Crown Technologies (1 entities)" at bounding box center [237, 172] width 180 height 10
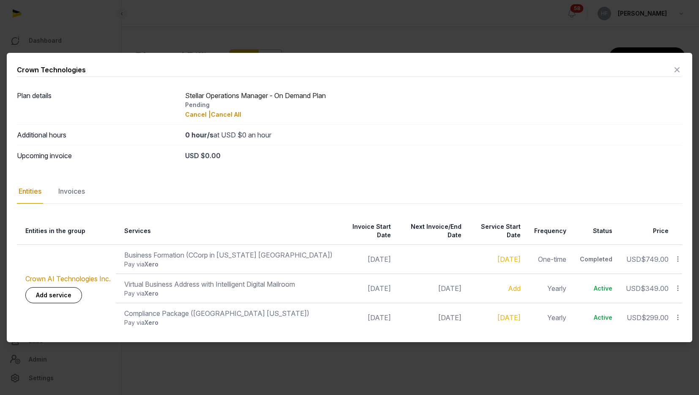
click at [677, 73] on icon at bounding box center [677, 70] width 10 height 14
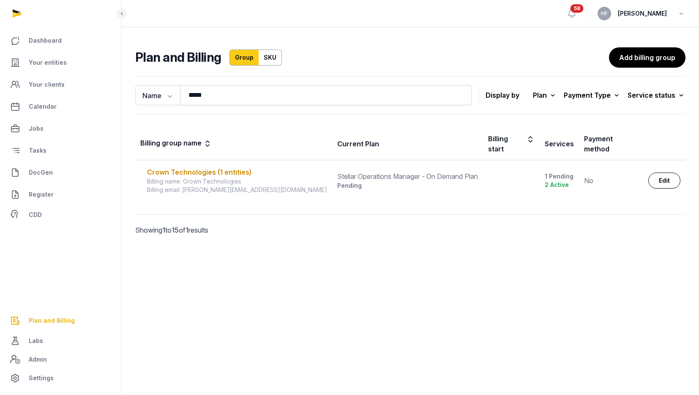
click at [204, 160] on td "Crown Technologies (1 entities) Billing name: Crown Technologies Billing email:…" at bounding box center [233, 180] width 197 height 41
click at [199, 167] on div "Crown Technologies (1 entities)" at bounding box center [237, 172] width 180 height 10
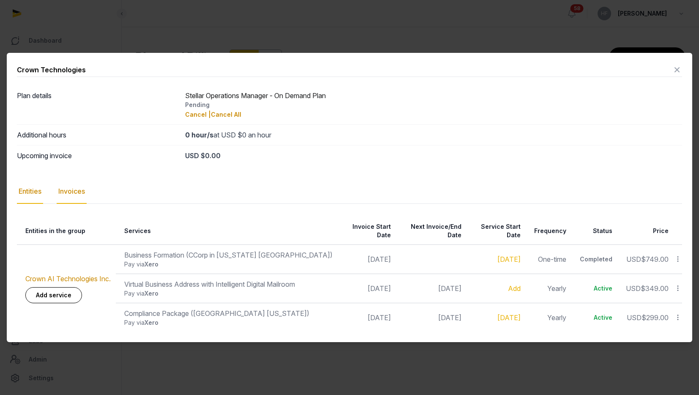
click at [78, 193] on div "Invoices" at bounding box center [72, 191] width 30 height 24
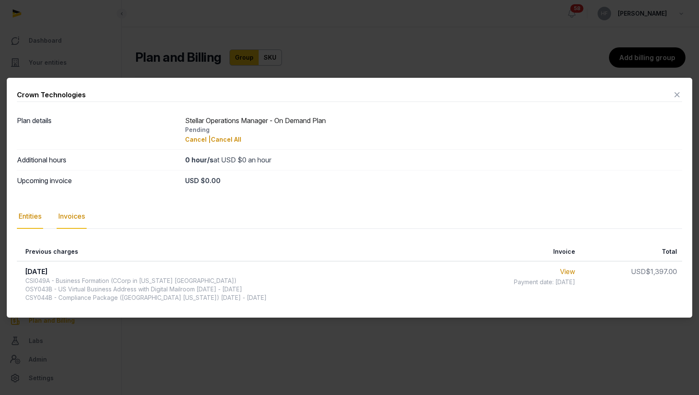
click at [31, 217] on div "Entities" at bounding box center [30, 216] width 26 height 24
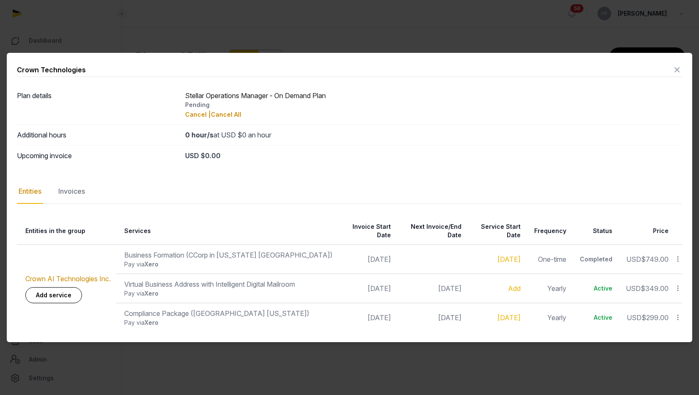
click at [676, 72] on icon at bounding box center [677, 70] width 10 height 14
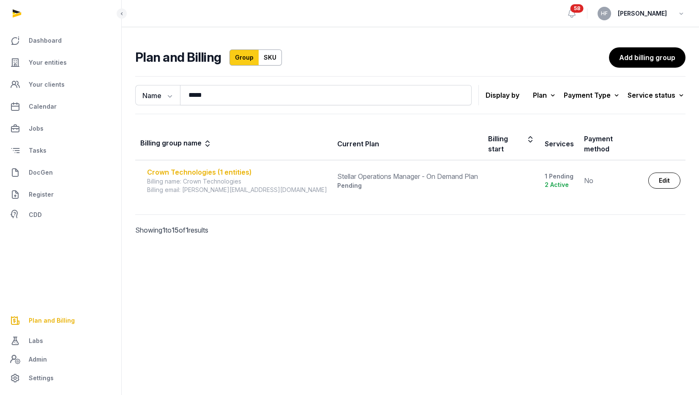
click at [219, 167] on div "Crown Technologies (1 entities)" at bounding box center [237, 172] width 180 height 10
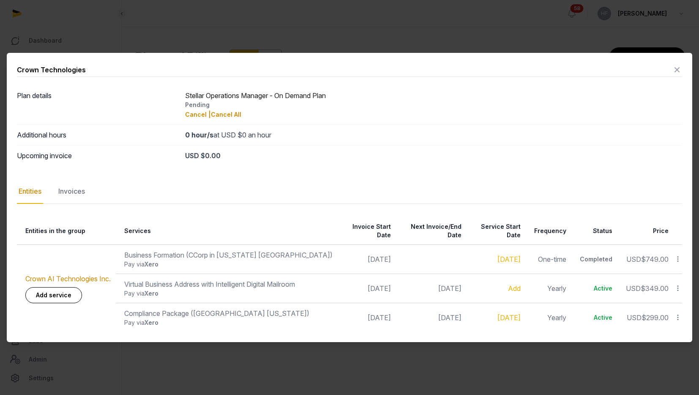
click at [678, 76] on icon at bounding box center [677, 70] width 10 height 14
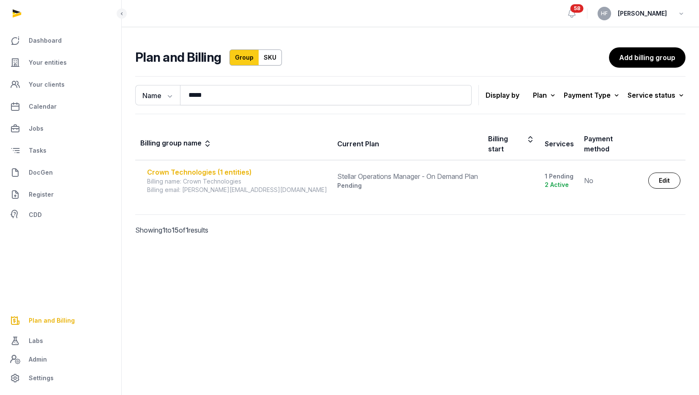
click at [207, 167] on div "Crown Technologies (1 entities)" at bounding box center [237, 172] width 180 height 10
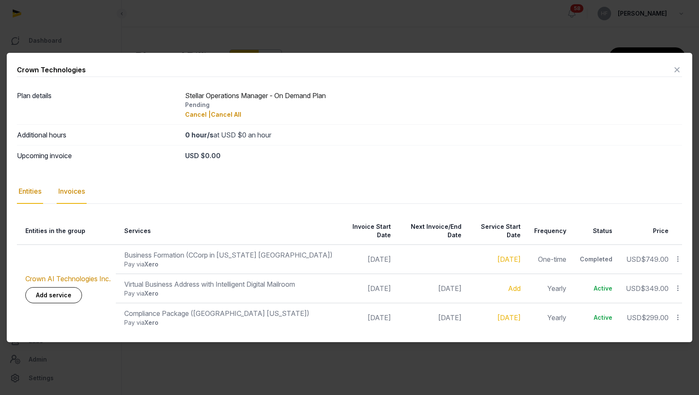
click at [71, 192] on div "Invoices" at bounding box center [72, 191] width 30 height 24
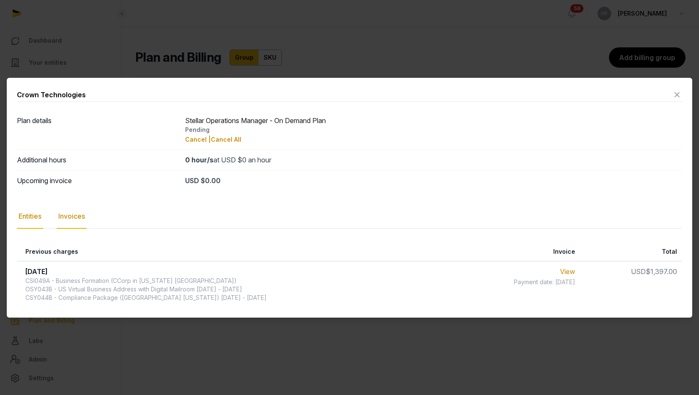
click at [30, 222] on div "Entities" at bounding box center [30, 216] width 26 height 24
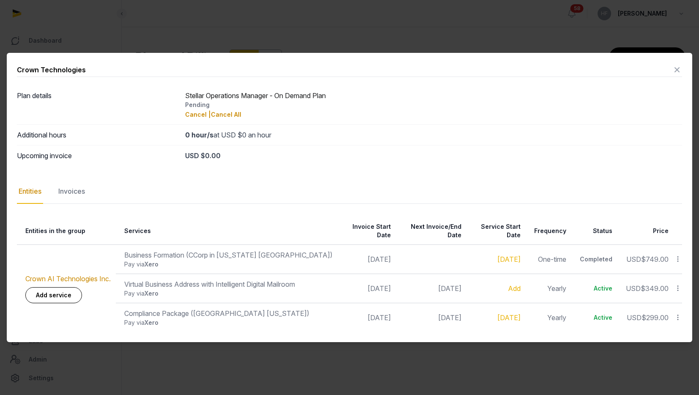
click at [675, 73] on icon at bounding box center [677, 70] width 10 height 14
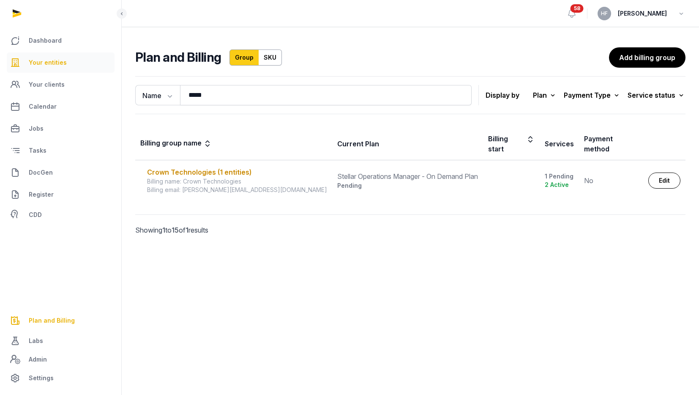
click at [63, 54] on link "Your entities" at bounding box center [61, 62] width 108 height 20
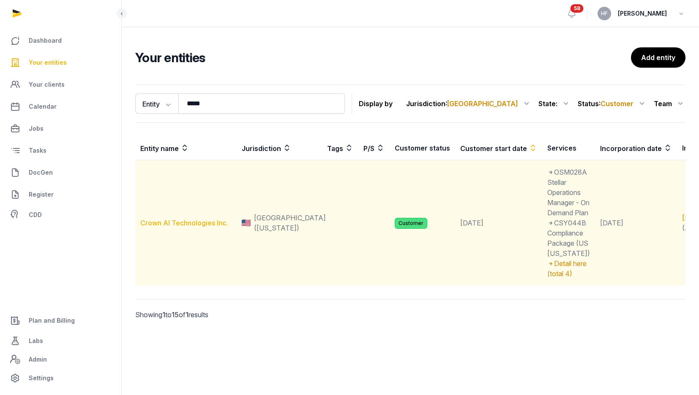
click at [199, 227] on link "Crown AI Technologies Inc." at bounding box center [183, 222] width 87 height 8
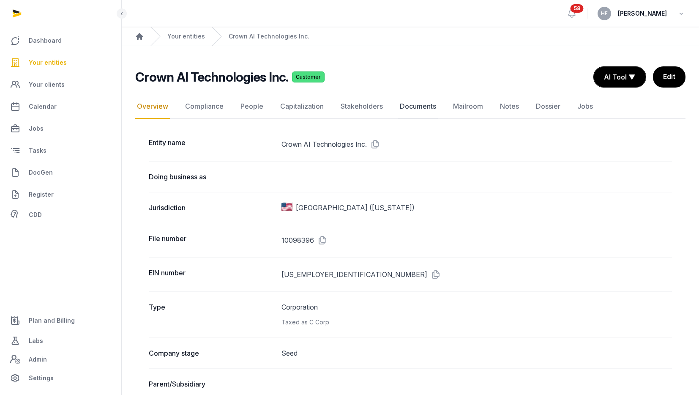
click at [426, 103] on link "Documents" at bounding box center [418, 106] width 40 height 24
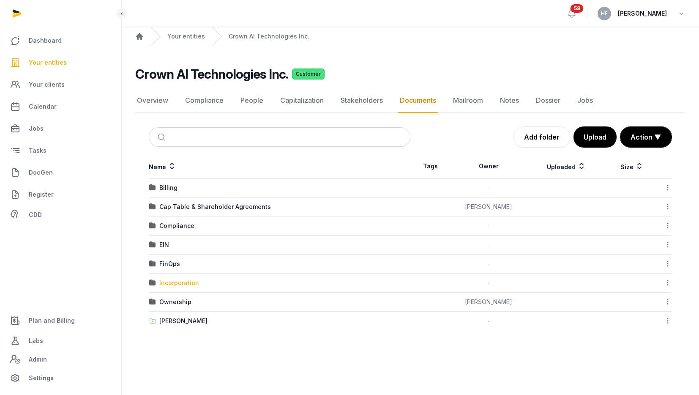
click at [185, 280] on div "Incorporation" at bounding box center [179, 282] width 40 height 8
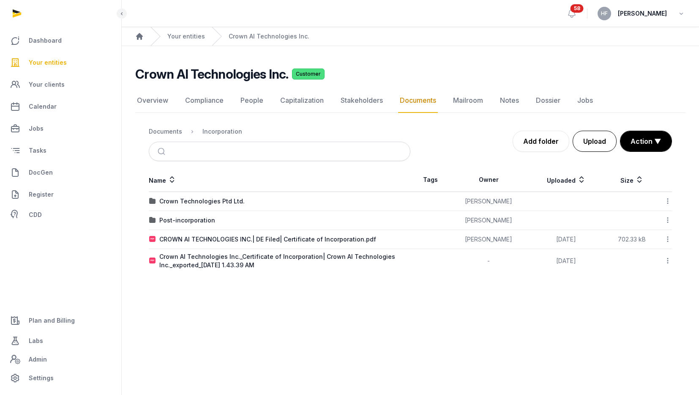
click at [598, 143] on button "Upload" at bounding box center [594, 141] width 44 height 21
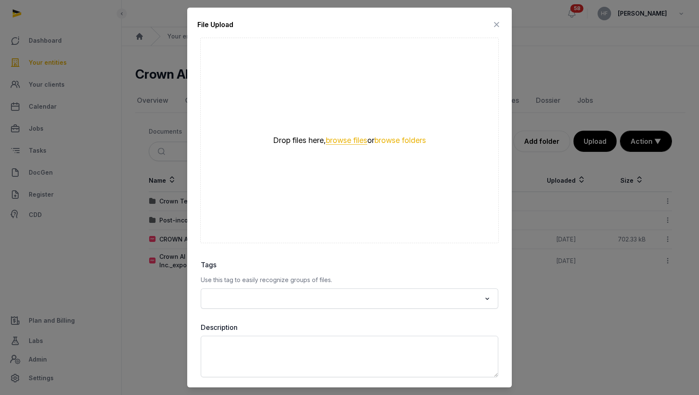
click at [360, 141] on button "browse files" at bounding box center [346, 140] width 41 height 8
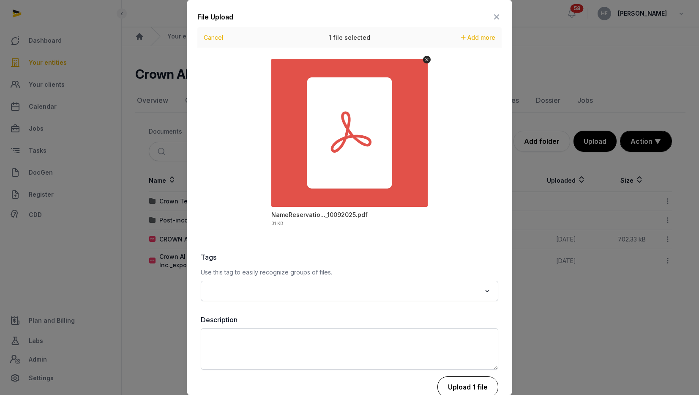
click at [467, 384] on button "Upload 1 file" at bounding box center [467, 386] width 61 height 21
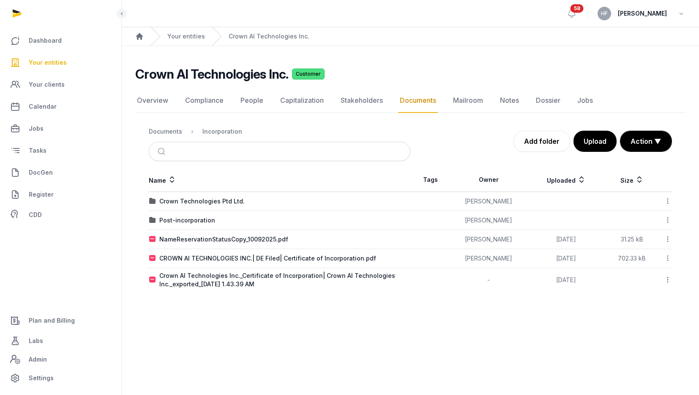
click at [664, 238] on icon at bounding box center [668, 238] width 8 height 9
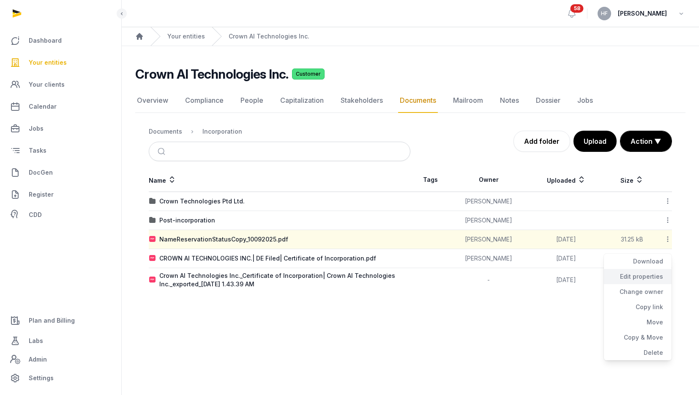
click at [648, 275] on div "Edit properties" at bounding box center [638, 276] width 68 height 15
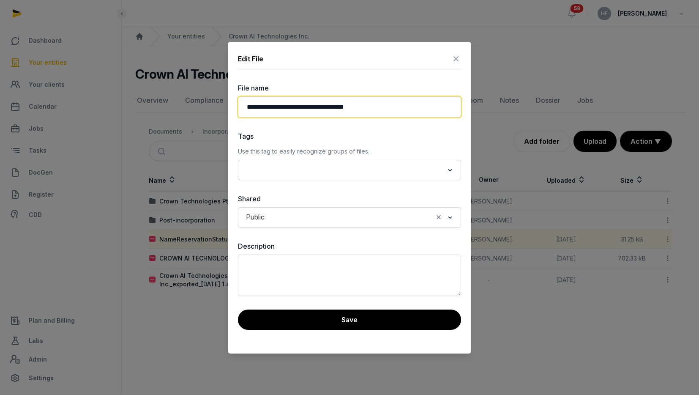
click at [246, 107] on input "**********" at bounding box center [349, 106] width 223 height 21
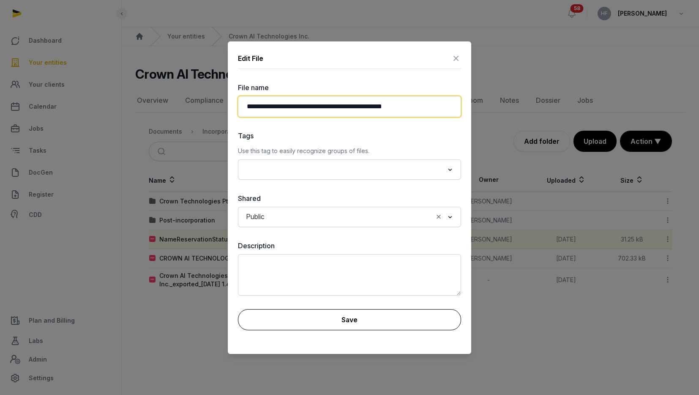
type input "**********"
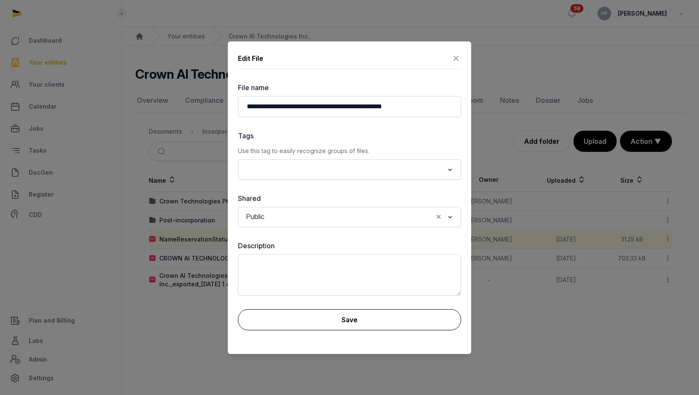
click at [321, 320] on button "Save" at bounding box center [349, 319] width 223 height 21
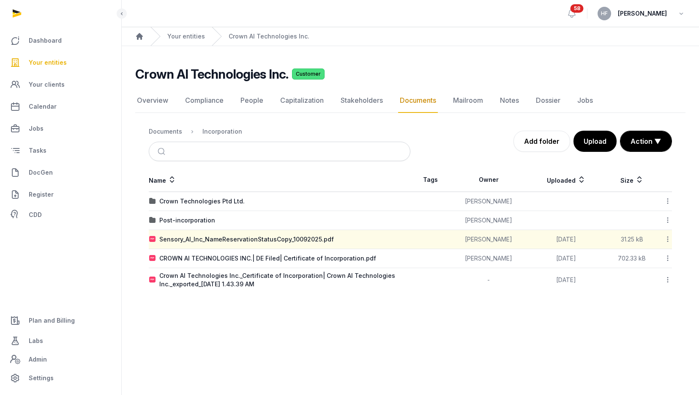
click at [666, 238] on icon at bounding box center [668, 238] width 8 height 9
click at [654, 305] on div "Copy link" at bounding box center [638, 306] width 68 height 15
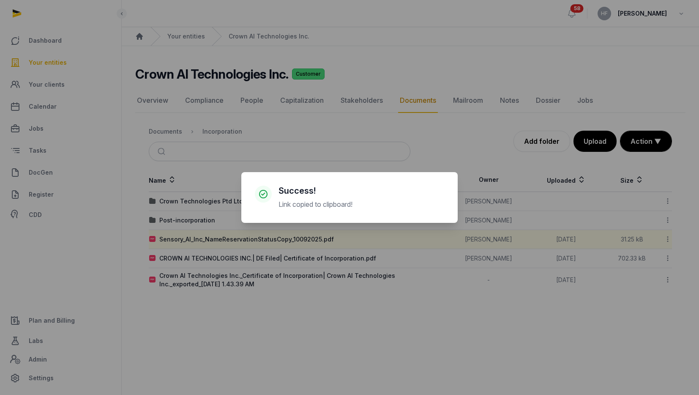
click at [279, 310] on div "× Success! Link copied to clipboard! Cancel No OK" at bounding box center [349, 197] width 699 height 395
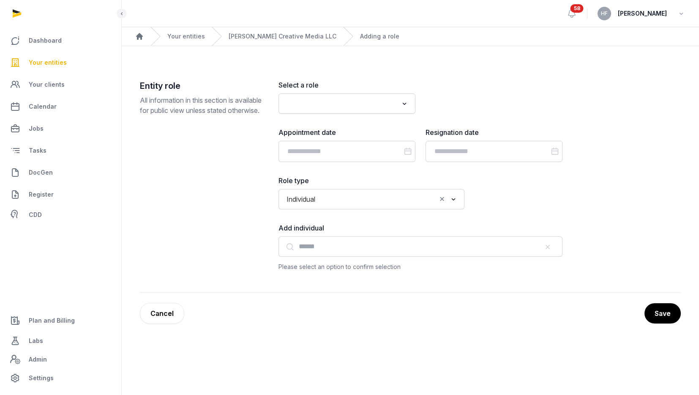
click at [382, 104] on input "Search for option" at bounding box center [340, 104] width 114 height 12
click at [374, 119] on li "Registered Agent" at bounding box center [347, 122] width 136 height 12
type input "*********"
click at [349, 155] on input "Datepicker input" at bounding box center [346, 151] width 137 height 21
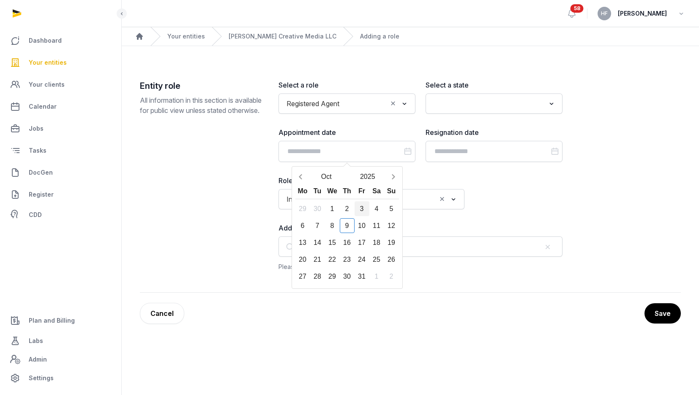
click at [359, 208] on div "3" at bounding box center [361, 208] width 15 height 15
type input "**********"
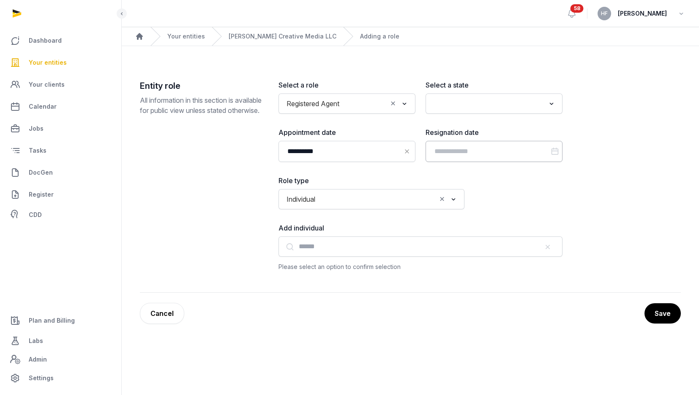
drag, startPoint x: 663, startPoint y: 310, endPoint x: 539, endPoint y: 145, distance: 206.9
click at [544, 147] on div "**********" at bounding box center [410, 202] width 541 height 244
click at [470, 95] on div "Loading..." at bounding box center [493, 103] width 137 height 20
click at [469, 100] on input "Search for option" at bounding box center [487, 104] width 114 height 12
click at [462, 118] on li "[US_STATE]" at bounding box center [494, 122] width 136 height 12
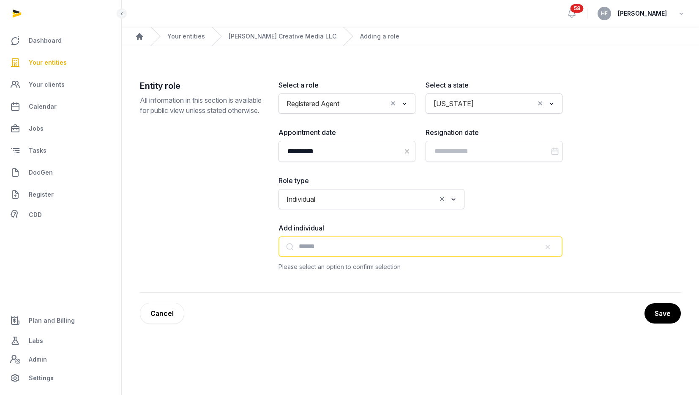
click at [430, 248] on input "text" at bounding box center [420, 246] width 284 height 20
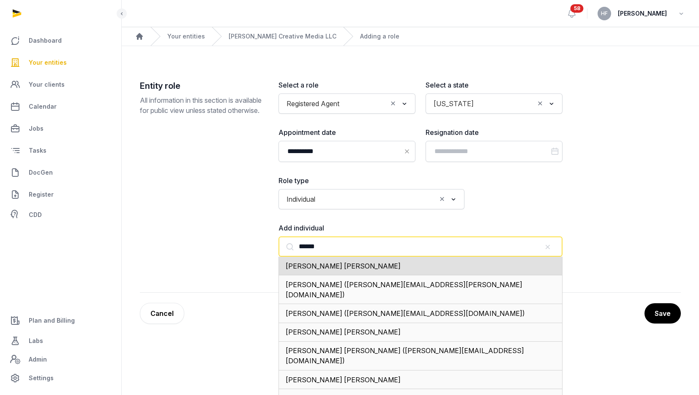
type input "******"
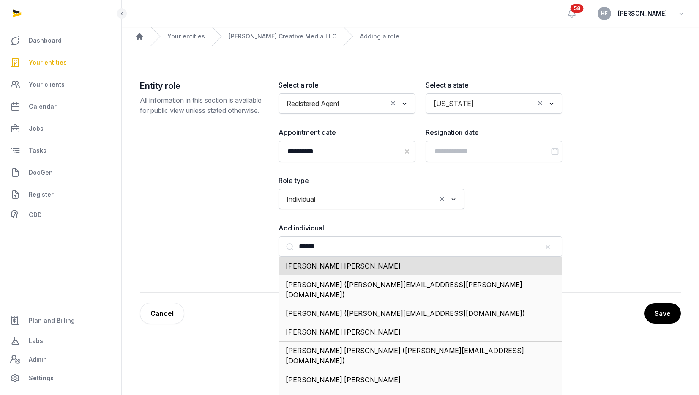
click at [194, 219] on div "Entity role All information in this section is available for public view unless…" at bounding box center [202, 176] width 125 height 192
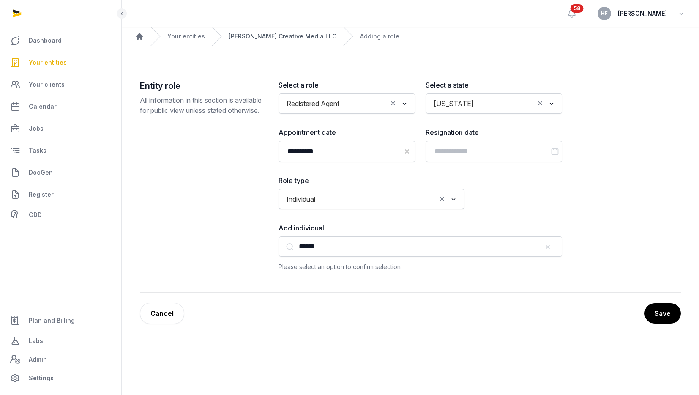
click at [274, 39] on link "[PERSON_NAME] Creative Media LLC" at bounding box center [283, 36] width 108 height 8
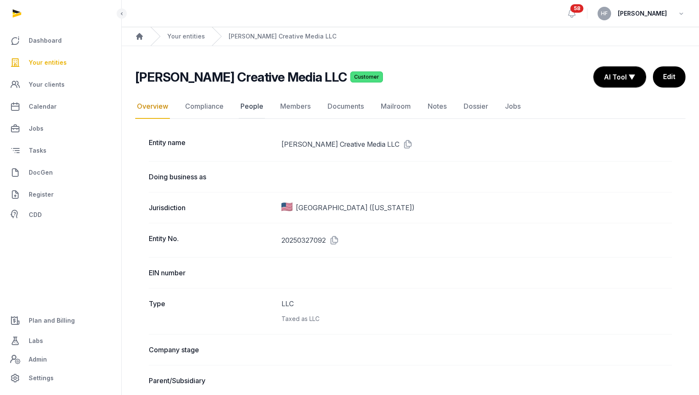
click at [249, 105] on link "People" at bounding box center [252, 106] width 26 height 24
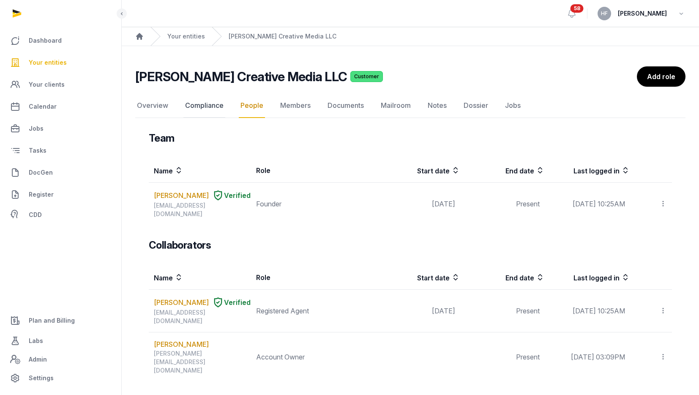
click at [211, 106] on link "Compliance" at bounding box center [204, 105] width 42 height 24
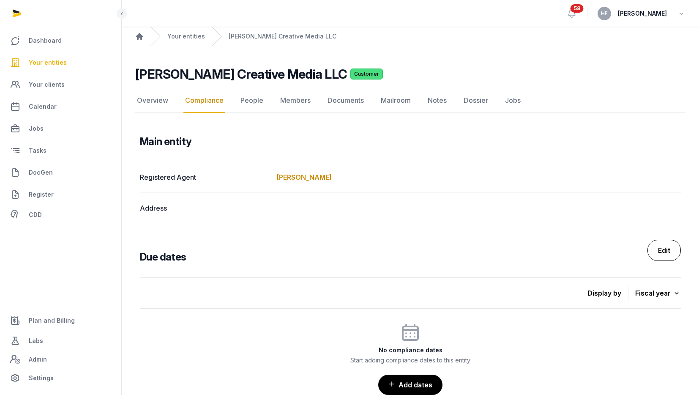
click at [660, 253] on link "Edit" at bounding box center [663, 250] width 33 height 21
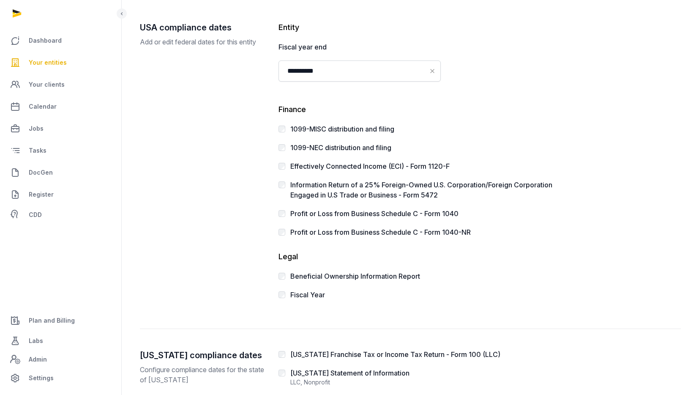
scroll to position [88, 0]
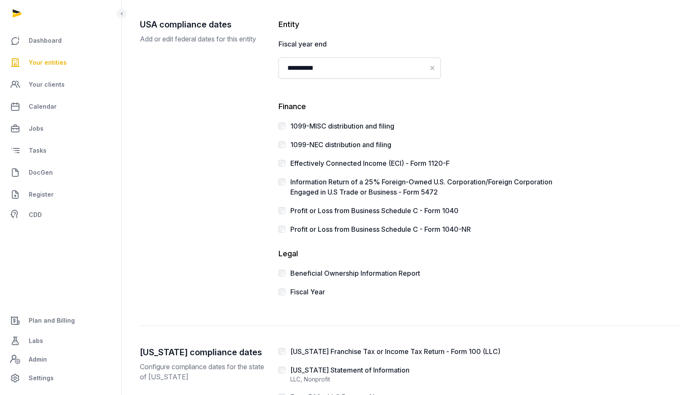
click at [414, 215] on div "Profit or Loss from Business Schedule C - Form 1040" at bounding box center [374, 210] width 168 height 10
click at [396, 210] on label "Profit or Loss from Business Schedule C - Form 1040" at bounding box center [374, 210] width 168 height 8
click at [362, 275] on label "Beneficial Ownership Information Report" at bounding box center [355, 273] width 130 height 8
click at [326, 272] on label "Beneficial Ownership Information Report" at bounding box center [355, 273] width 130 height 8
click at [308, 289] on label "Fiscal Year" at bounding box center [307, 291] width 35 height 8
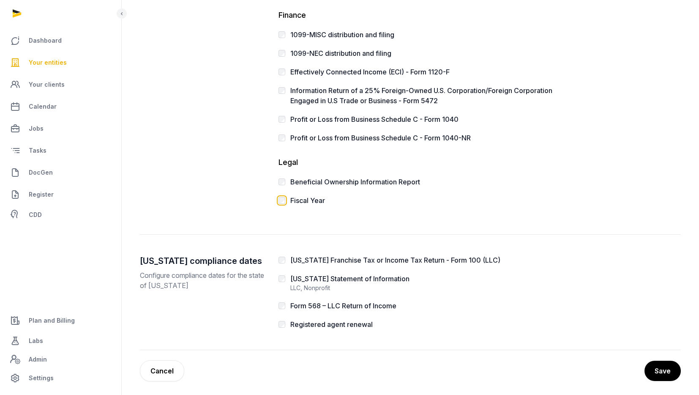
scroll to position [183, 0]
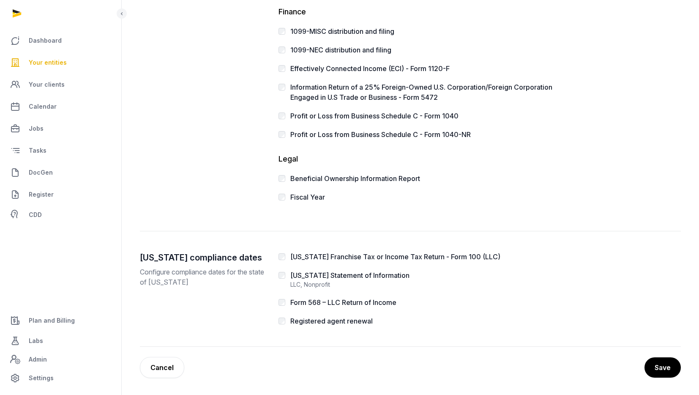
click at [347, 258] on label "[US_STATE] Franchise Tax or Income Tax Return - Form 100 (LLC)" at bounding box center [395, 256] width 210 height 8
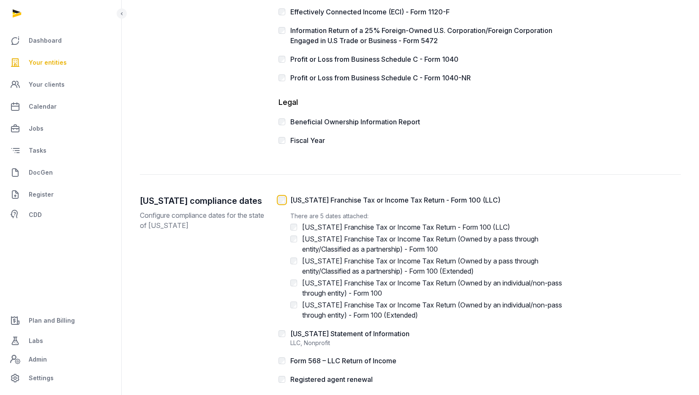
scroll to position [298, 0]
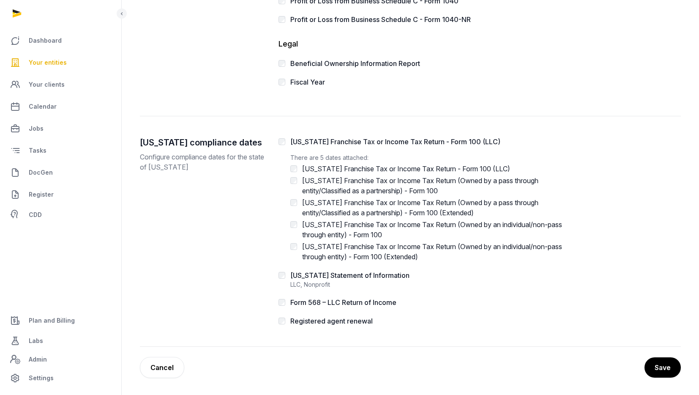
click at [303, 273] on label "[US_STATE] Statement of Information" at bounding box center [349, 275] width 119 height 8
click at [367, 323] on label "Registered agent renewal" at bounding box center [331, 320] width 82 height 8
click at [358, 300] on label "Form 568 – LLC Return of Income" at bounding box center [343, 302] width 106 height 8
click at [379, 300] on label "Form 568 – LLC Return of Income" at bounding box center [343, 302] width 106 height 8
click at [340, 305] on label "Form 568 – LLC Return of Income" at bounding box center [343, 302] width 106 height 8
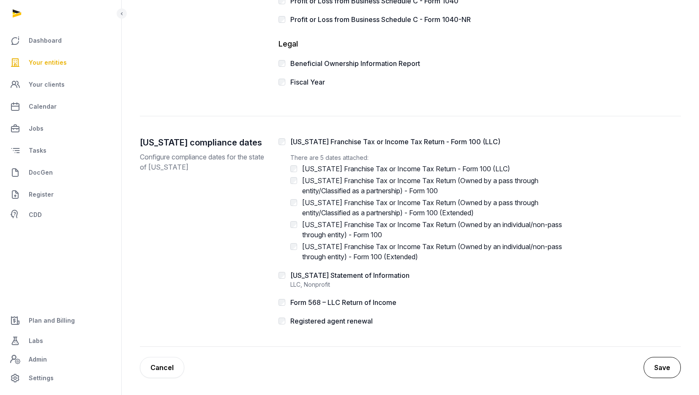
click at [658, 364] on button "Save" at bounding box center [661, 367] width 37 height 21
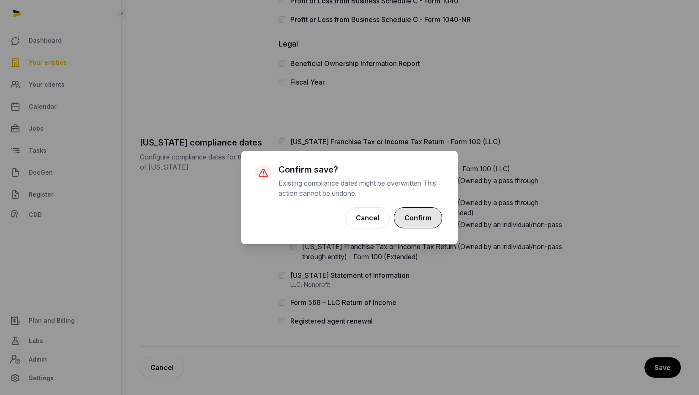
click at [427, 221] on button "Confirm" at bounding box center [418, 217] width 48 height 21
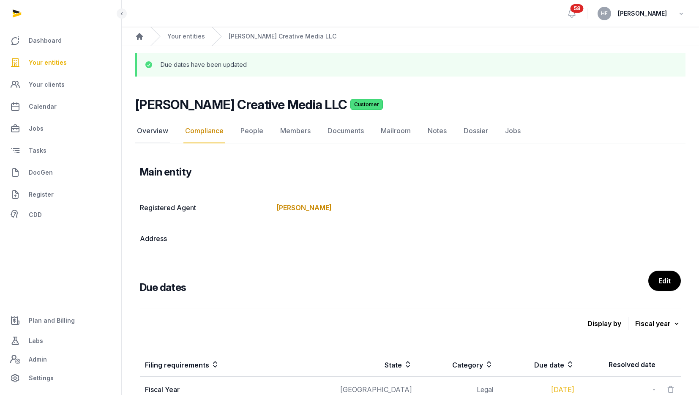
click at [159, 129] on link "Overview" at bounding box center [152, 131] width 35 height 24
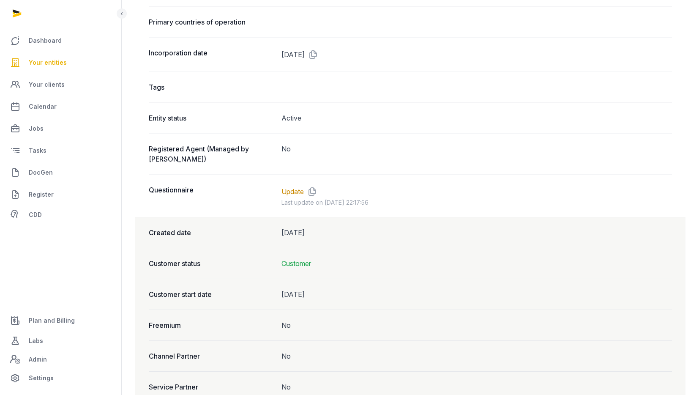
scroll to position [557, 0]
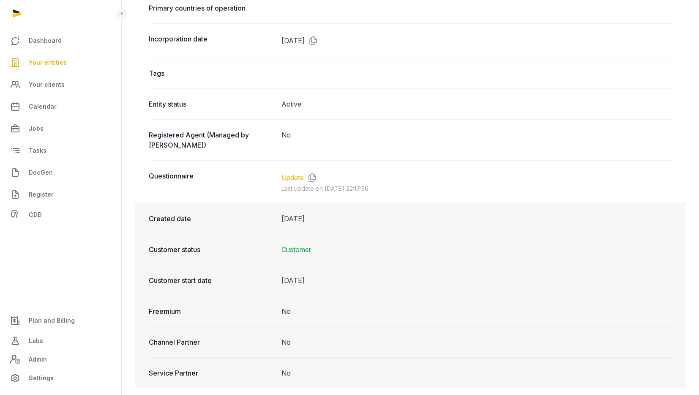
click at [292, 172] on link "Update" at bounding box center [292, 177] width 22 height 10
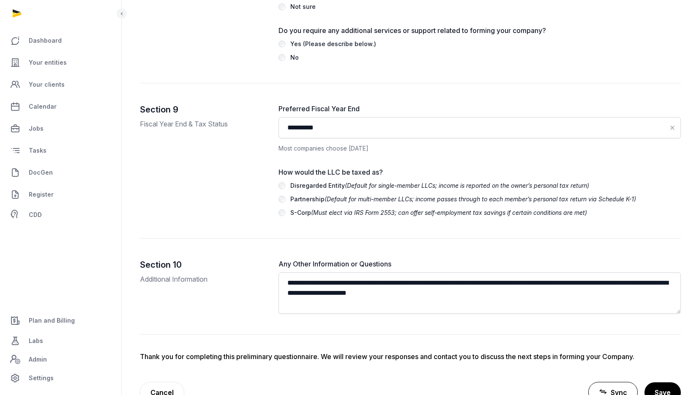
scroll to position [2409, 0]
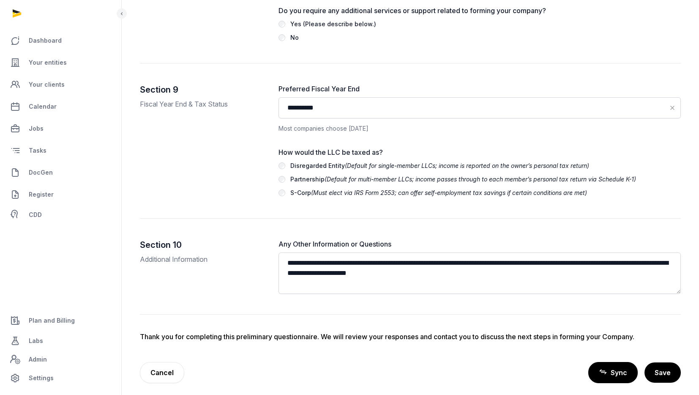
click at [612, 369] on span "Sync" at bounding box center [618, 372] width 16 height 10
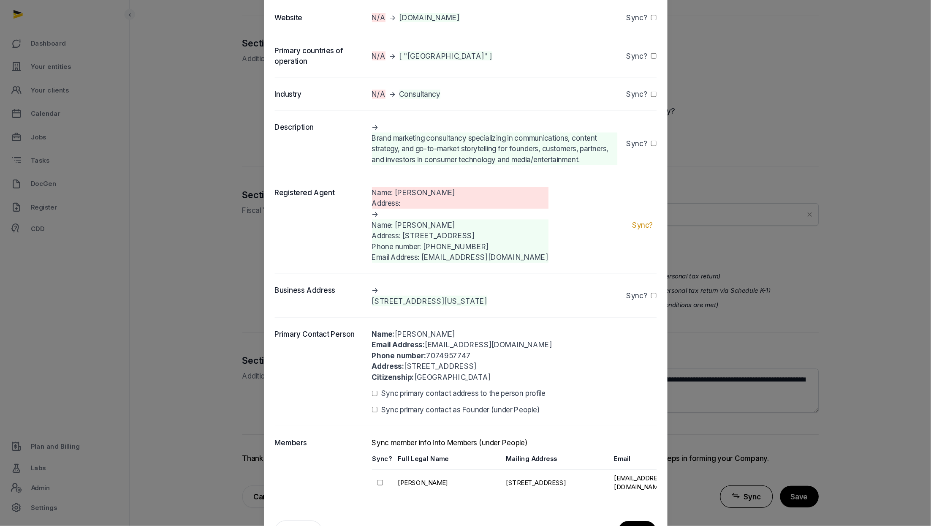
scroll to position [2287, 0]
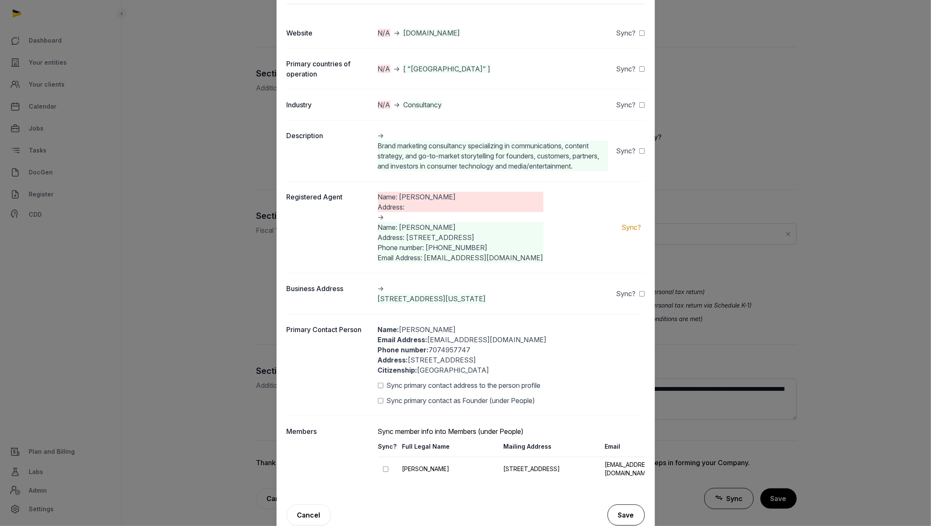
click at [633, 394] on button "Save" at bounding box center [626, 514] width 37 height 21
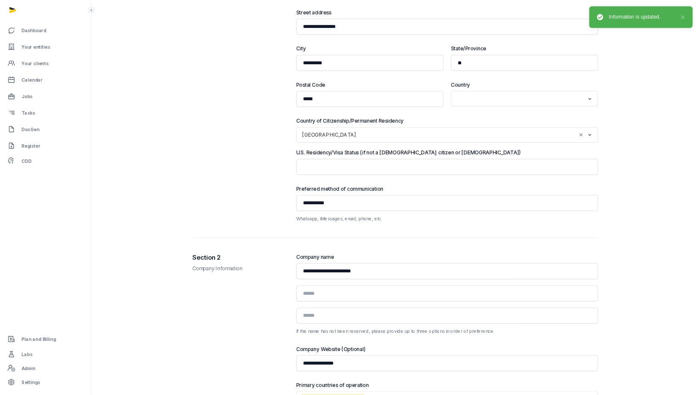
scroll to position [0, 0]
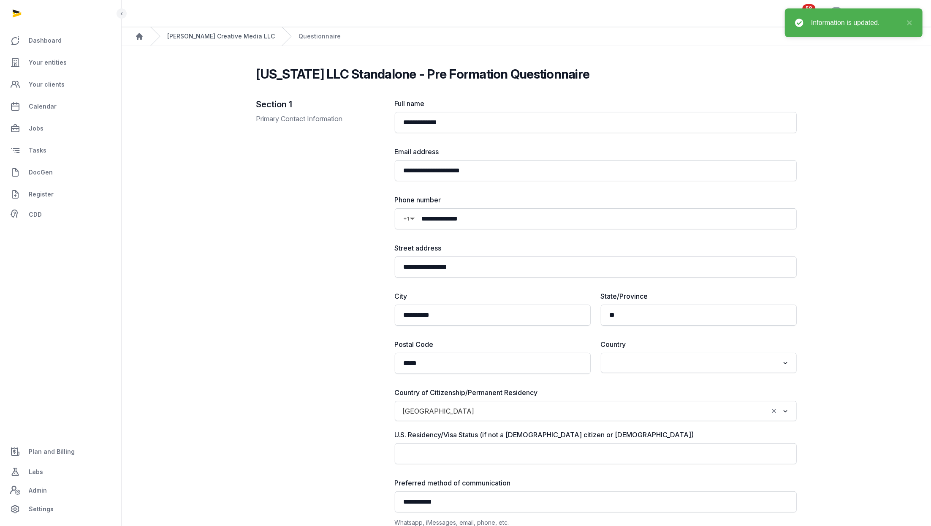
click at [207, 38] on link "[PERSON_NAME] Creative Media LLC" at bounding box center [221, 36] width 108 height 8
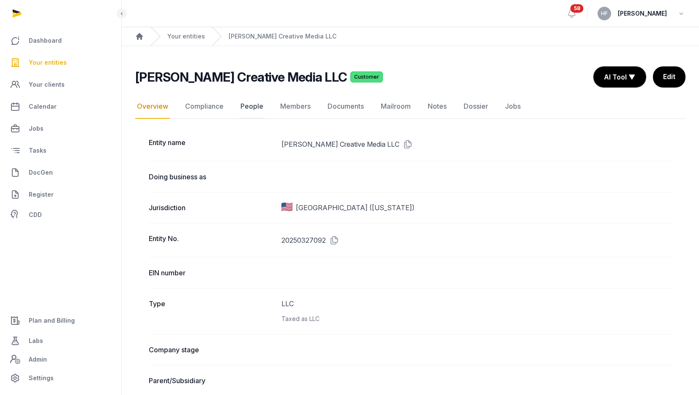
click at [256, 108] on link "People" at bounding box center [252, 106] width 26 height 24
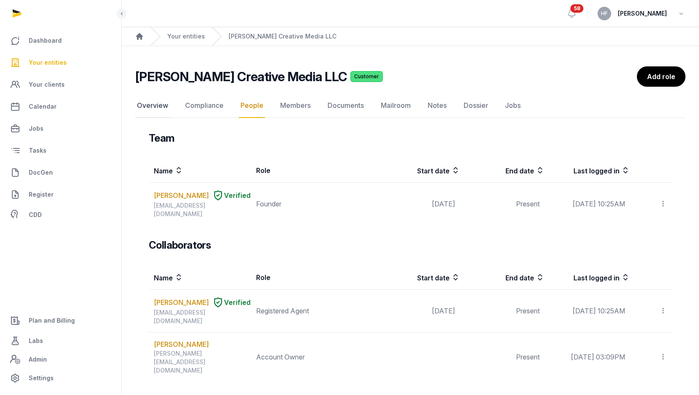
click at [149, 106] on link "Overview" at bounding box center [152, 105] width 35 height 24
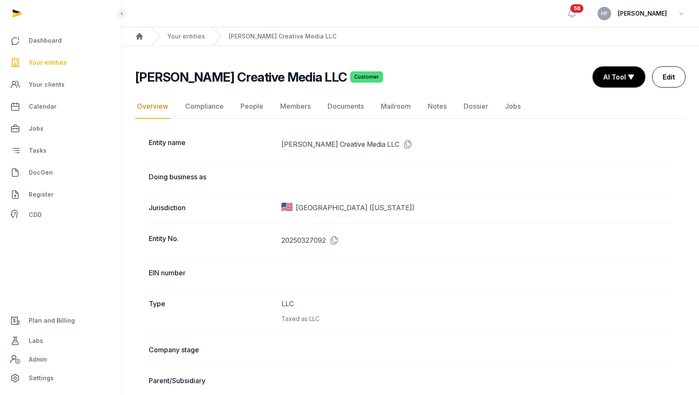
click at [667, 76] on link "Edit" at bounding box center [668, 76] width 33 height 21
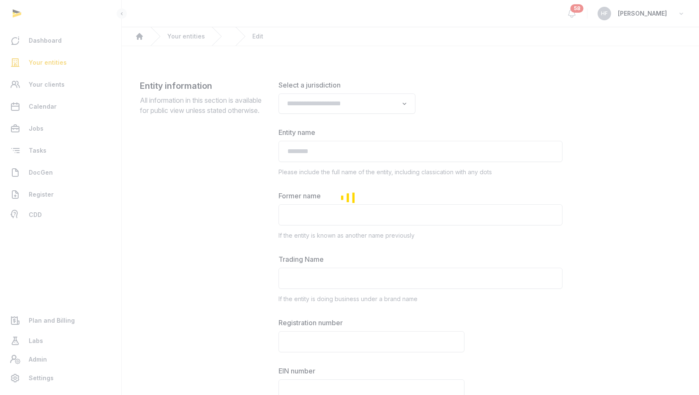
type input "**********"
type textarea "**********"
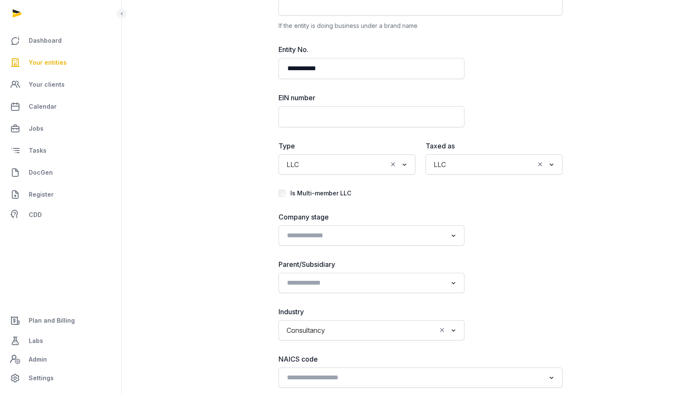
scroll to position [284, 0]
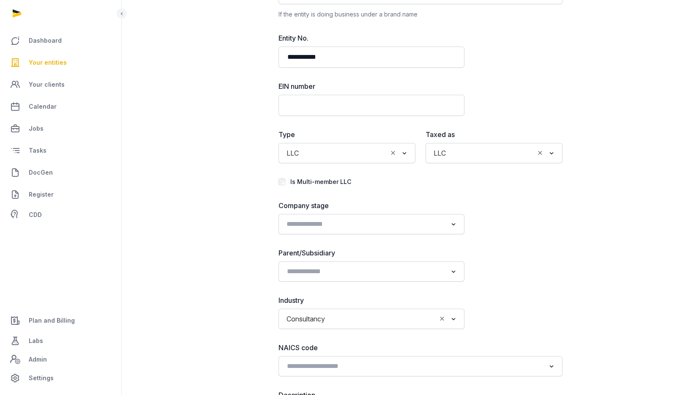
click at [354, 226] on input "Search for option" at bounding box center [364, 224] width 163 height 12
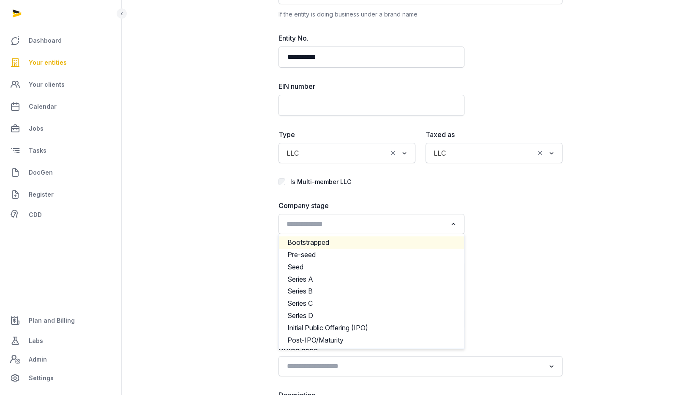
click at [336, 240] on li "Bootstrapped" at bounding box center [371, 242] width 185 height 12
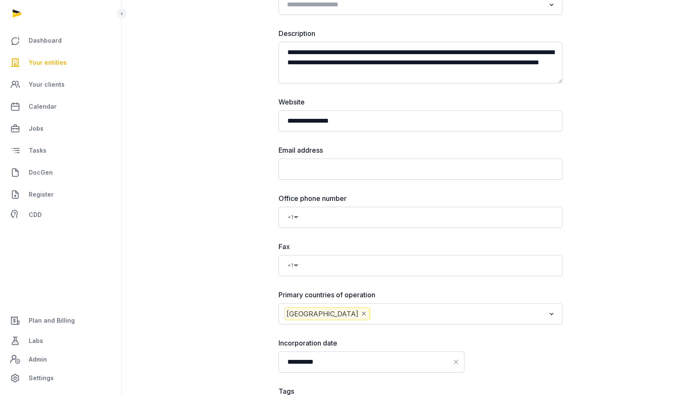
scroll to position [647, 0]
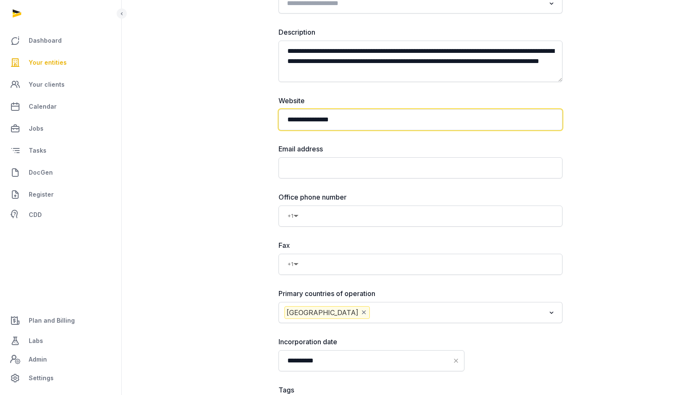
drag, startPoint x: 349, startPoint y: 122, endPoint x: 268, endPoint y: 119, distance: 81.6
click at [268, 119] on div "**********" at bounding box center [410, 126] width 541 height 1387
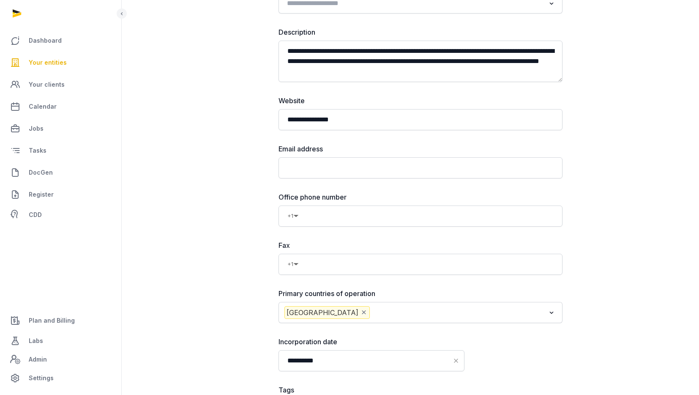
type input "**********"
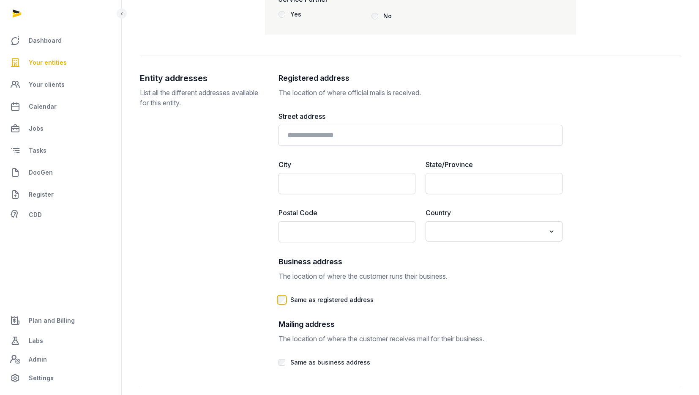
scroll to position [1412, 0]
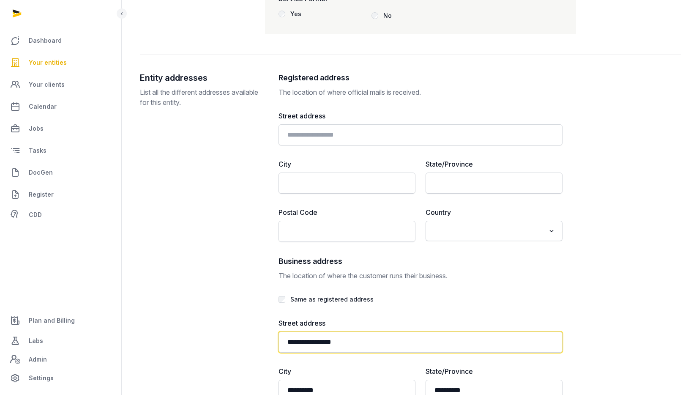
drag, startPoint x: 366, startPoint y: 341, endPoint x: 268, endPoint y: 338, distance: 98.0
click at [269, 339] on div "**********" at bounding box center [410, 325] width 541 height 507
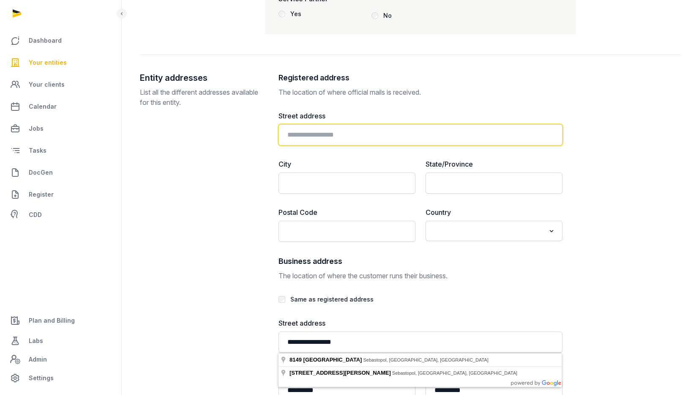
click at [323, 139] on input "text" at bounding box center [420, 134] width 284 height 21
paste input "**********"
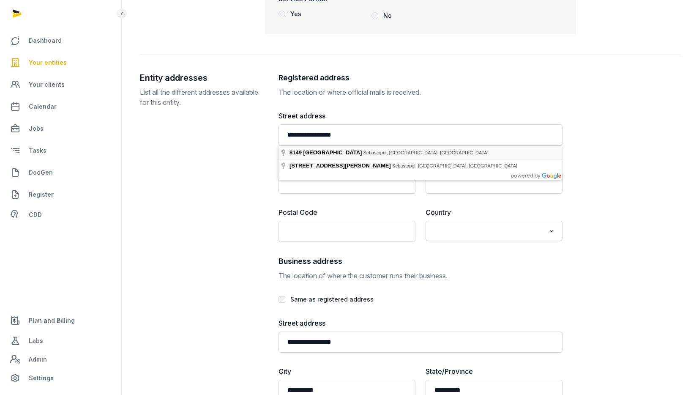
type input "**********"
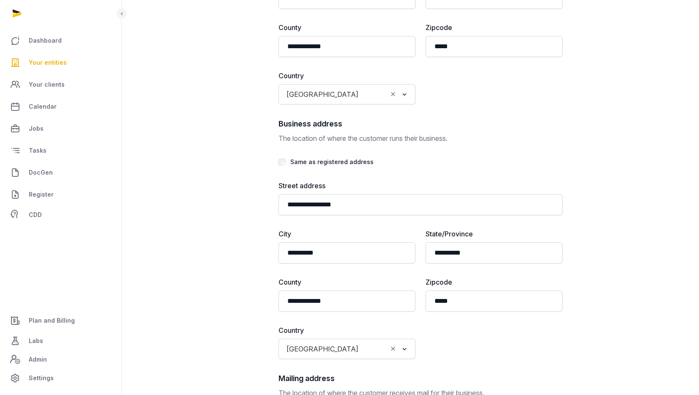
scroll to position [1592, 0]
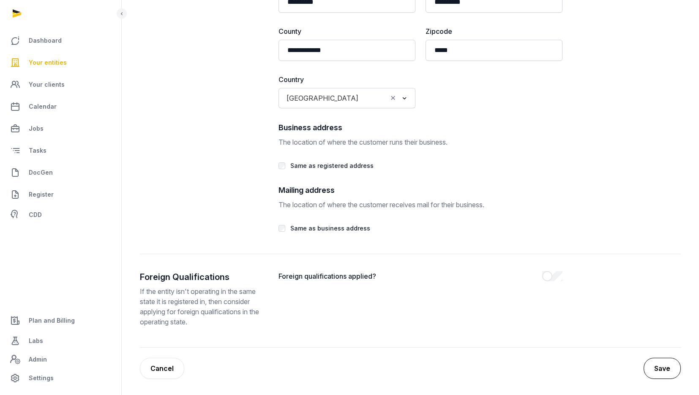
click at [660, 365] on button "Save" at bounding box center [661, 367] width 37 height 21
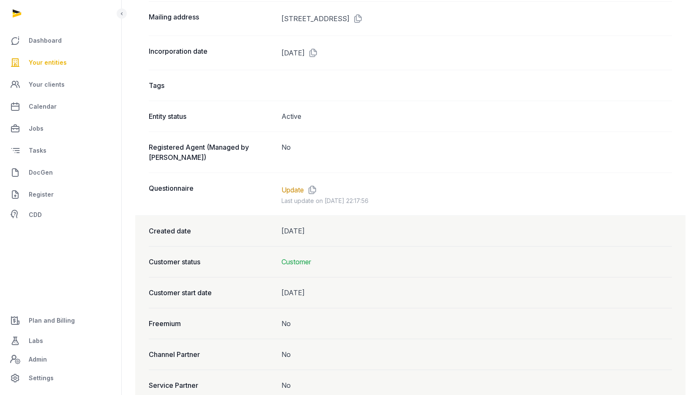
scroll to position [666, 0]
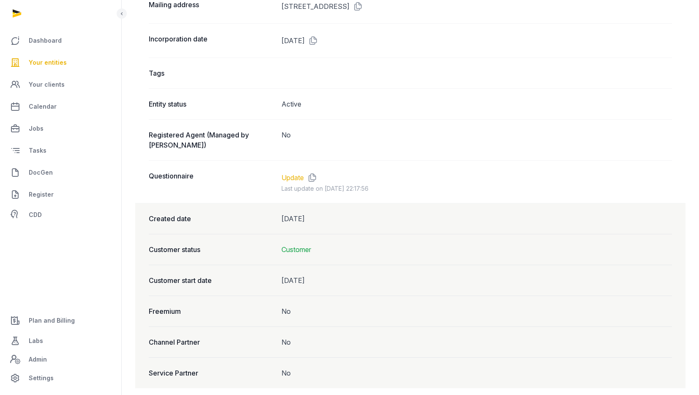
click at [295, 172] on link "Update" at bounding box center [292, 177] width 22 height 10
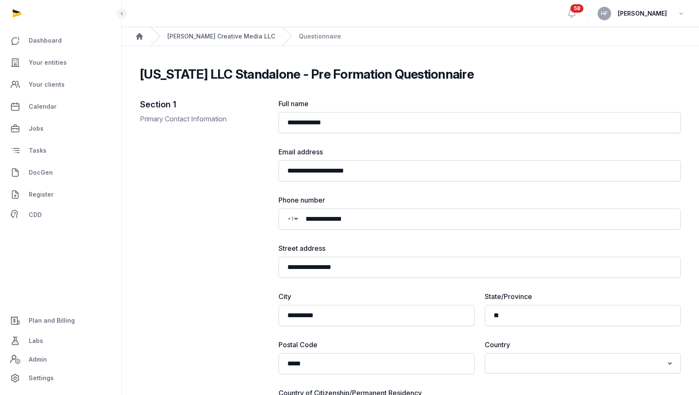
click at [201, 36] on link "[PERSON_NAME] Creative Media LLC" at bounding box center [221, 36] width 108 height 8
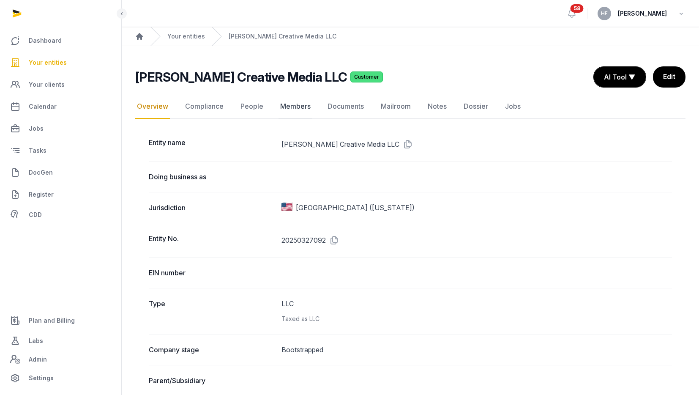
click at [294, 105] on link "Members" at bounding box center [295, 106] width 34 height 24
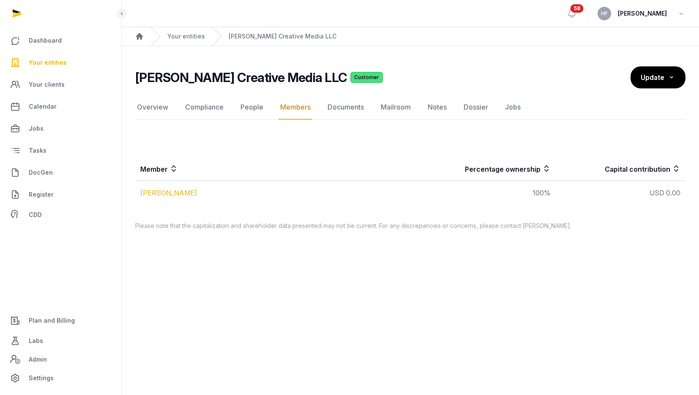
click at [173, 192] on link "[PERSON_NAME]" at bounding box center [168, 192] width 57 height 8
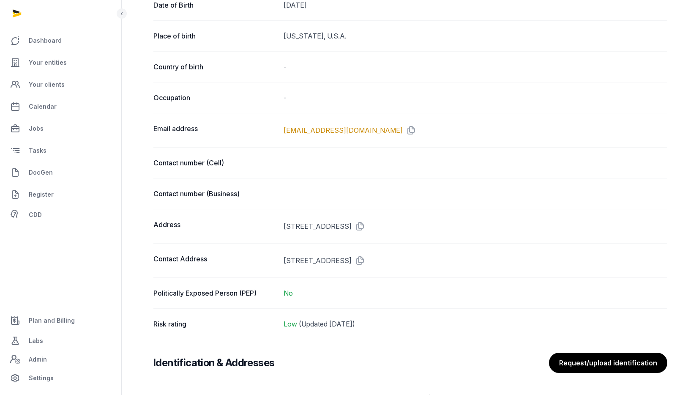
scroll to position [416, 0]
